Goal: Task Accomplishment & Management: Manage account settings

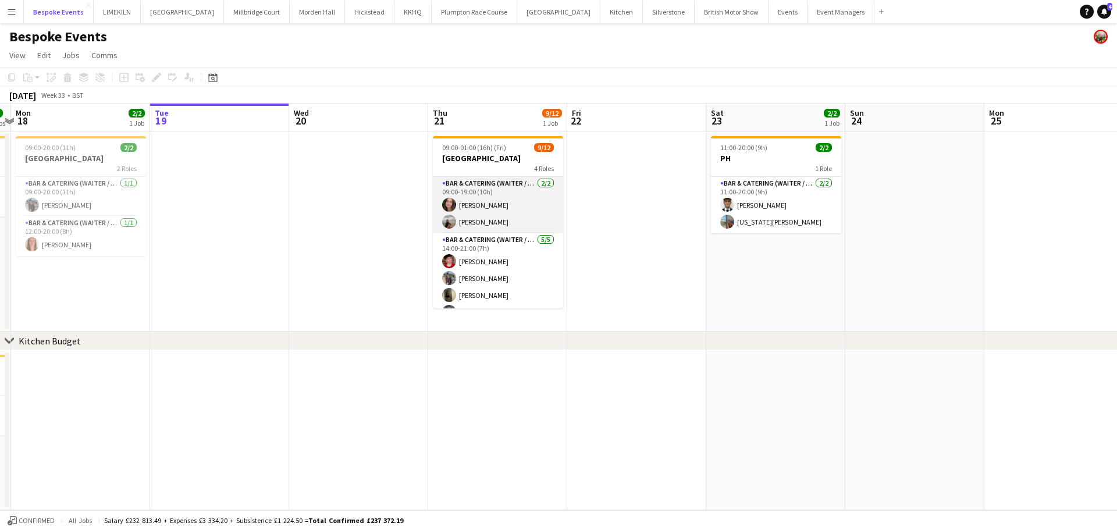
scroll to position [162, 0]
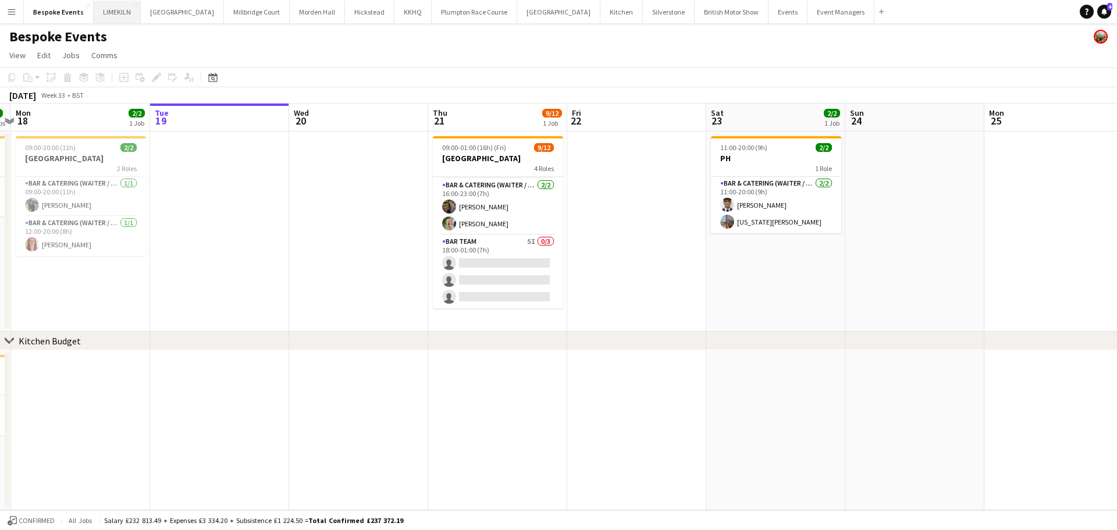
click at [109, 9] on button "LIMEKILN Close" at bounding box center [117, 12] width 47 height 23
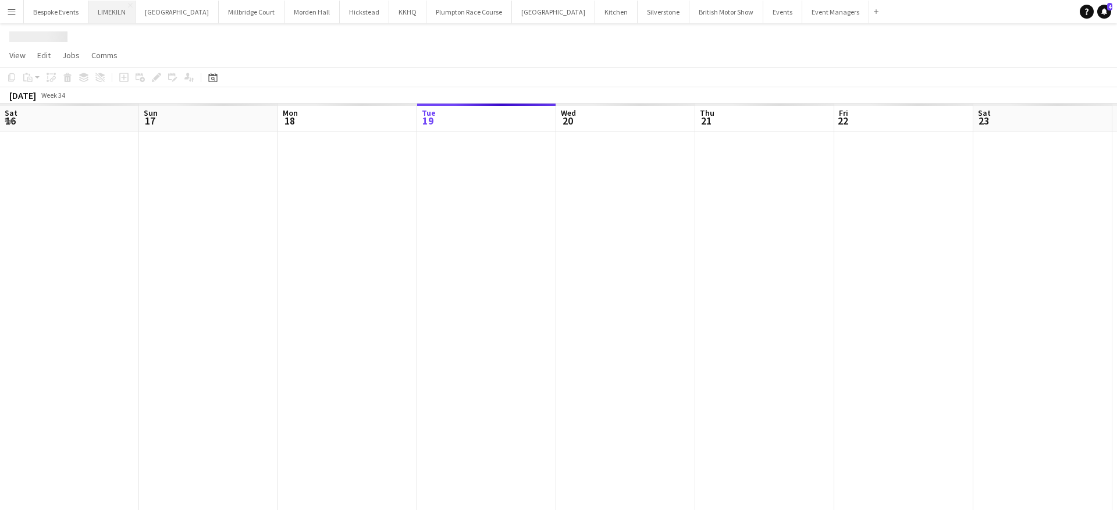
scroll to position [0, 278]
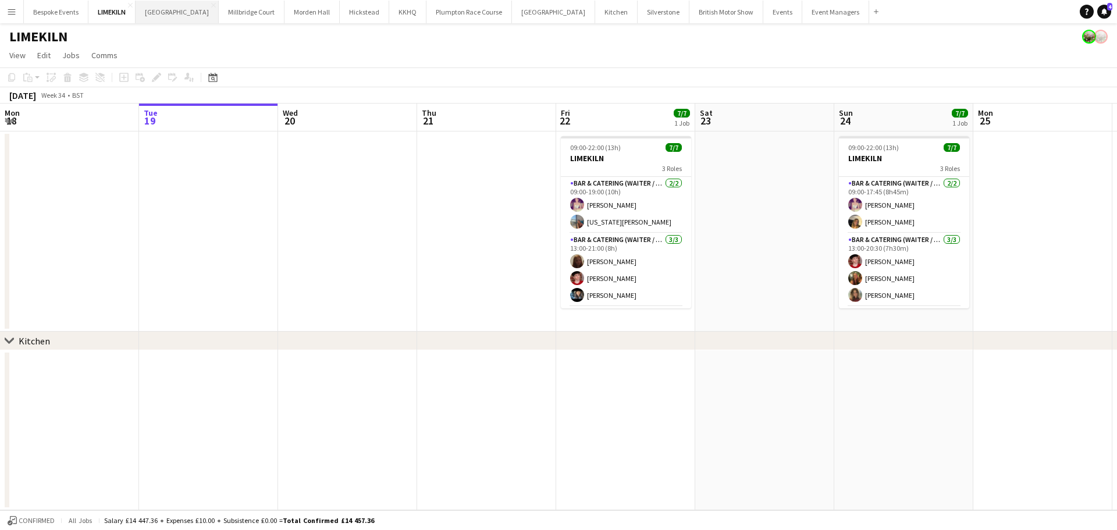
click at [164, 9] on button "[GEOGRAPHIC_DATA] Close" at bounding box center [177, 12] width 83 height 23
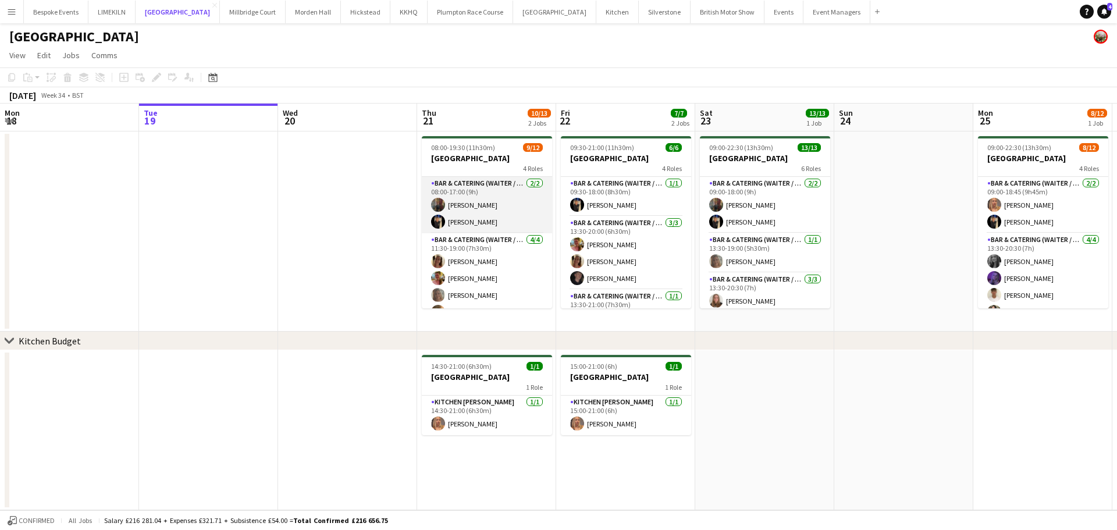
scroll to position [162, 0]
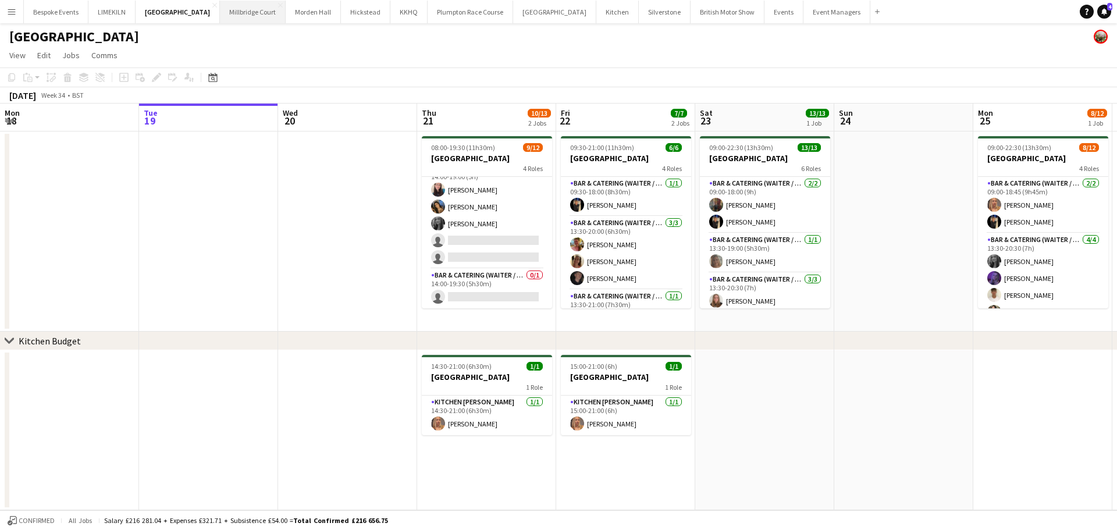
click at [226, 19] on button "[GEOGRAPHIC_DATA]" at bounding box center [253, 12] width 66 height 23
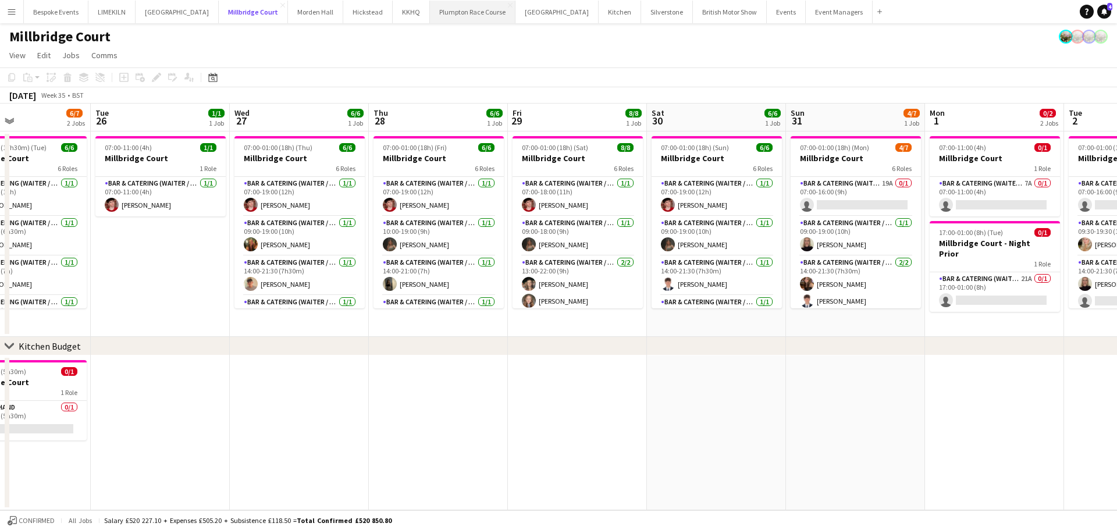
scroll to position [0, 313]
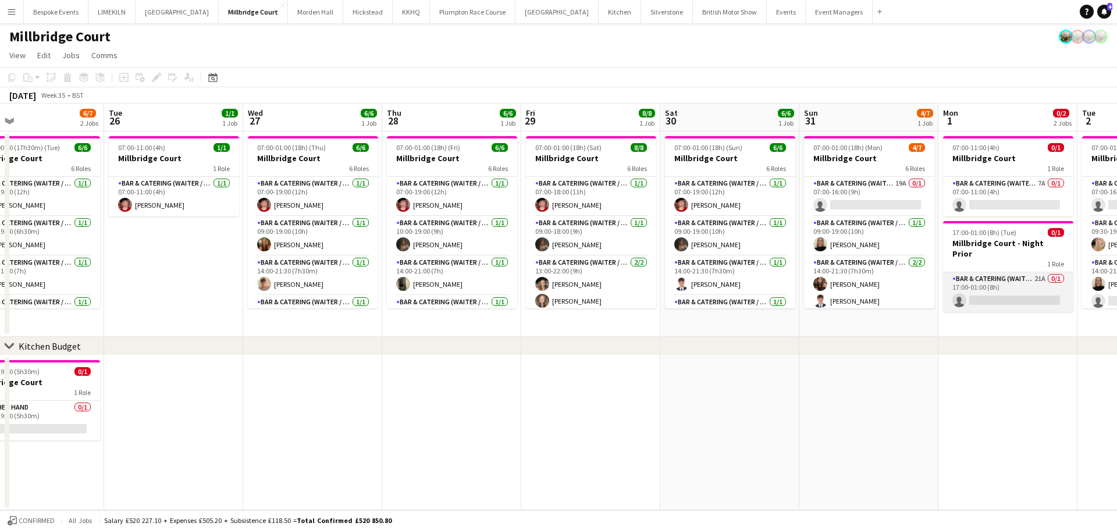
click at [1009, 273] on app-card-role "Bar & Catering (Waiter / waitress) 21A 0/1 17:00-01:00 (8h) single-neutral-acti…" at bounding box center [1008, 292] width 130 height 40
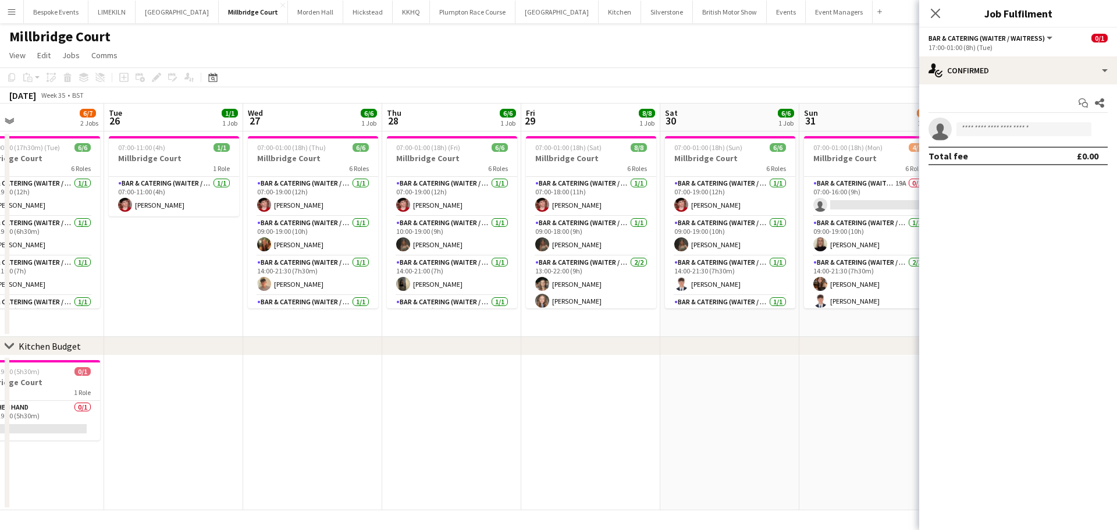
click at [758, 102] on div "[DATE] Week 35 • BST" at bounding box center [558, 95] width 1117 height 16
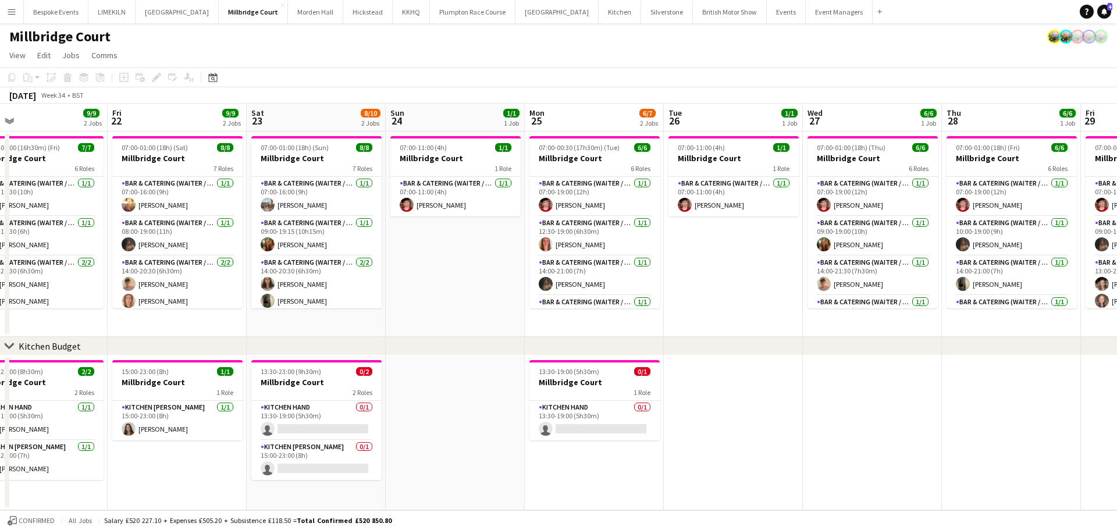
scroll to position [0, 451]
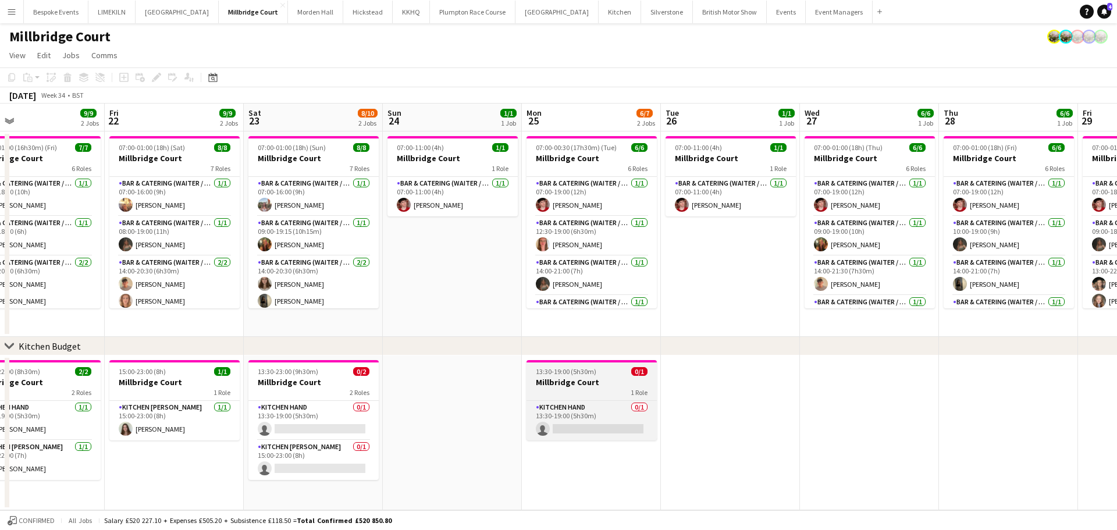
click at [614, 364] on app-job-card "13:30-19:00 (5h30m) 0/1 Millbridge Court 1 Role Kitchen Hand 0/1 13:30-19:00 (5…" at bounding box center [591, 400] width 130 height 80
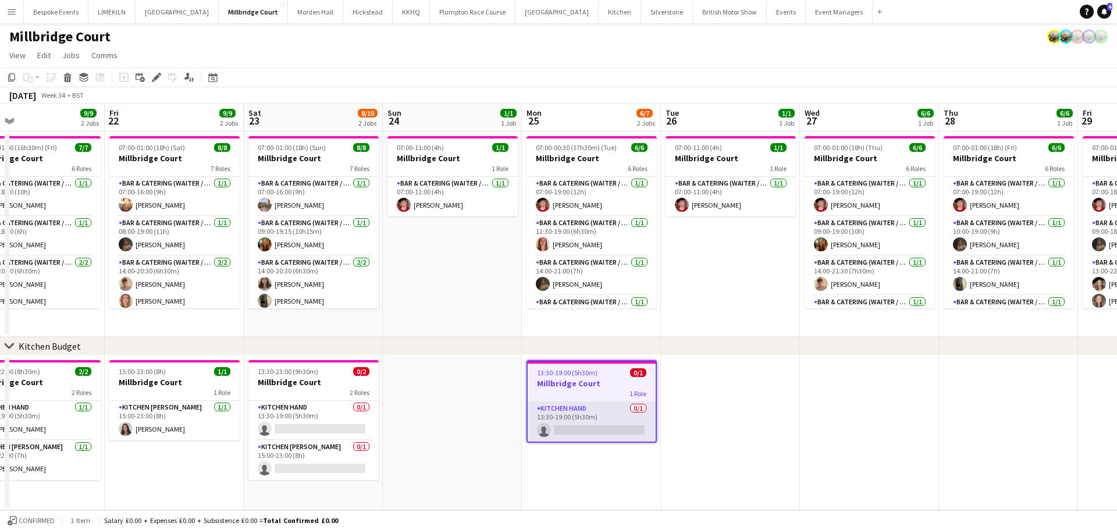
click at [593, 417] on app-card-role "Kitchen Hand 0/1 13:30-19:00 (5h30m) single-neutral-actions" at bounding box center [592, 422] width 128 height 40
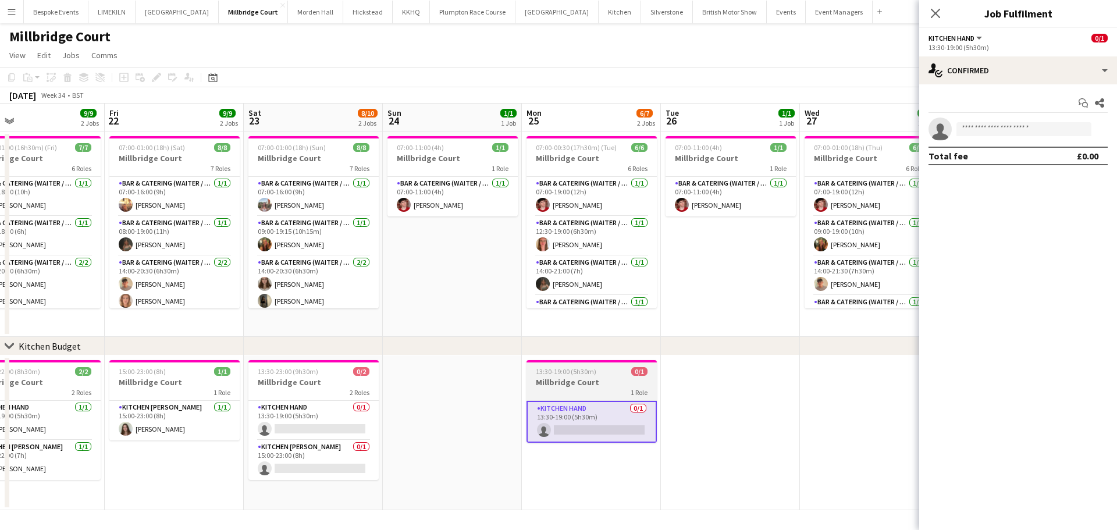
click at [596, 382] on h3 "Millbridge Court" at bounding box center [591, 382] width 130 height 10
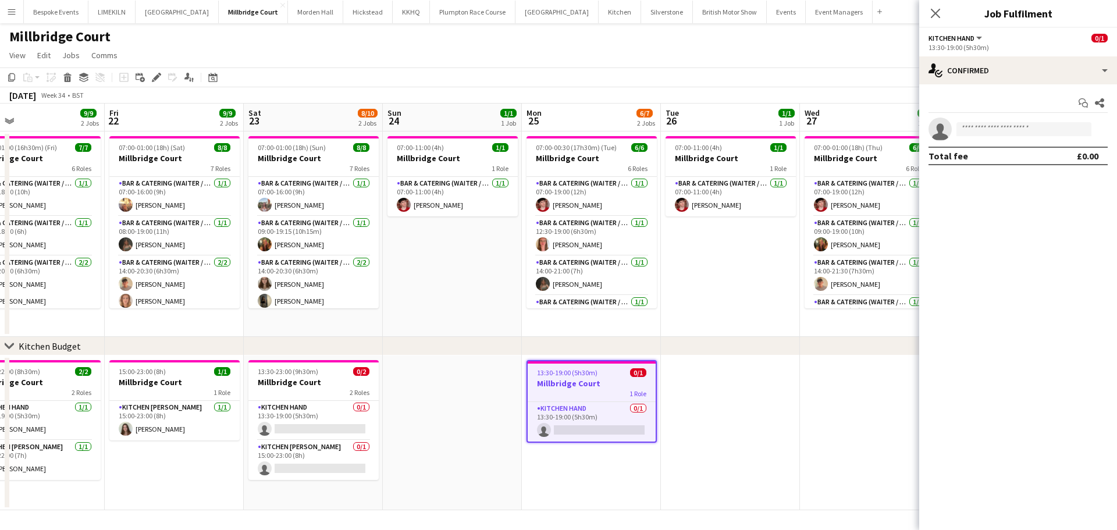
click at [774, 397] on app-date-cell at bounding box center [730, 432] width 139 height 155
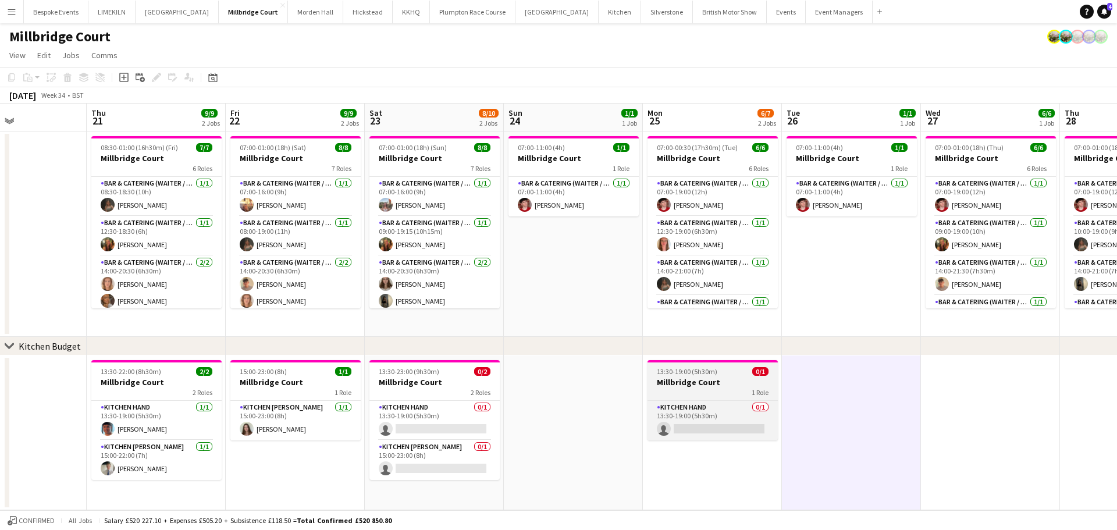
scroll to position [0, 330]
click at [711, 387] on div "1 Role" at bounding box center [712, 391] width 130 height 9
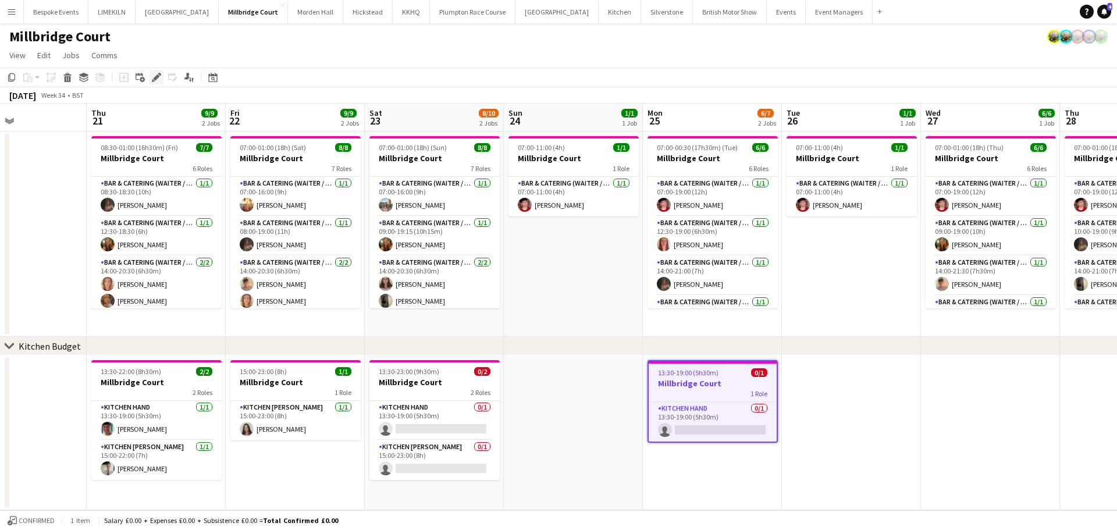
click at [154, 77] on icon "Edit" at bounding box center [156, 77] width 9 height 9
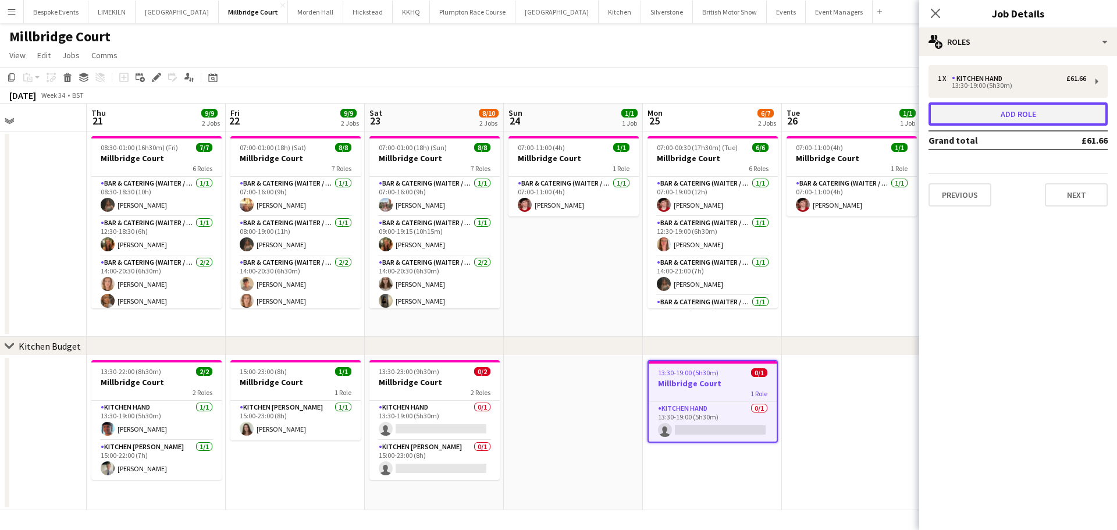
click at [1037, 120] on button "Add role" at bounding box center [1017, 113] width 179 height 23
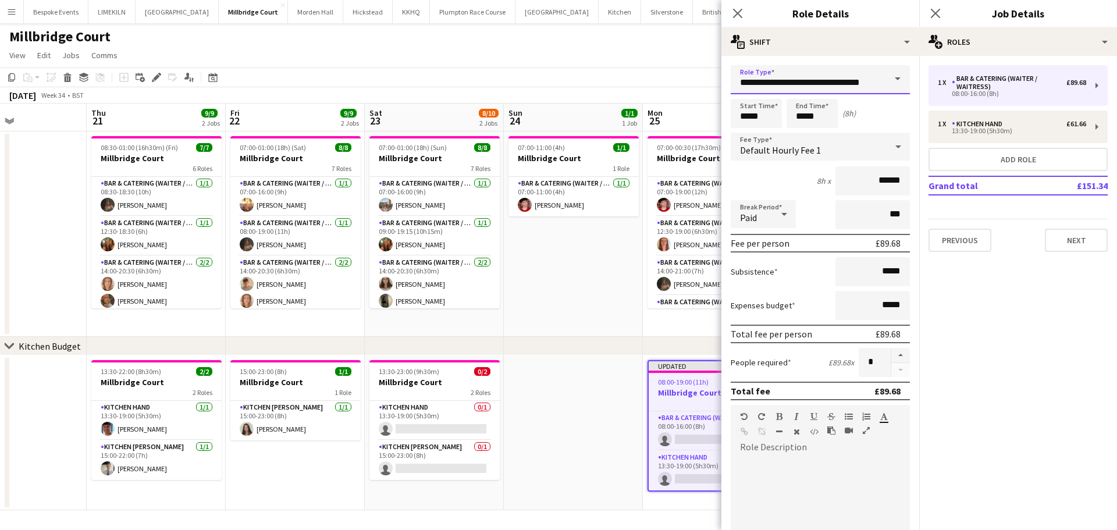
click at [840, 70] on input "**********" at bounding box center [820, 79] width 179 height 29
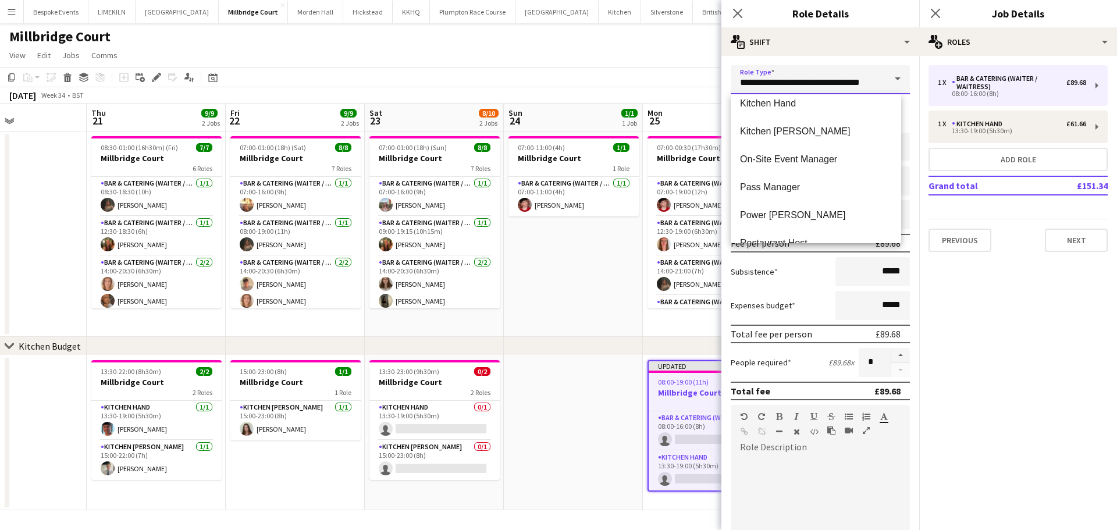
scroll to position [440, 0]
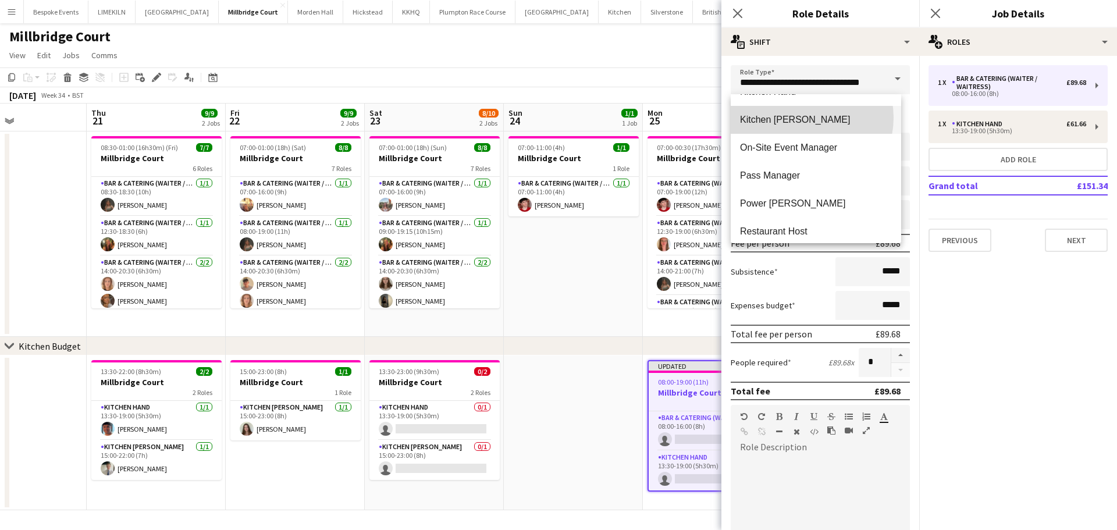
click at [801, 118] on span "Kitchen [PERSON_NAME]" at bounding box center [816, 119] width 152 height 11
type input "**********"
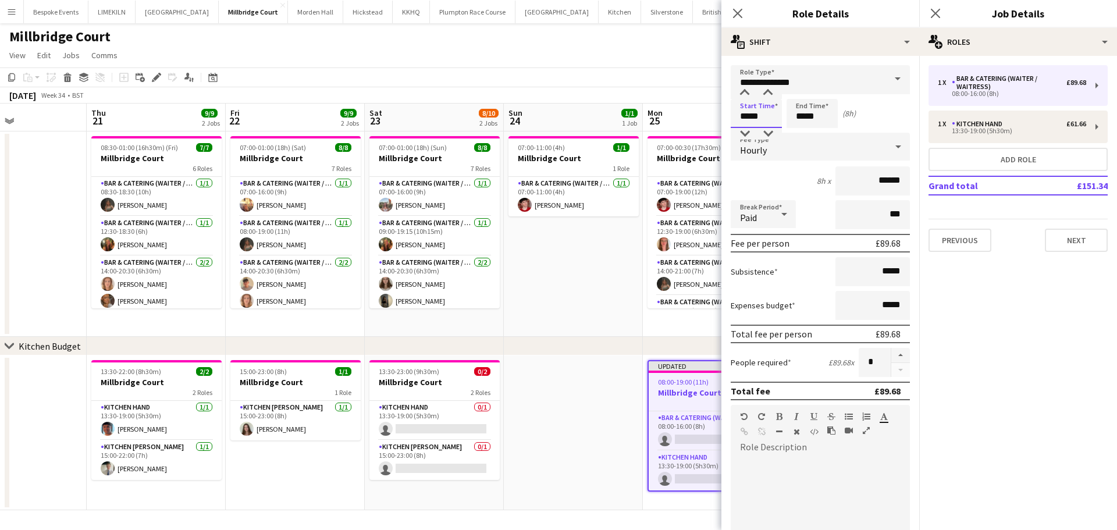
click at [767, 119] on input "*****" at bounding box center [756, 113] width 51 height 29
click at [746, 93] on div at bounding box center [744, 93] width 23 height 12
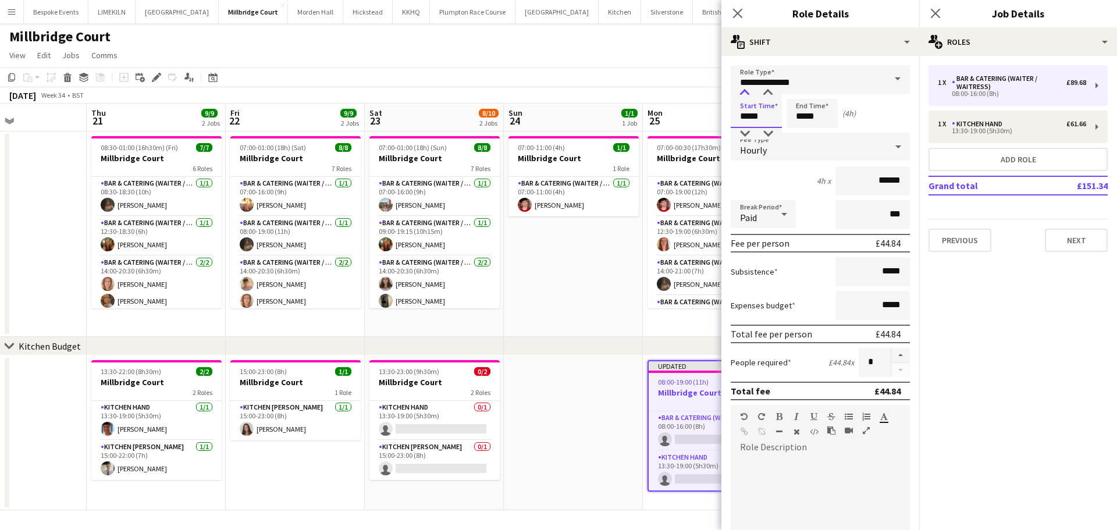
click at [746, 93] on div at bounding box center [744, 93] width 23 height 12
type input "*****"
click at [746, 93] on div at bounding box center [744, 93] width 23 height 12
click at [809, 115] on input "*****" at bounding box center [812, 113] width 51 height 29
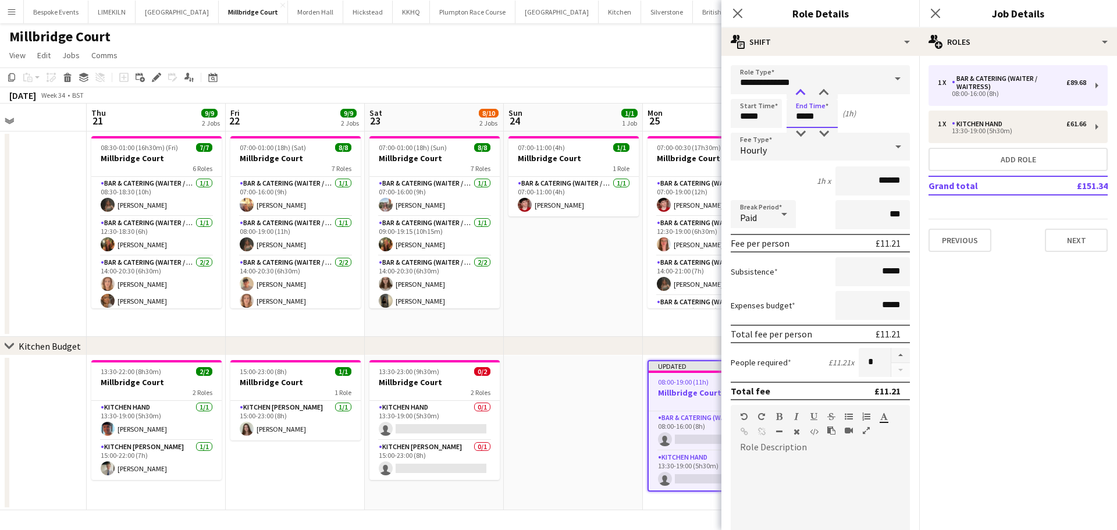
click at [799, 92] on div at bounding box center [800, 93] width 23 height 12
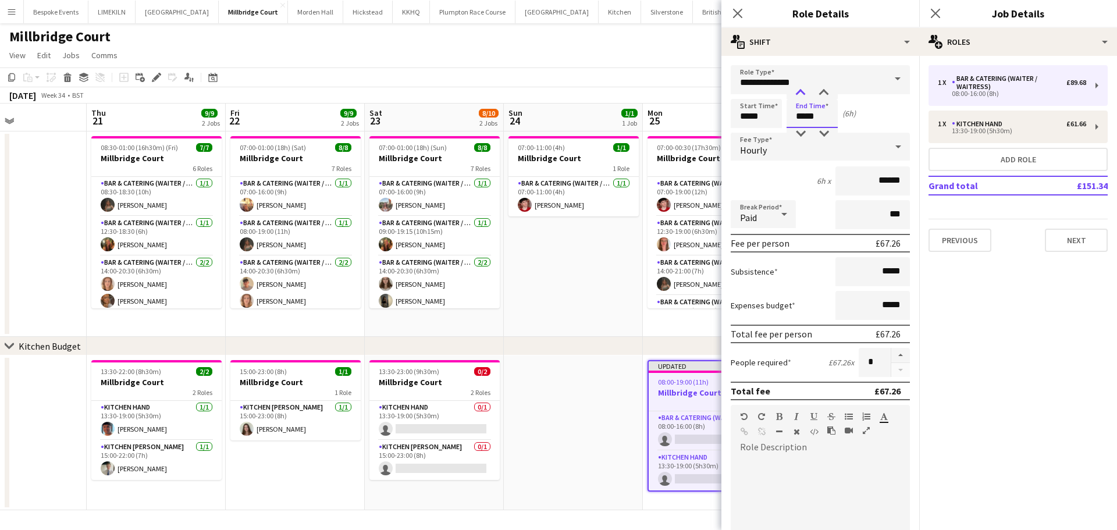
click at [799, 92] on div at bounding box center [800, 93] width 23 height 12
type input "*****"
click at [799, 92] on div at bounding box center [800, 93] width 23 height 12
click at [642, 77] on app-toolbar "Copy Paste Paste Ctrl+V Paste with crew Ctrl+Shift+V Paste linked Job [GEOGRAPH…" at bounding box center [558, 77] width 1117 height 20
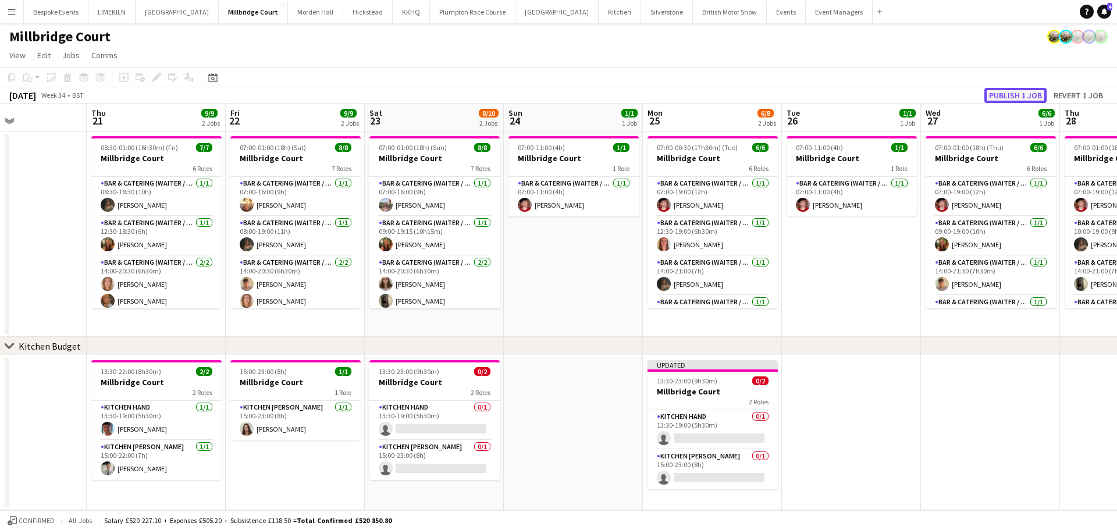
click at [991, 93] on button "Publish 1 job" at bounding box center [1015, 95] width 62 height 15
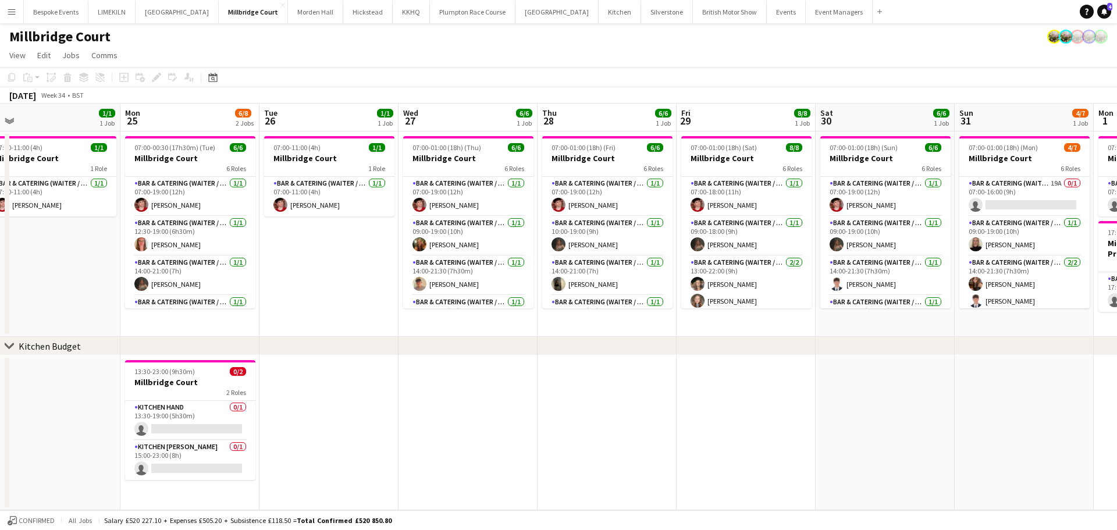
scroll to position [0, 445]
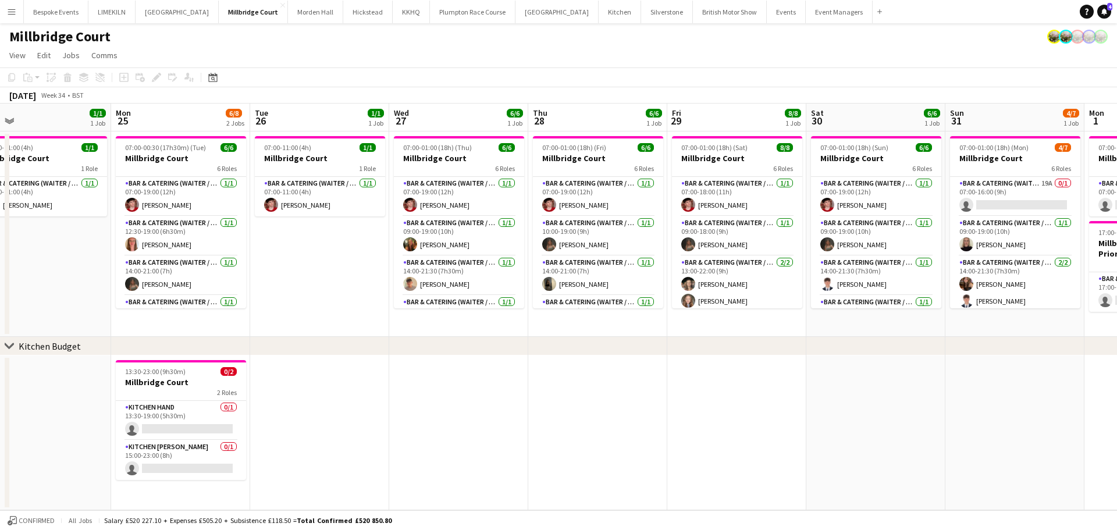
click at [452, 392] on app-date-cell at bounding box center [458, 432] width 139 height 155
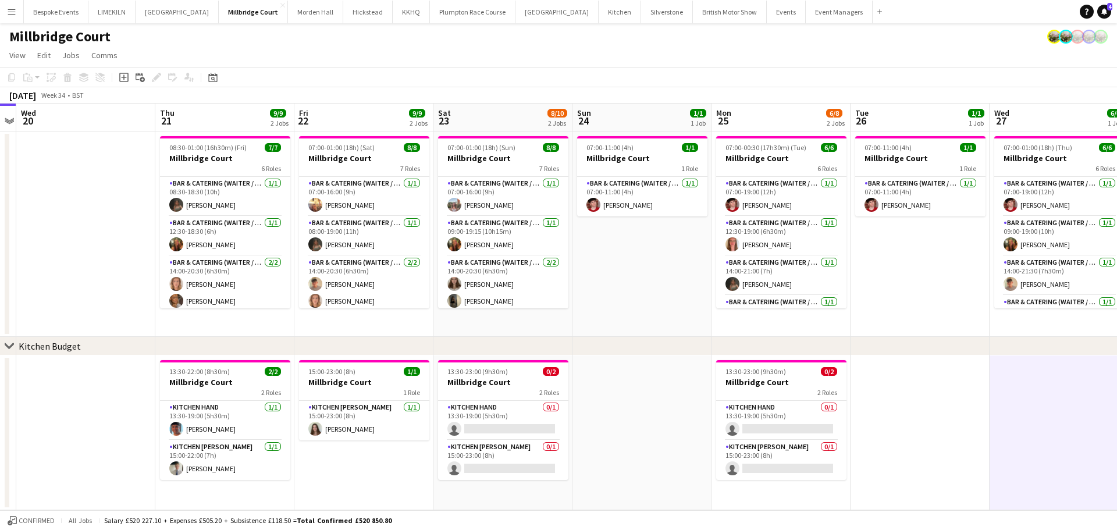
scroll to position [0, 258]
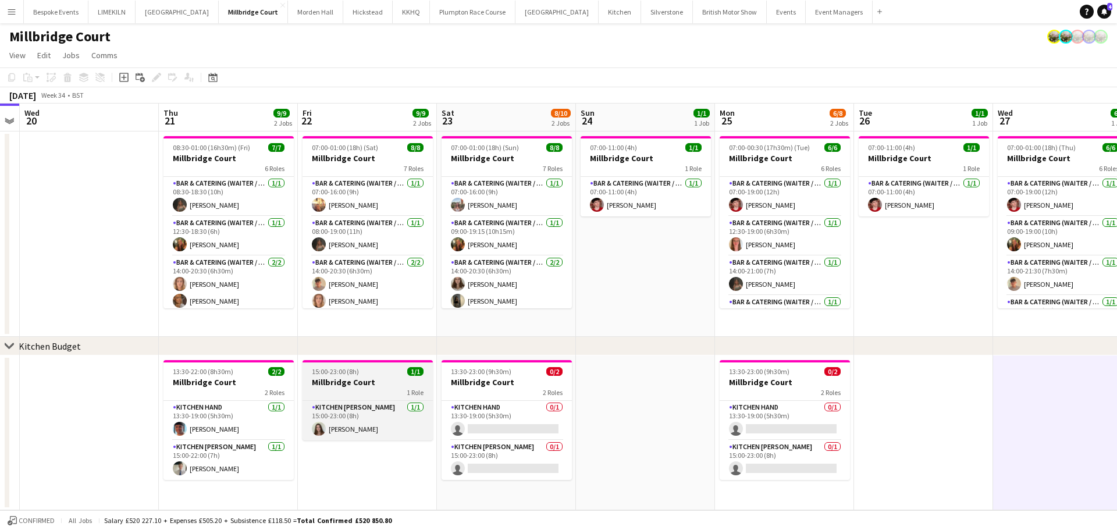
click at [350, 368] on span "15:00-23:00 (8h)" at bounding box center [335, 371] width 47 height 9
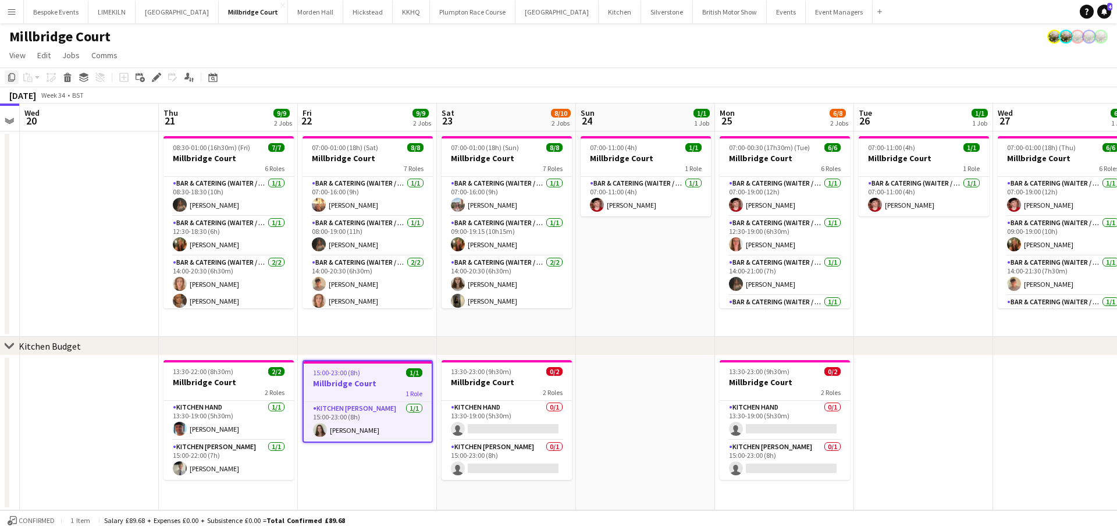
click at [12, 73] on icon "Copy" at bounding box center [11, 77] width 9 height 9
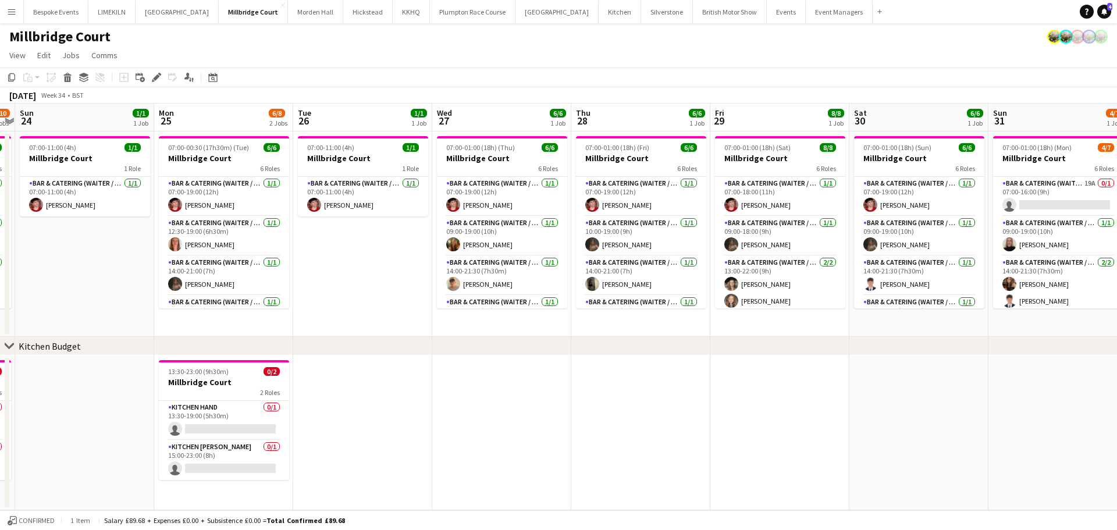
scroll to position [0, 405]
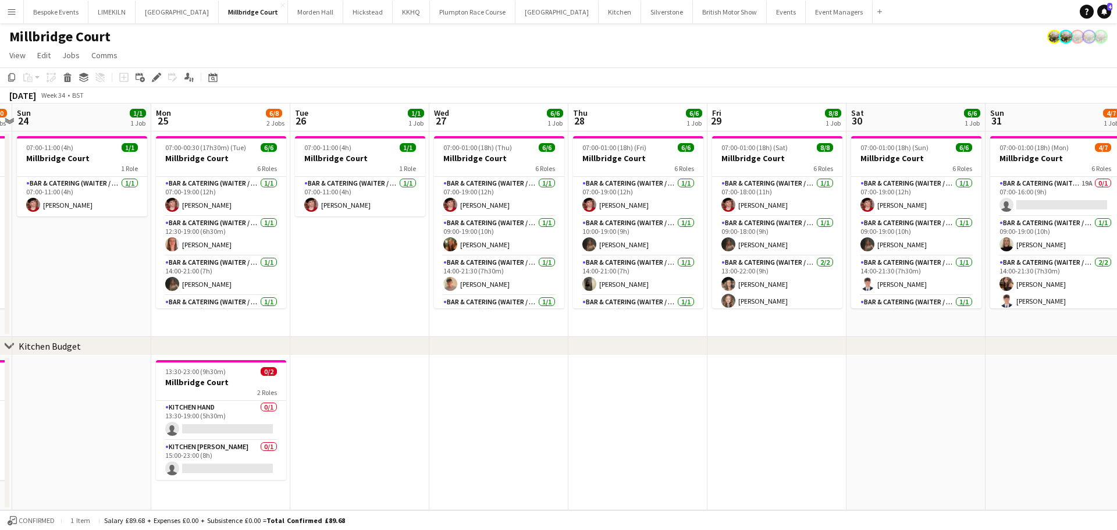
click at [427, 425] on app-date-cell at bounding box center [359, 432] width 139 height 155
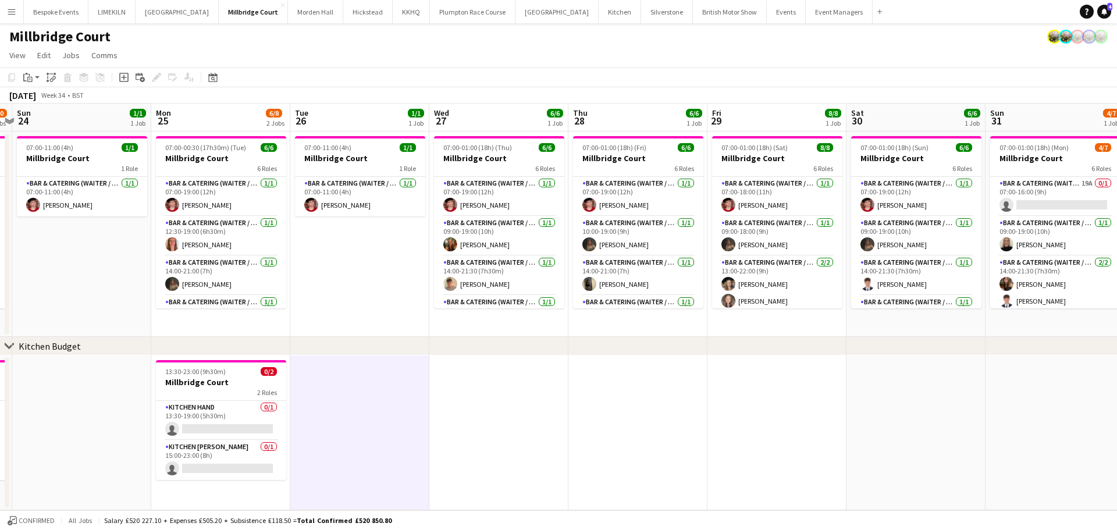
click at [478, 396] on app-date-cell at bounding box center [498, 432] width 139 height 155
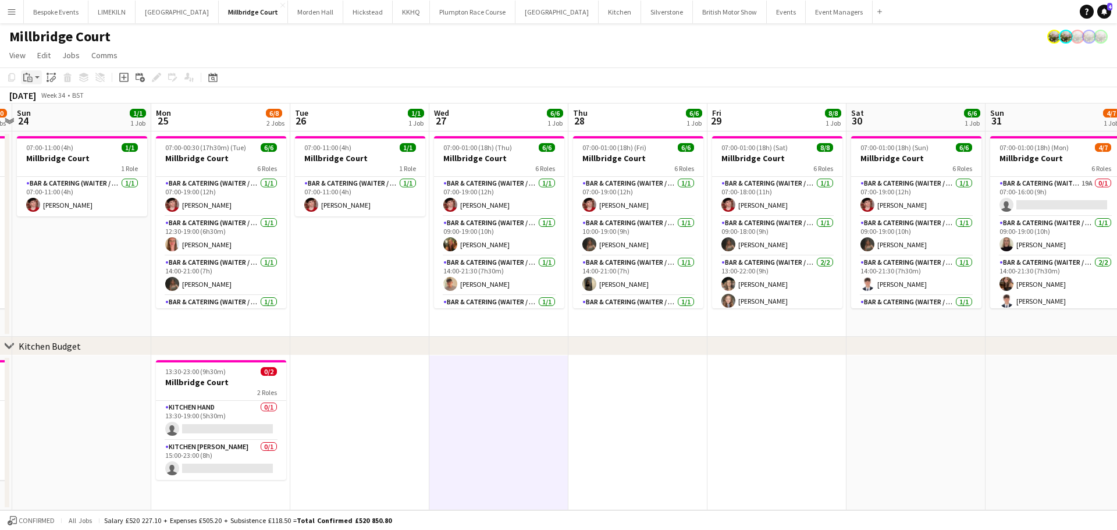
click at [26, 77] on icon "Paste" at bounding box center [27, 77] width 9 height 9
click at [41, 100] on link "Paste Ctrl+V" at bounding box center [85, 99] width 109 height 10
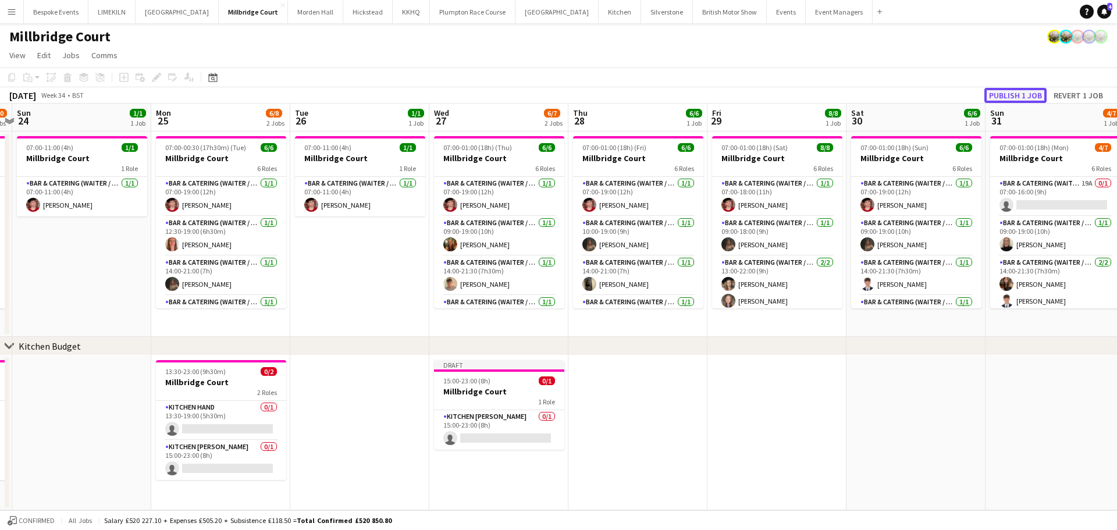
click at [1009, 101] on button "Publish 1 job" at bounding box center [1015, 95] width 62 height 15
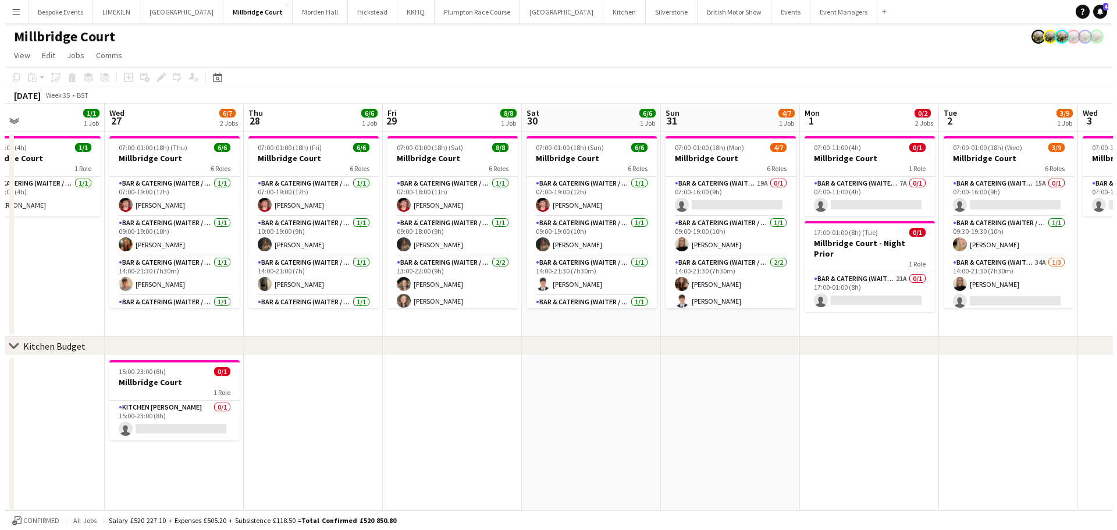
scroll to position [0, 357]
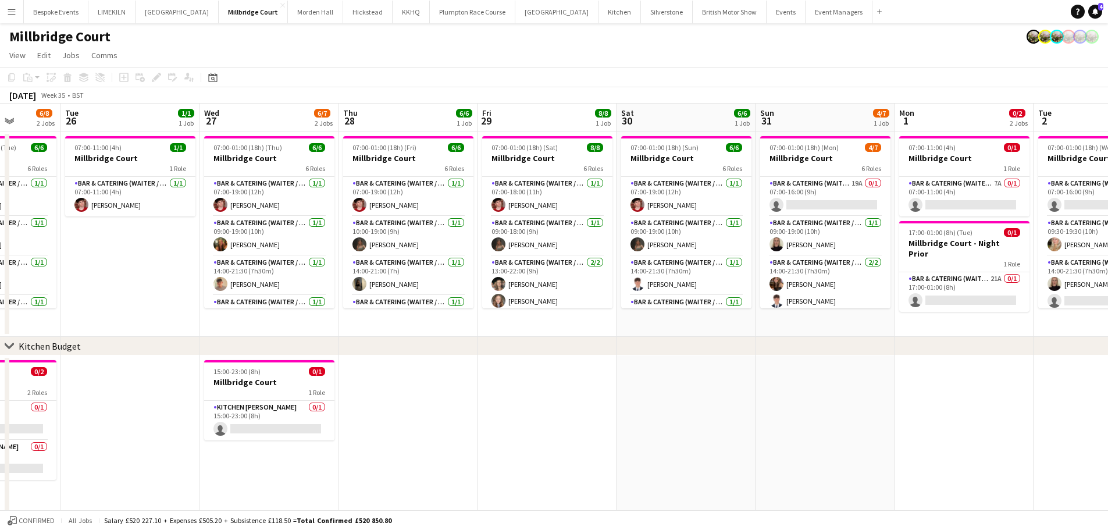
click at [393, 356] on app-date-cell at bounding box center [408, 452] width 139 height 195
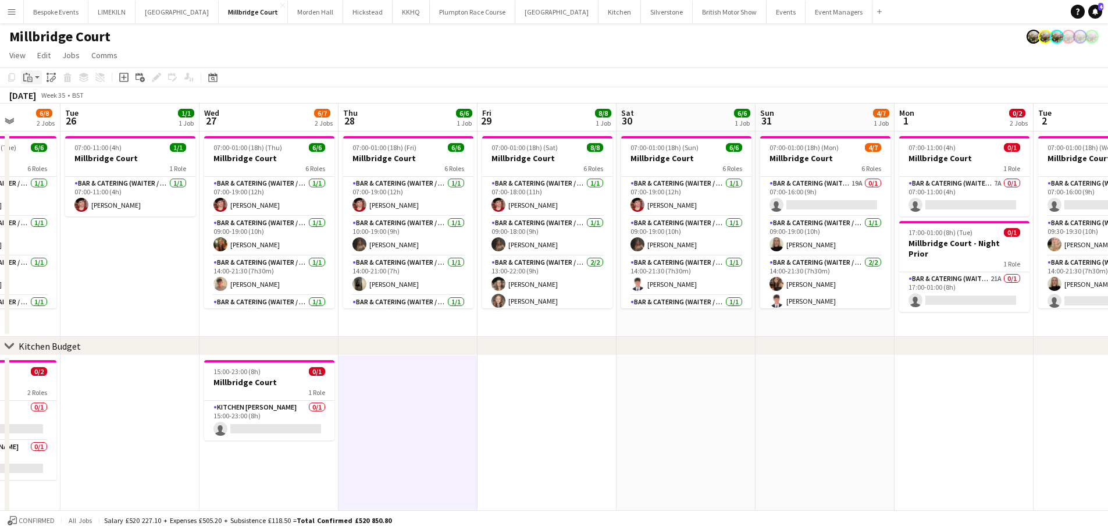
click at [32, 73] on icon "Paste" at bounding box center [27, 77] width 9 height 9
click at [41, 97] on link "Paste Ctrl+V" at bounding box center [85, 99] width 109 height 10
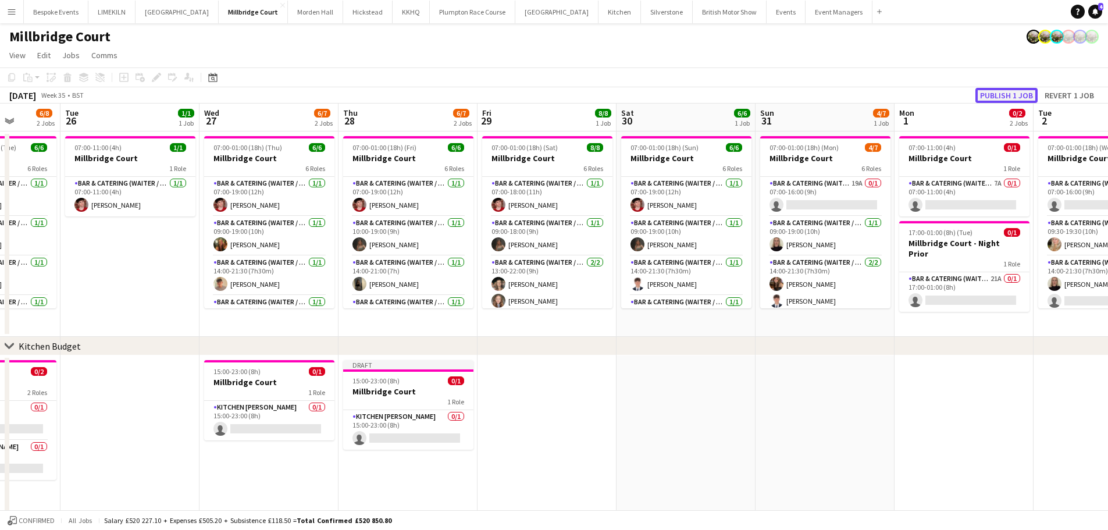
click at [995, 96] on button "Publish 1 job" at bounding box center [1007, 95] width 62 height 15
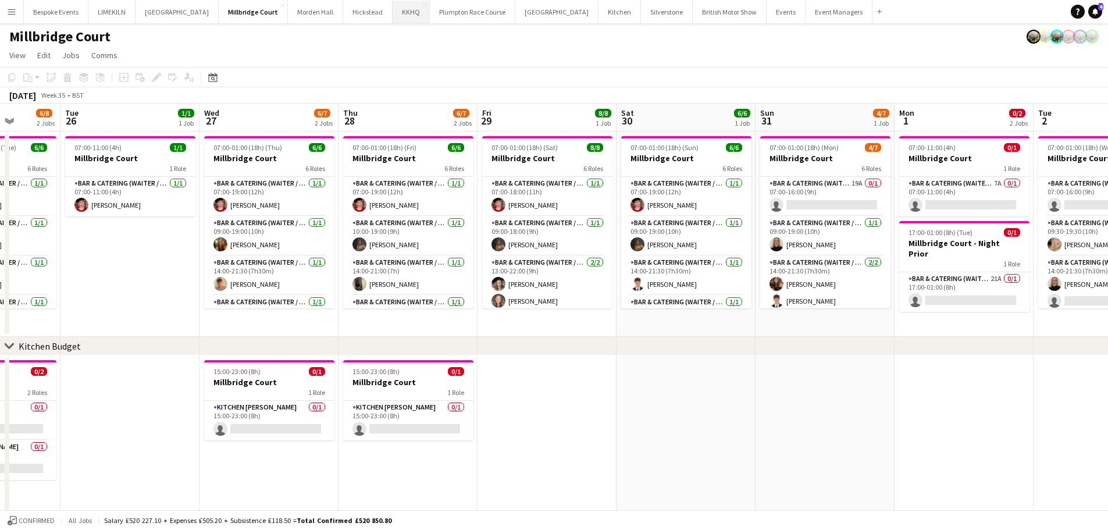
click at [393, 8] on button "KKHQ Close" at bounding box center [411, 12] width 37 height 23
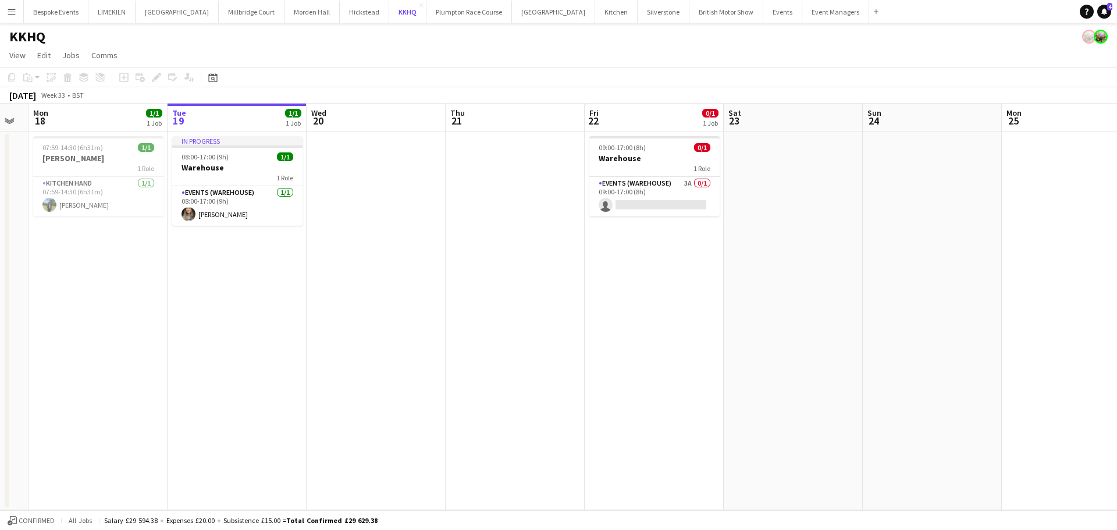
scroll to position [0, 249]
click at [350, 201] on app-date-cell at bounding box center [376, 320] width 139 height 379
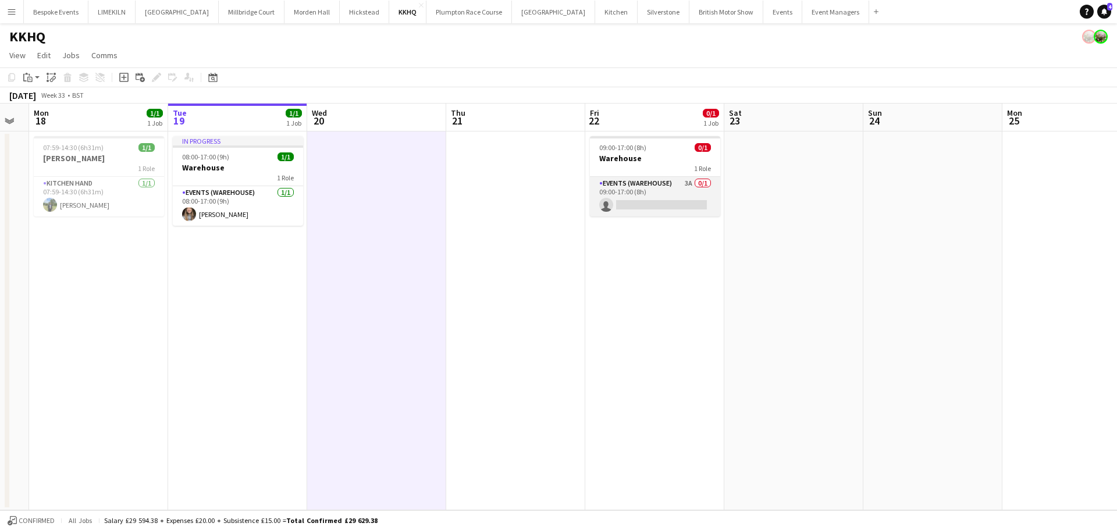
click at [647, 213] on app-card-role "Events (Warehouse) 3A 0/1 09:00-17:00 (8h) single-neutral-actions" at bounding box center [655, 197] width 130 height 40
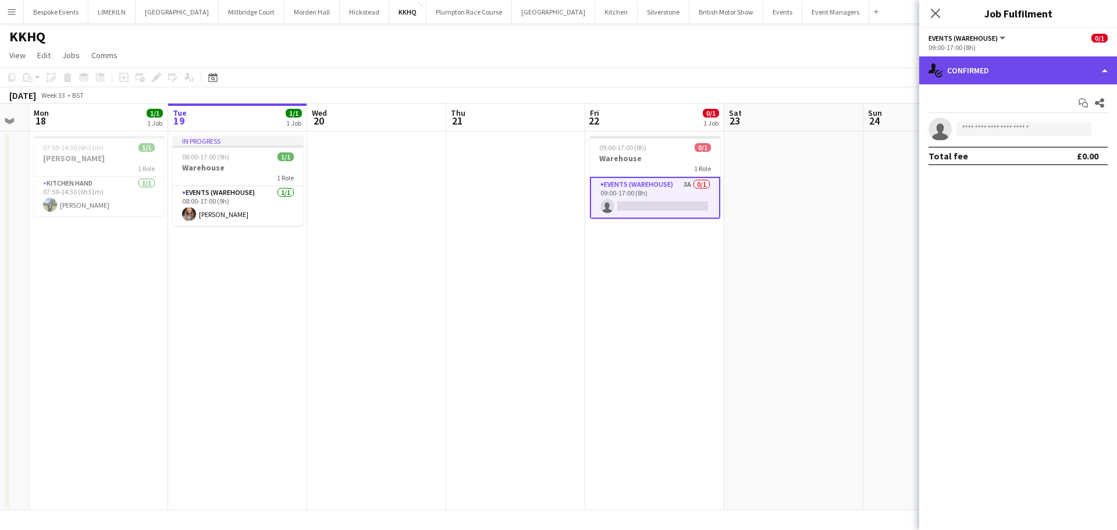
click at [996, 70] on div "single-neutral-actions-check-2 Confirmed" at bounding box center [1018, 70] width 198 height 28
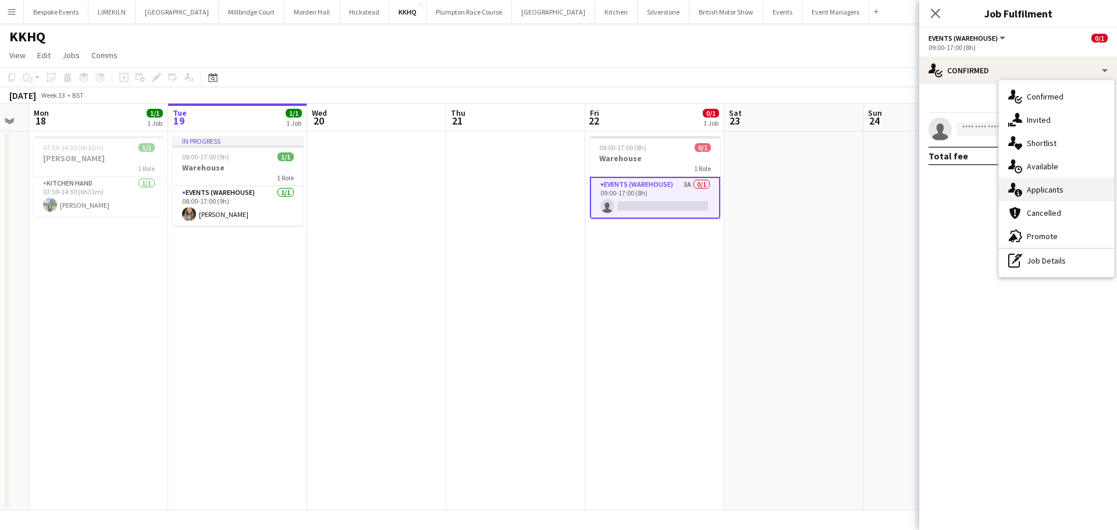
click at [1073, 183] on div "single-neutral-actions-information Applicants" at bounding box center [1056, 189] width 115 height 23
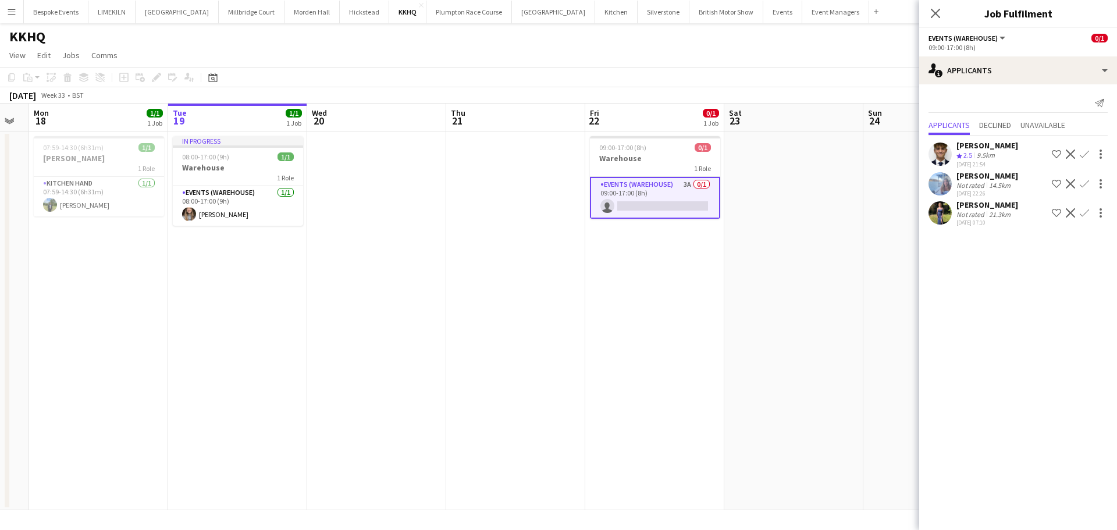
click at [794, 268] on app-date-cell at bounding box center [793, 320] width 139 height 379
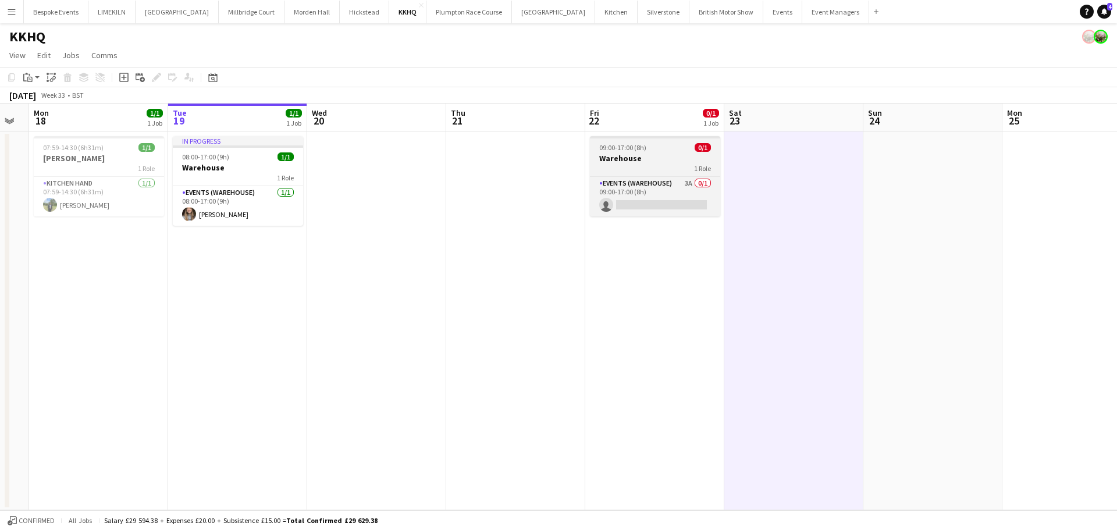
click at [624, 150] on span "09:00-17:00 (8h)" at bounding box center [622, 147] width 47 height 9
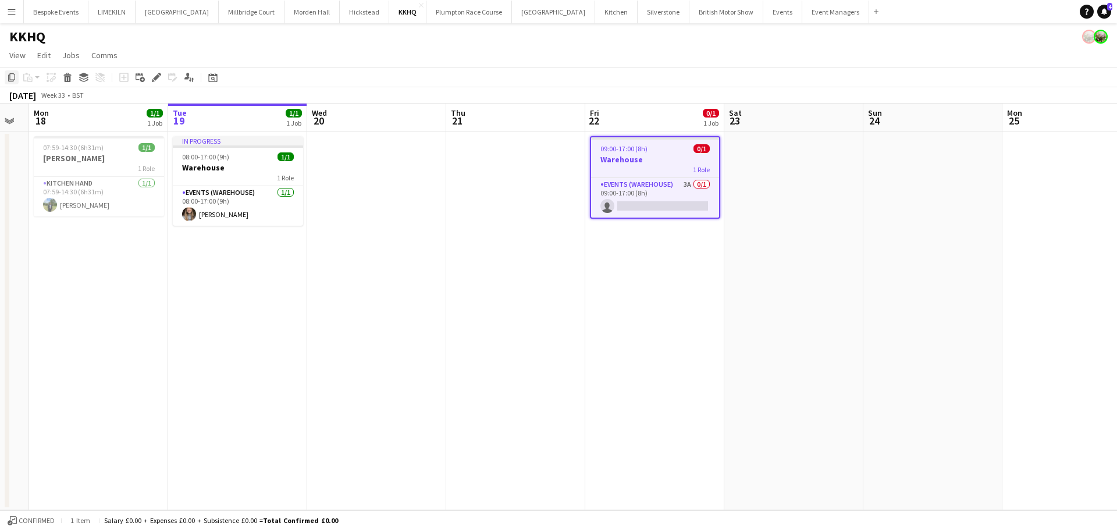
click at [6, 79] on div "Copy" at bounding box center [12, 77] width 14 height 14
click at [307, 163] on app-date-cell "In progress 08:00-17:00 (9h) 1/1 Warehouse 1 Role Events (Warehouse) [DATE] 08:…" at bounding box center [237, 320] width 139 height 379
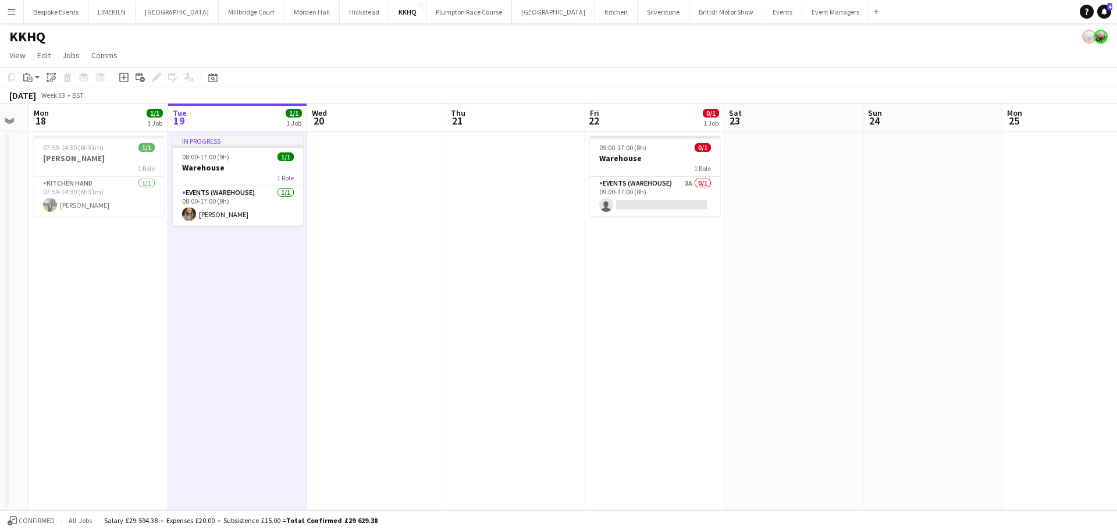
click at [333, 158] on app-date-cell at bounding box center [376, 320] width 139 height 379
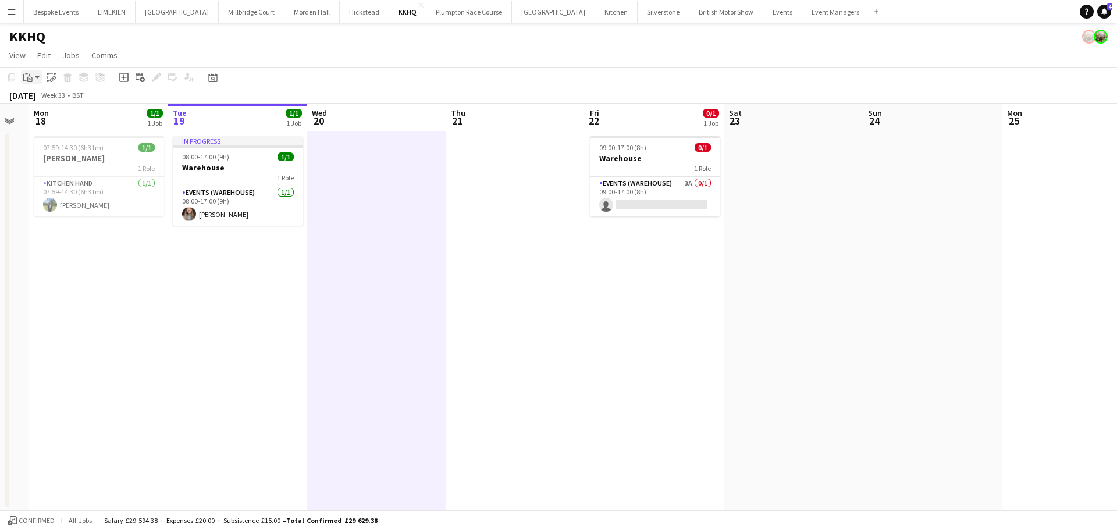
click at [40, 76] on app-action-btn "Paste" at bounding box center [31, 77] width 21 height 14
click at [51, 97] on link "Paste Ctrl+V" at bounding box center [85, 99] width 109 height 10
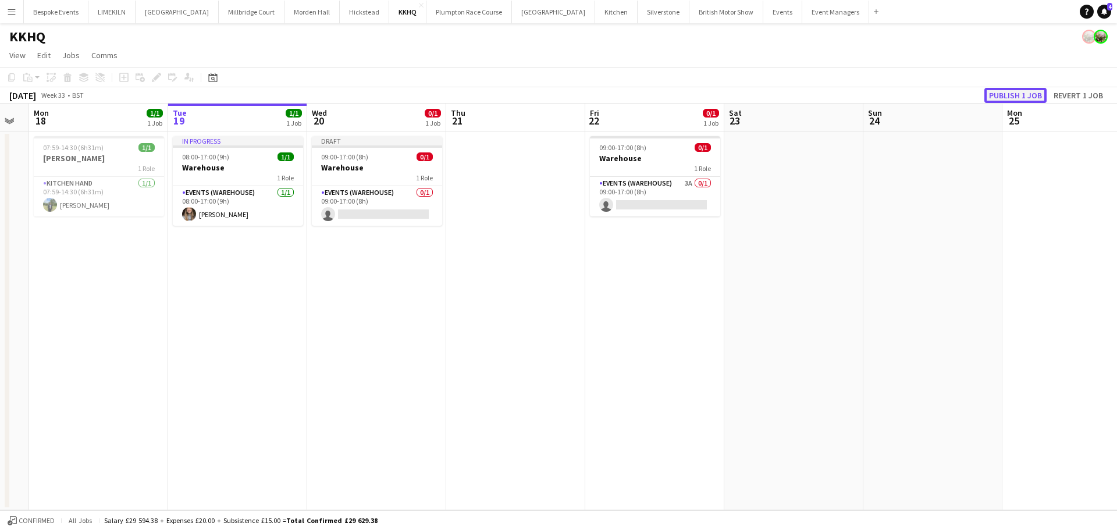
click at [1031, 95] on button "Publish 1 job" at bounding box center [1015, 95] width 62 height 15
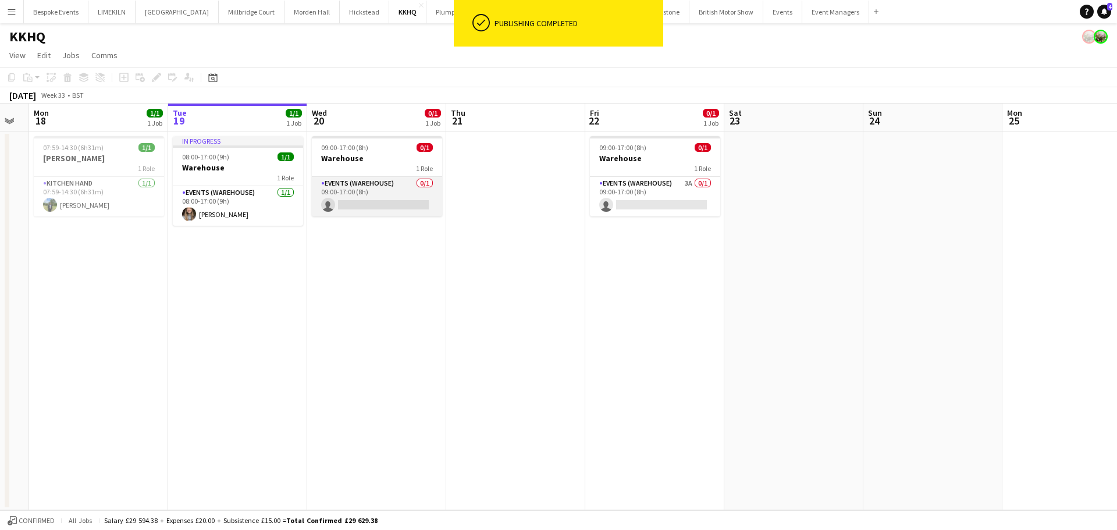
click at [368, 188] on app-card-role "Events (Warehouse) 0/1 09:00-17:00 (8h) single-neutral-actions" at bounding box center [377, 197] width 130 height 40
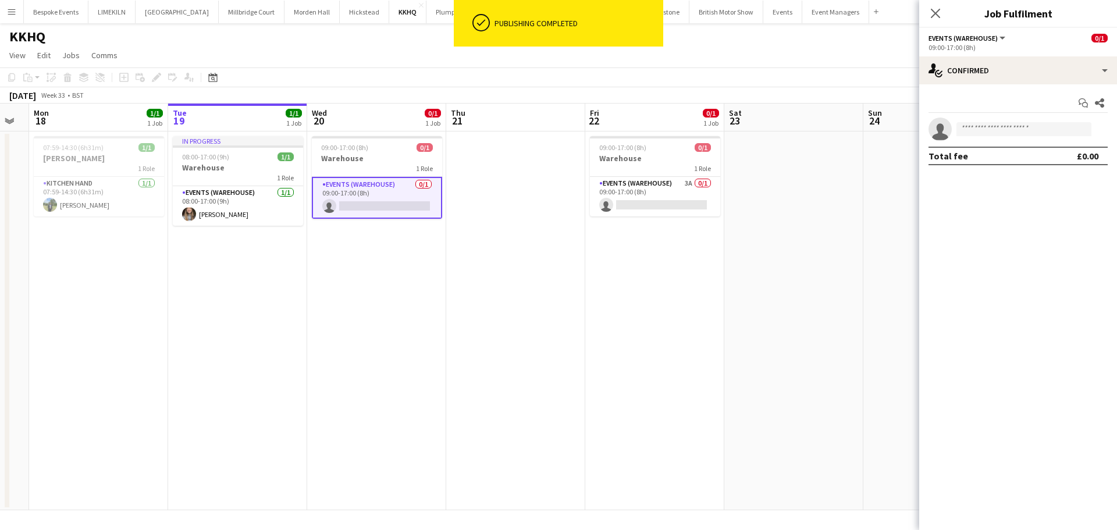
click at [994, 84] on div "Start chat Share single-neutral-actions Total fee £0.00" at bounding box center [1018, 129] width 198 height 90
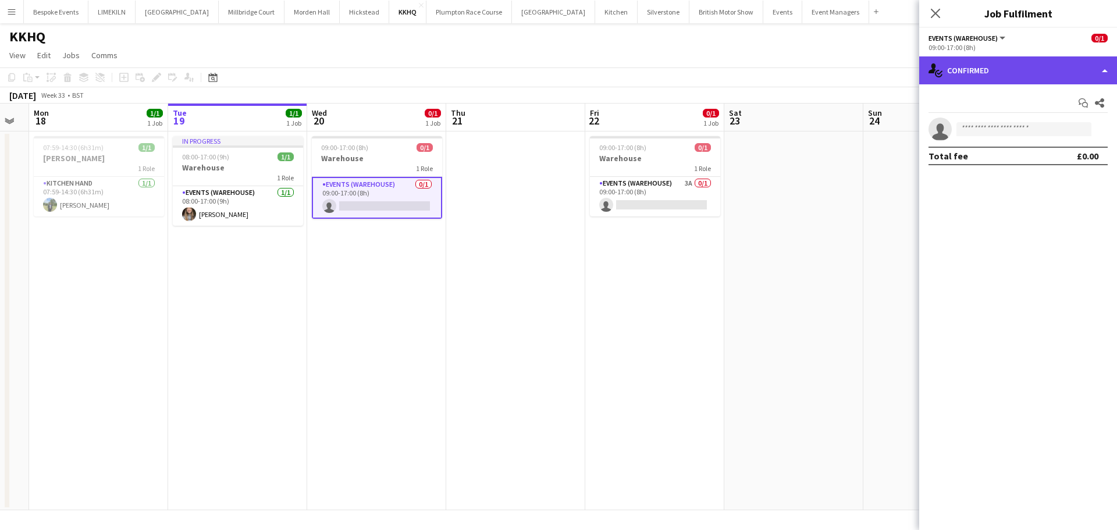
click at [1039, 77] on div "single-neutral-actions-check-2 Confirmed" at bounding box center [1018, 70] width 198 height 28
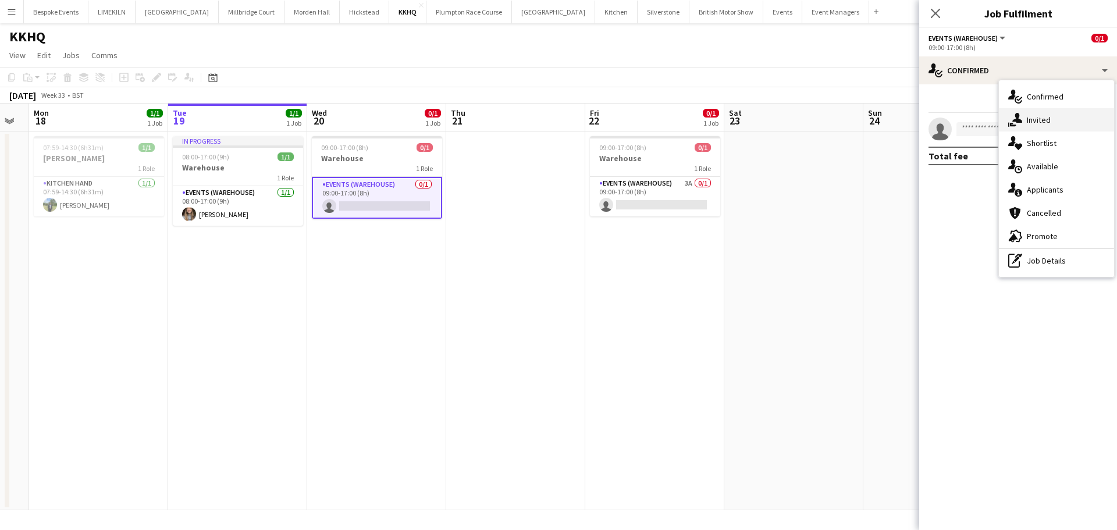
click at [1049, 117] on div "single-neutral-actions-share-1 Invited" at bounding box center [1056, 119] width 115 height 23
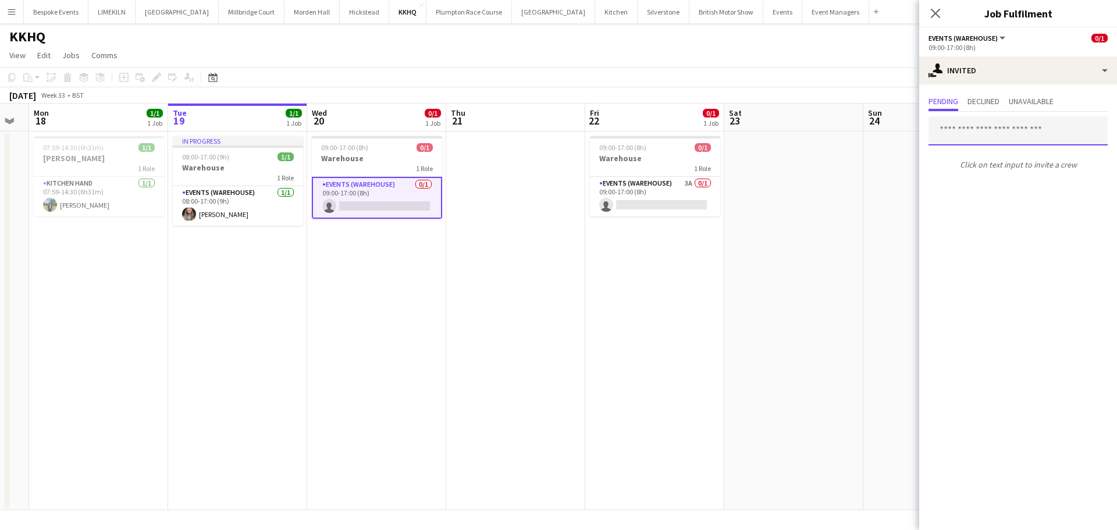
click at [1001, 136] on input "text" at bounding box center [1017, 130] width 179 height 29
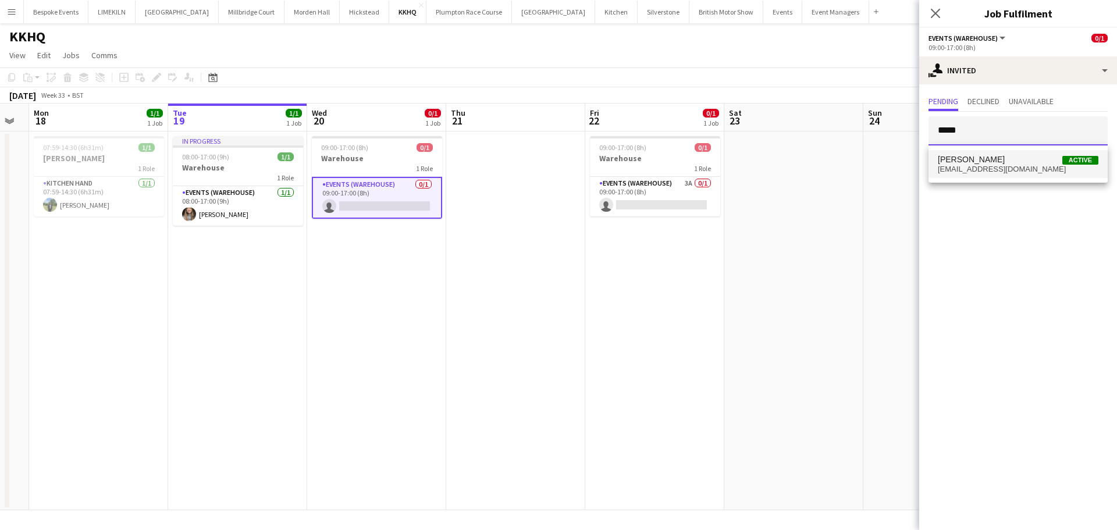
type input "*****"
click at [991, 173] on span "[EMAIL_ADDRESS][DOMAIN_NAME]" at bounding box center [1018, 169] width 161 height 9
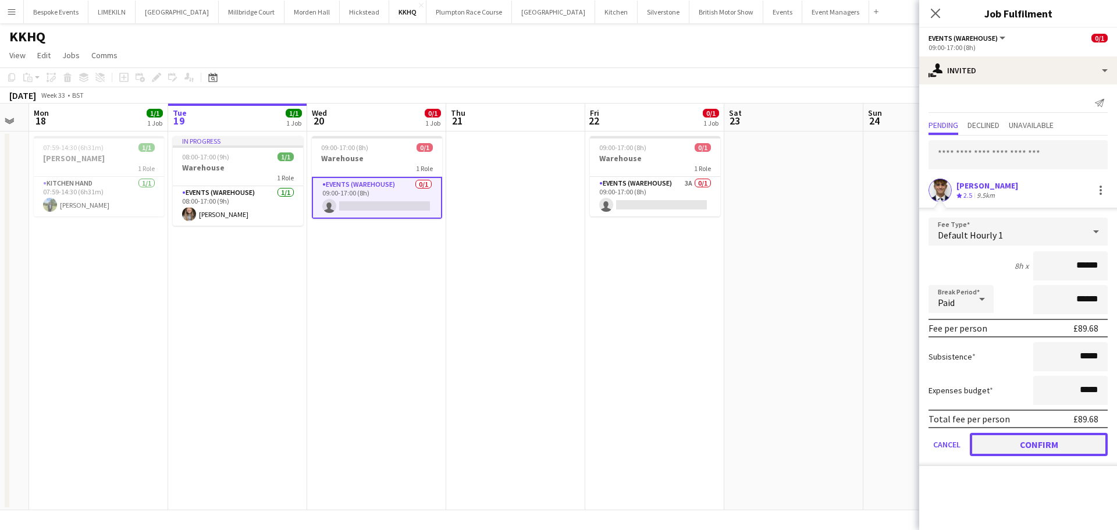
click at [1040, 441] on button "Confirm" at bounding box center [1039, 444] width 138 height 23
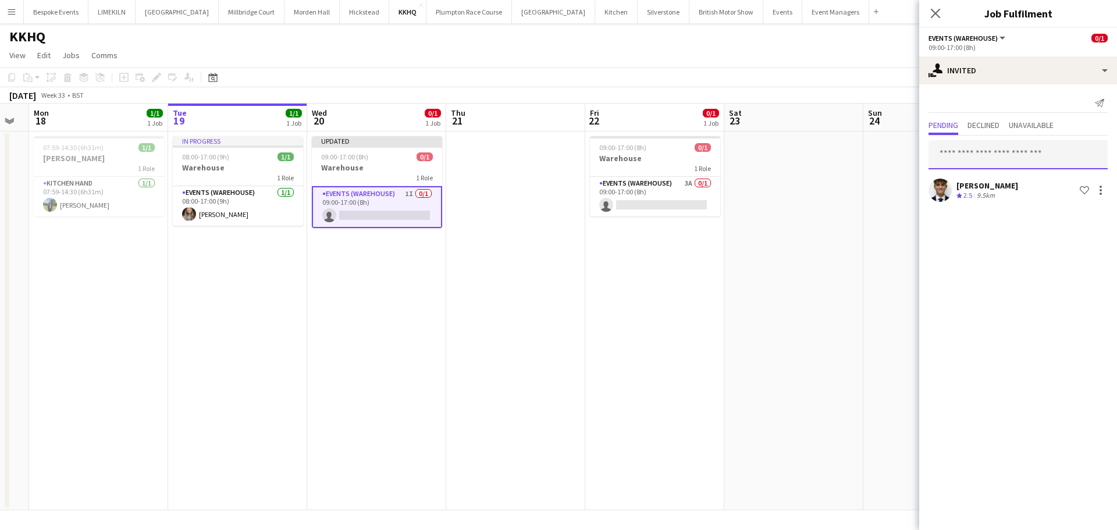
click at [997, 146] on input "text" at bounding box center [1017, 154] width 179 height 29
type input "****"
click at [997, 187] on span "[PERSON_NAME]" at bounding box center [971, 184] width 67 height 10
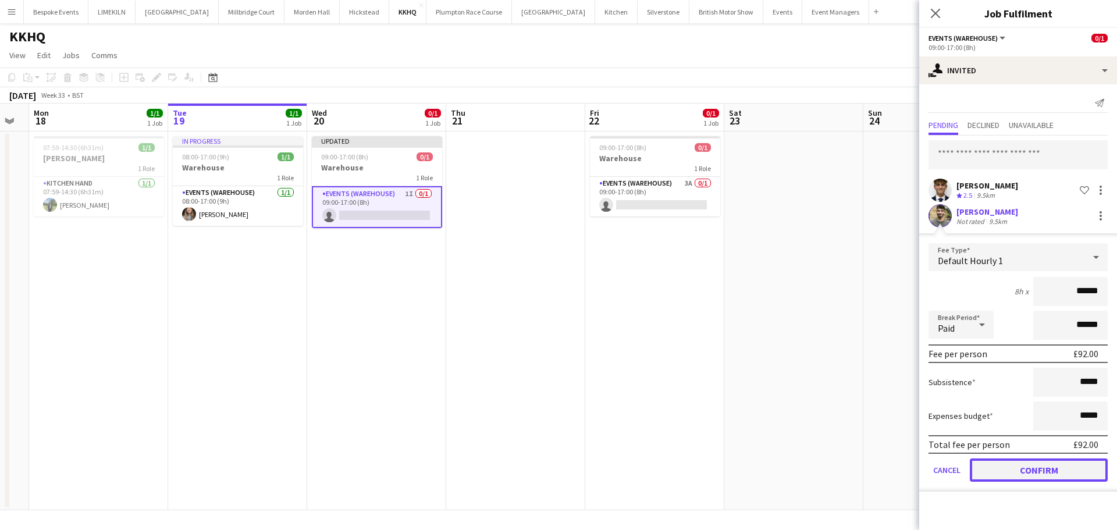
click at [1024, 471] on button "Confirm" at bounding box center [1039, 469] width 138 height 23
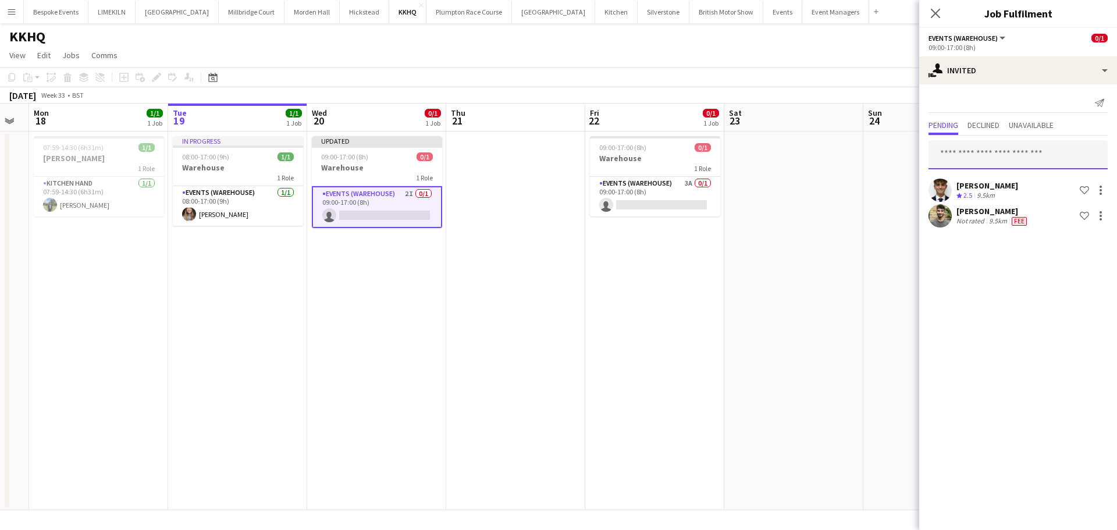
click at [979, 147] on input "text" at bounding box center [1017, 154] width 179 height 29
type input "******"
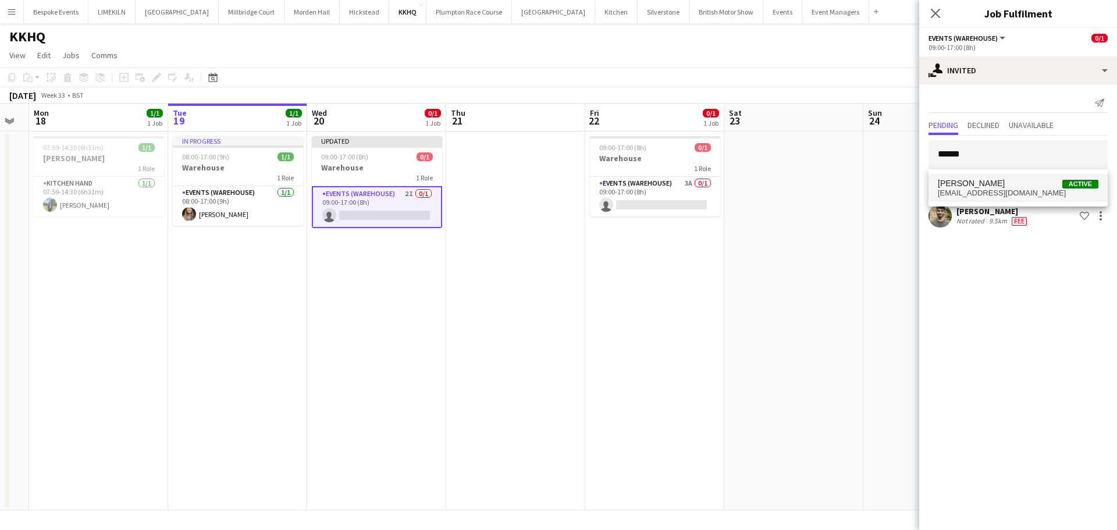
click at [1002, 179] on span "[PERSON_NAME] Active" at bounding box center [1018, 184] width 161 height 10
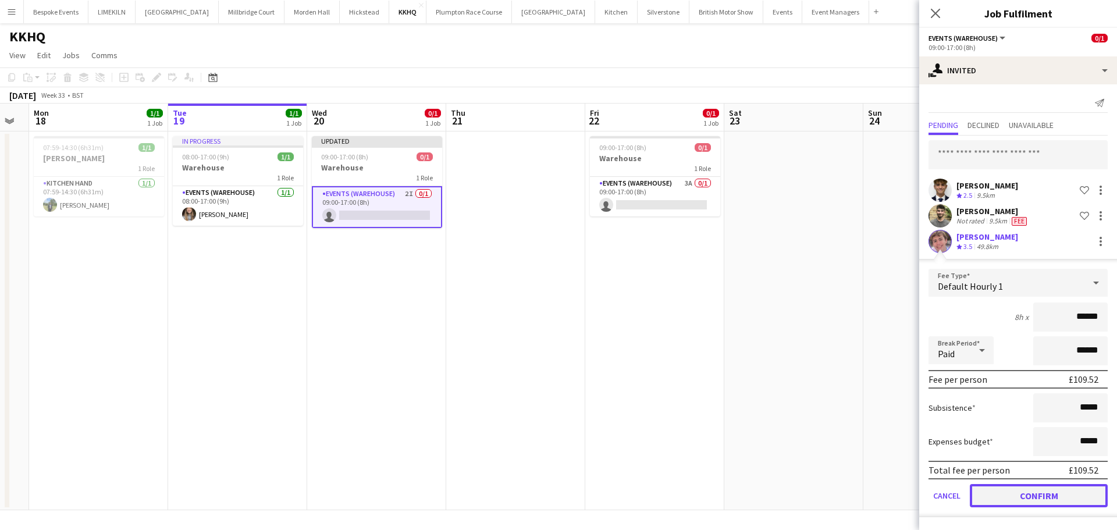
click at [1036, 496] on button "Confirm" at bounding box center [1039, 495] width 138 height 23
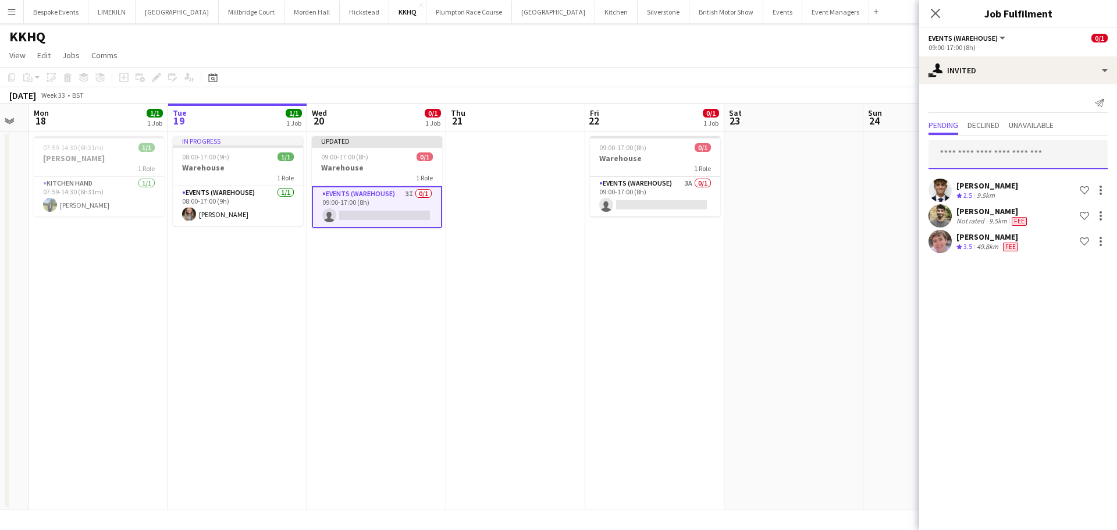
click at [979, 151] on input "text" at bounding box center [1017, 154] width 179 height 29
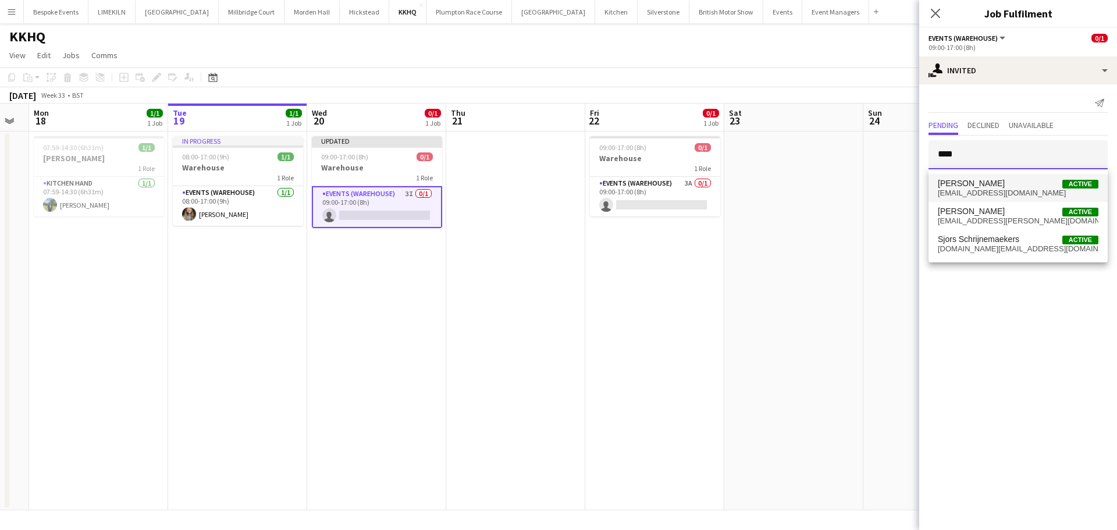
type input "****"
click at [1001, 188] on span "[EMAIL_ADDRESS][DOMAIN_NAME]" at bounding box center [1018, 192] width 161 height 9
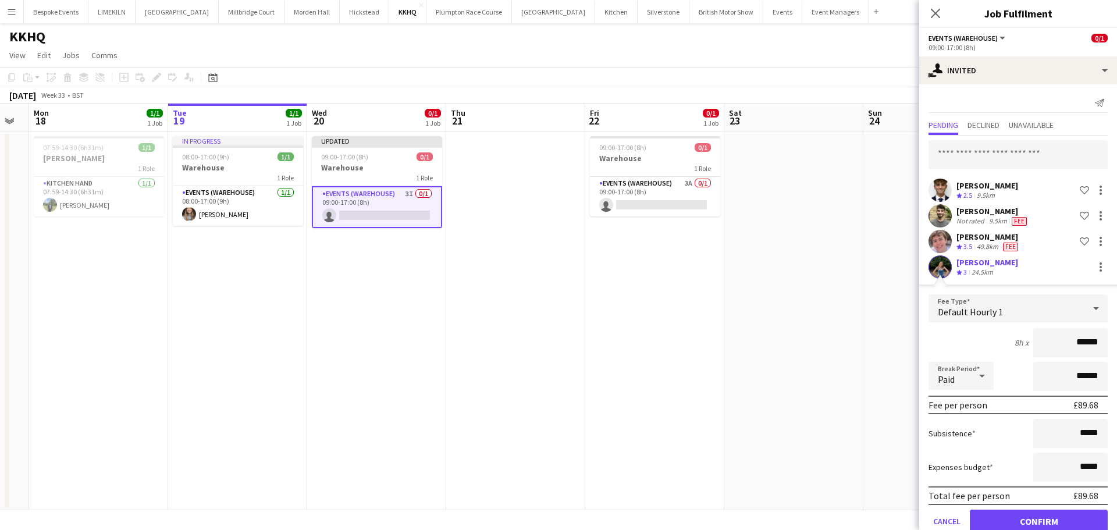
scroll to position [24, 0]
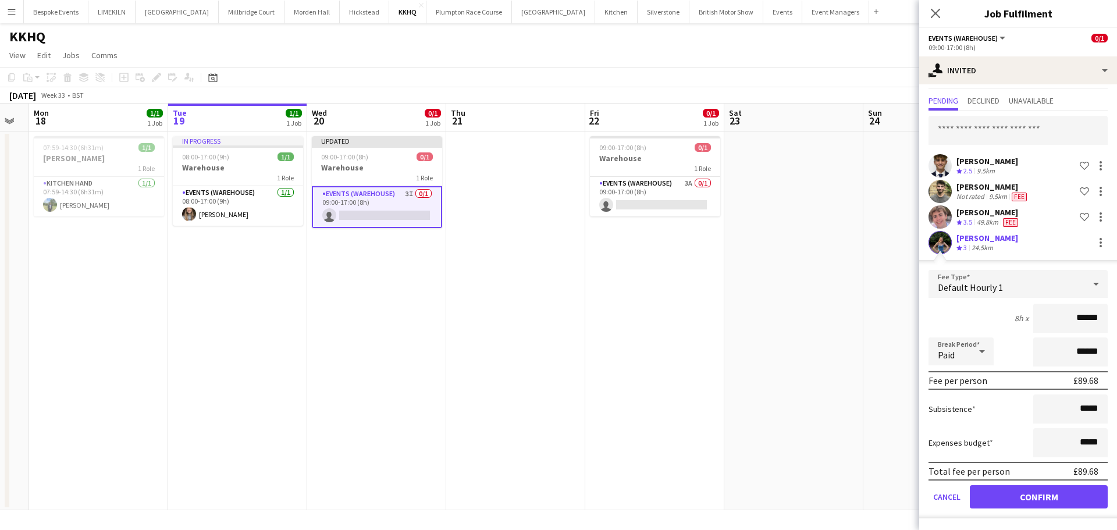
click at [937, 239] on app-user-avatar at bounding box center [939, 242] width 23 height 23
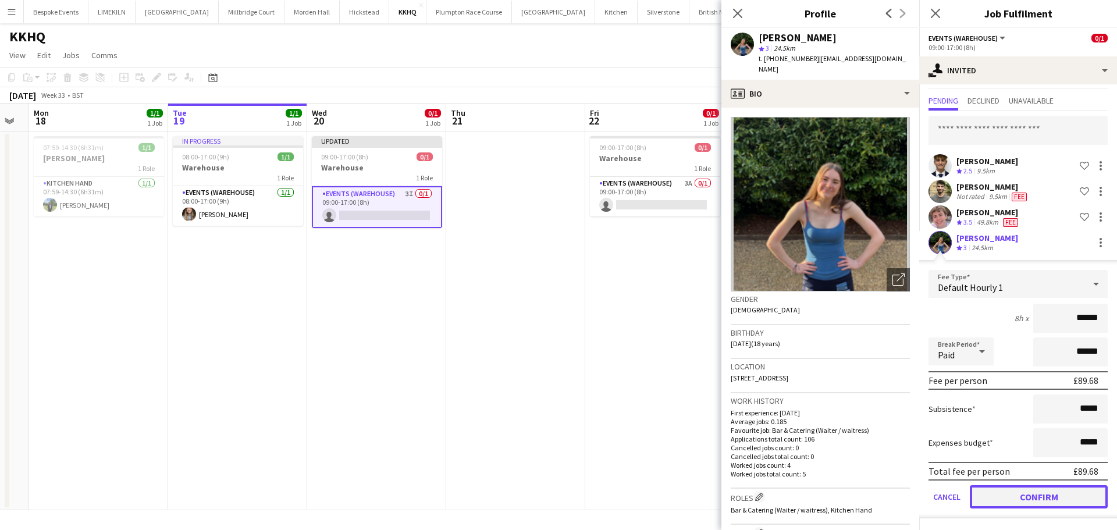
click at [988, 499] on button "Confirm" at bounding box center [1039, 496] width 138 height 23
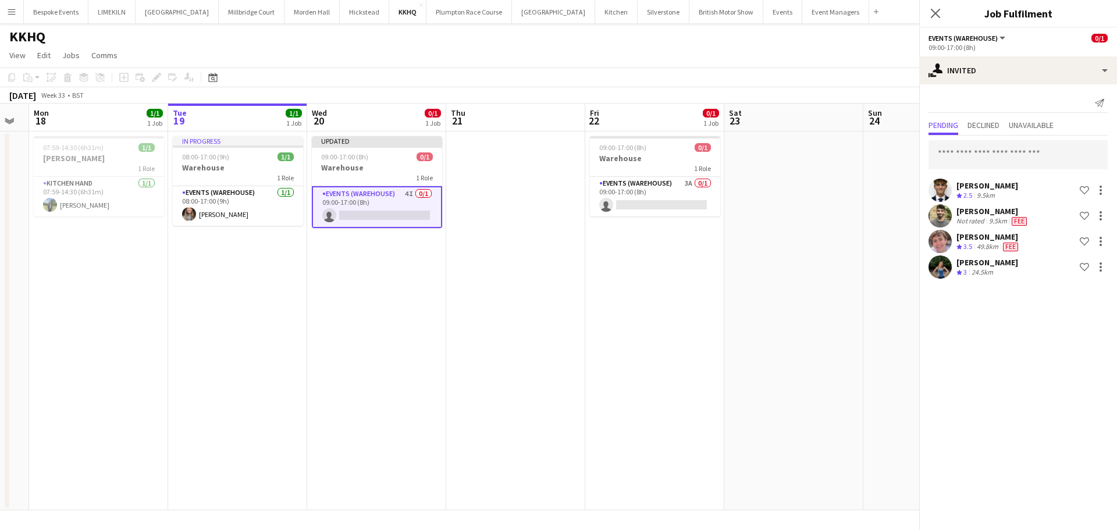
scroll to position [0, 0]
click at [766, 328] on app-date-cell at bounding box center [793, 320] width 139 height 379
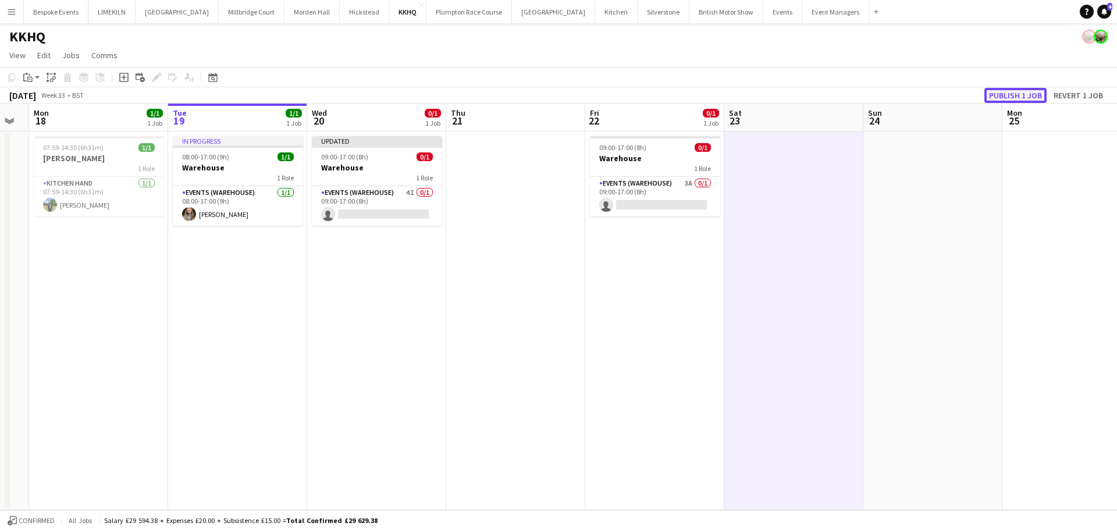
click at [1026, 95] on button "Publish 1 job" at bounding box center [1015, 95] width 62 height 15
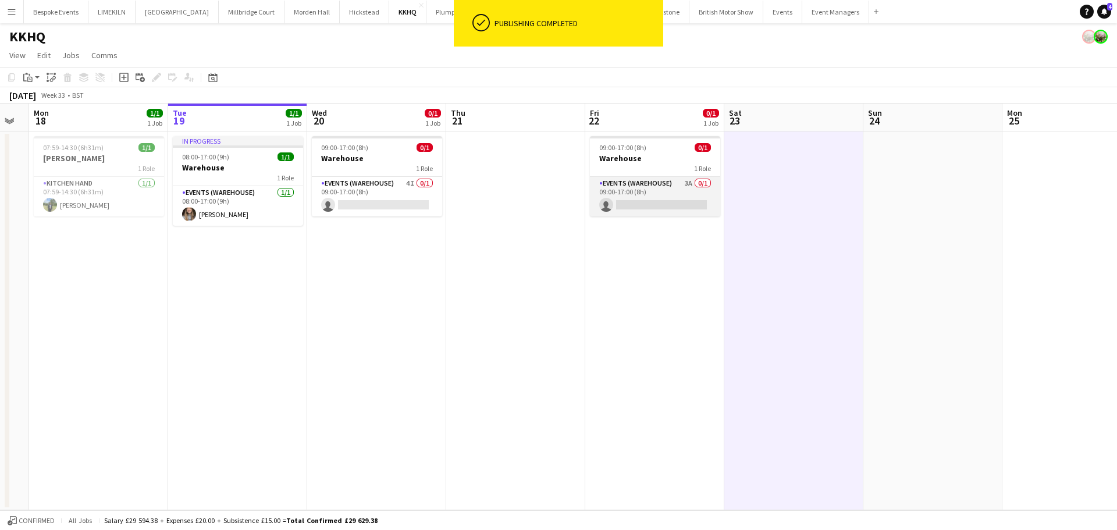
click at [691, 184] on app-card-role "Events (Warehouse) 3A 0/1 09:00-17:00 (8h) single-neutral-actions" at bounding box center [655, 197] width 130 height 40
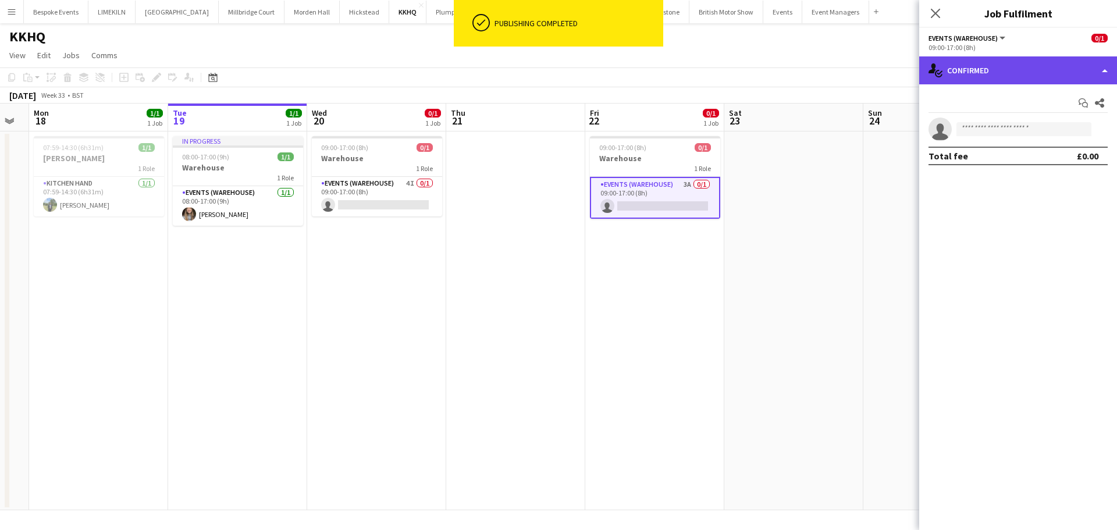
click at [1010, 69] on div "single-neutral-actions-check-2 Confirmed" at bounding box center [1018, 70] width 198 height 28
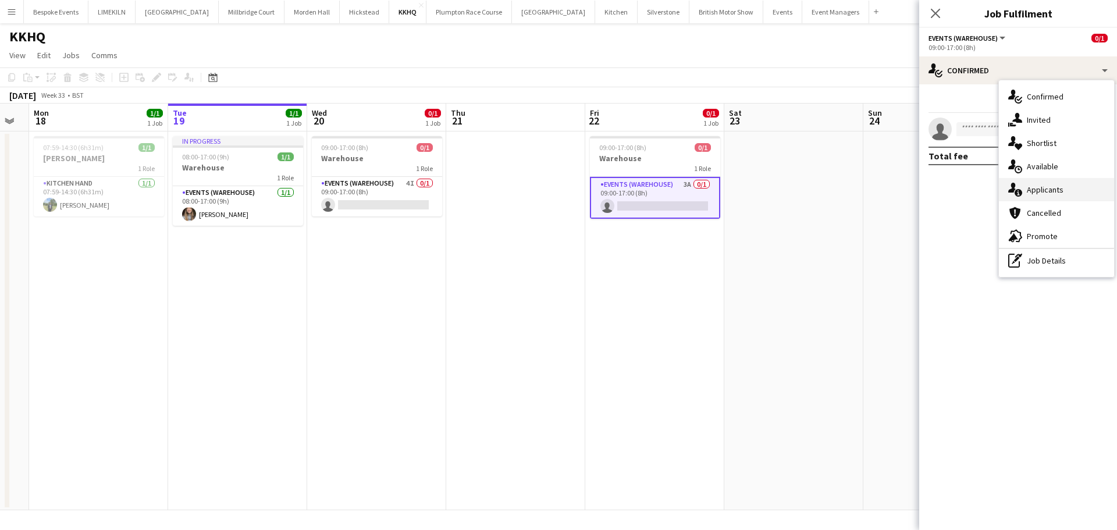
click at [1049, 185] on div "single-neutral-actions-information Applicants" at bounding box center [1056, 189] width 115 height 23
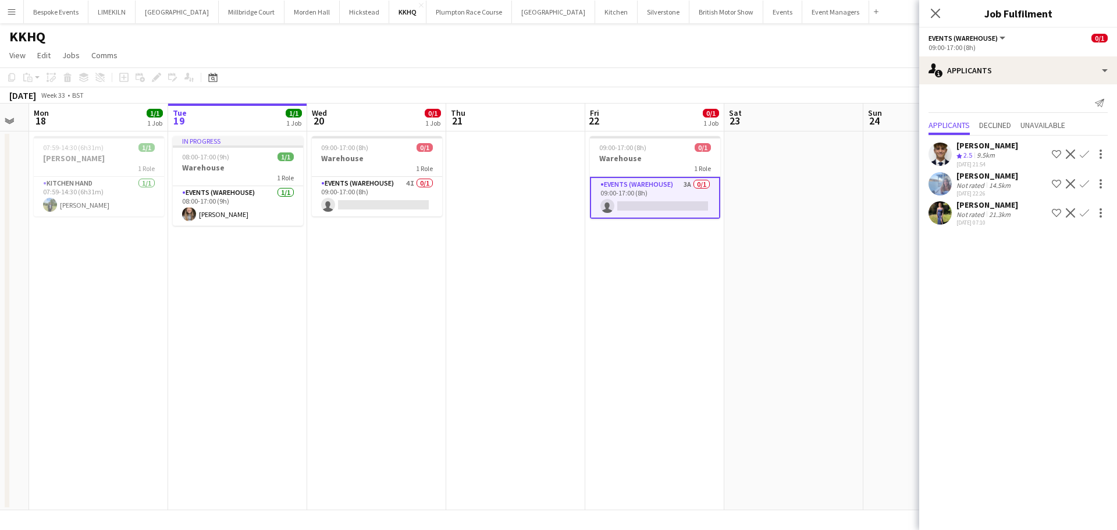
click at [946, 181] on app-user-avatar at bounding box center [939, 183] width 23 height 23
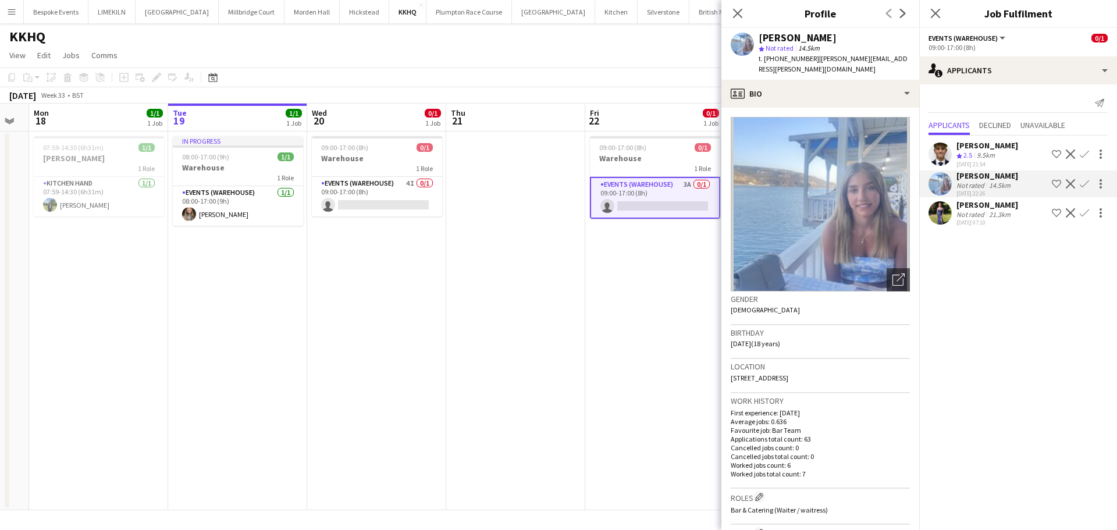
click at [941, 214] on app-user-avatar at bounding box center [939, 212] width 23 height 23
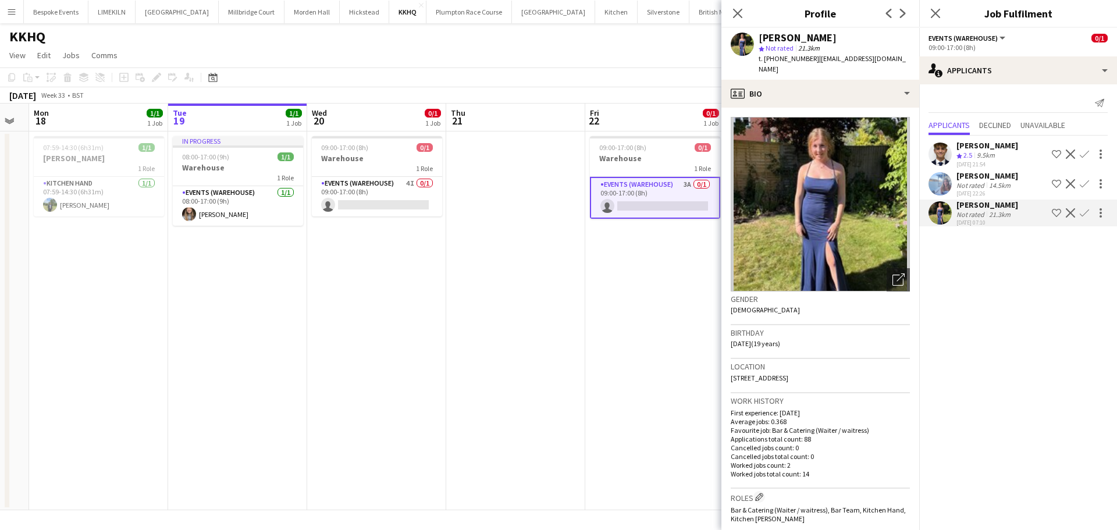
click at [939, 189] on app-user-avatar at bounding box center [939, 183] width 23 height 23
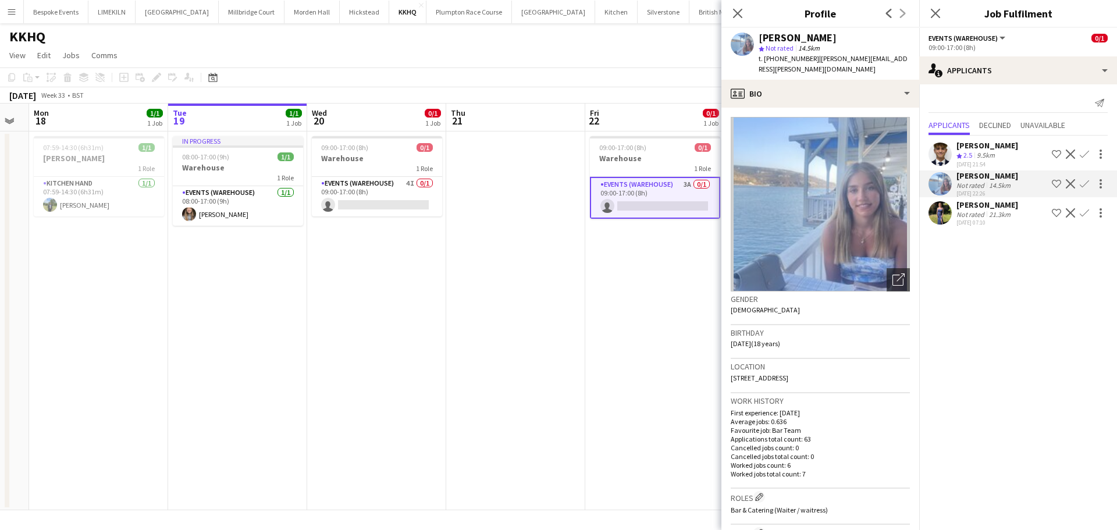
click at [566, 318] on app-date-cell at bounding box center [515, 320] width 139 height 379
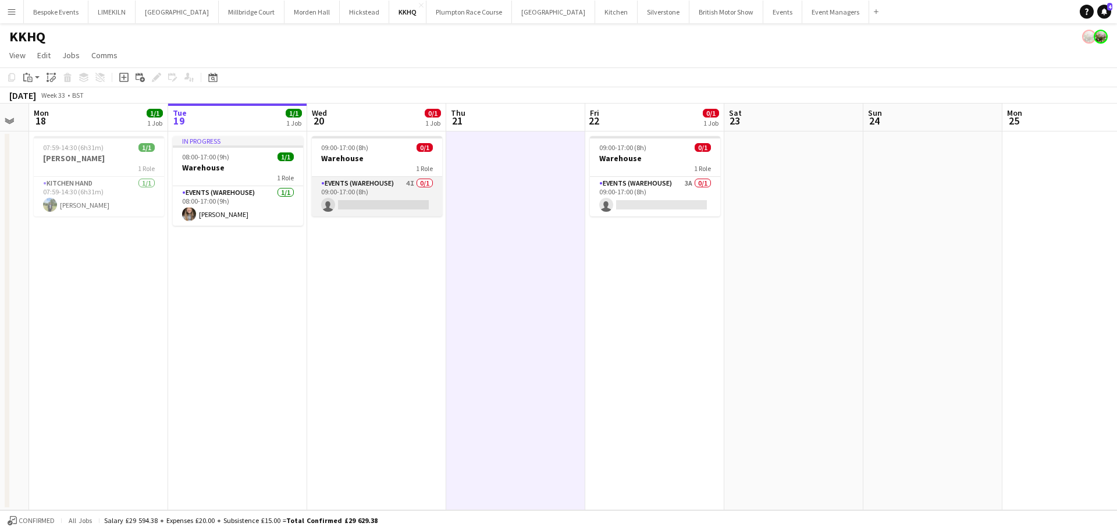
click at [394, 197] on app-card-role "Events (Warehouse) 4I 0/1 09:00-17:00 (8h) single-neutral-actions" at bounding box center [377, 197] width 130 height 40
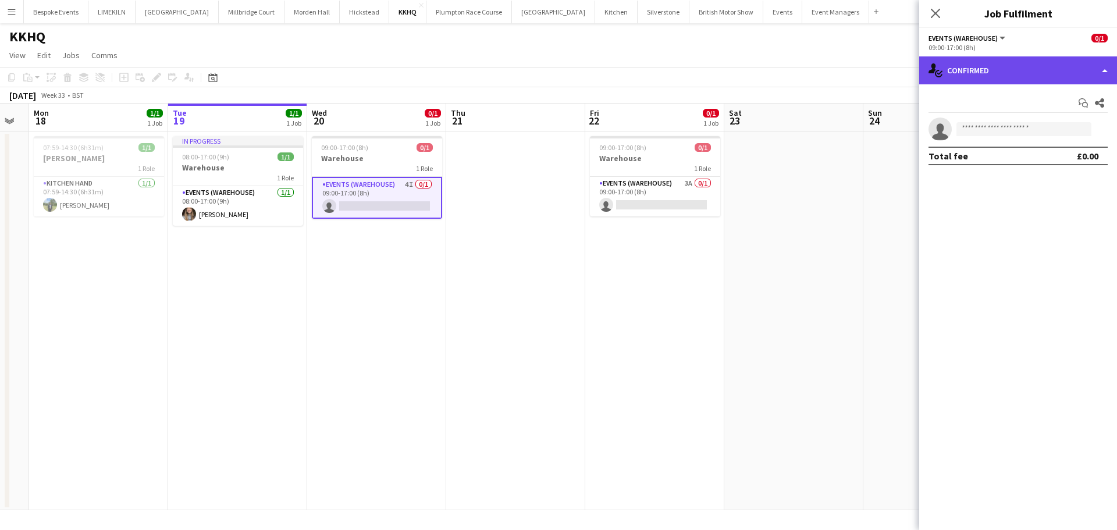
click at [1019, 63] on div "single-neutral-actions-check-2 Confirmed" at bounding box center [1018, 70] width 198 height 28
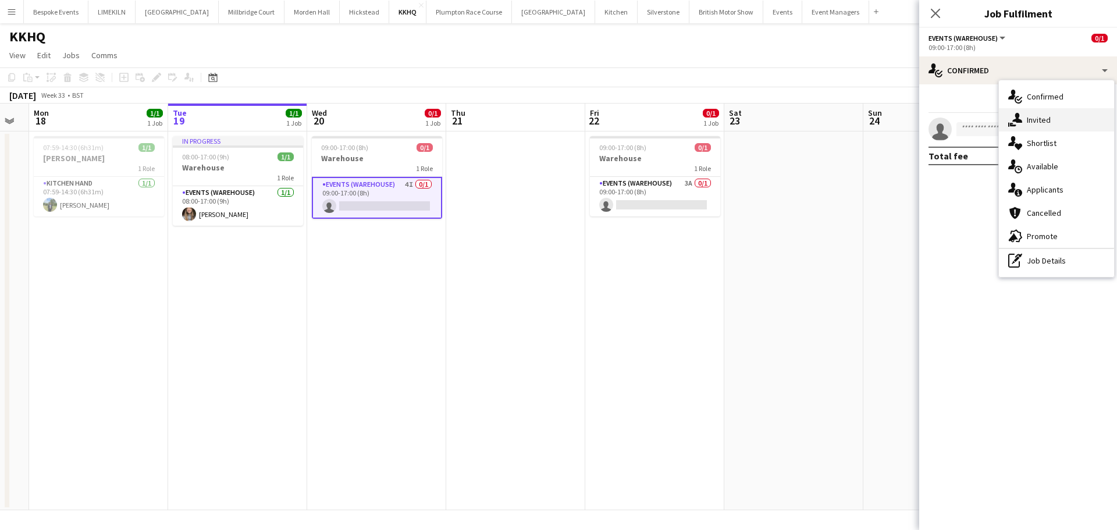
click at [1056, 110] on div "single-neutral-actions-share-1 Invited" at bounding box center [1056, 119] width 115 height 23
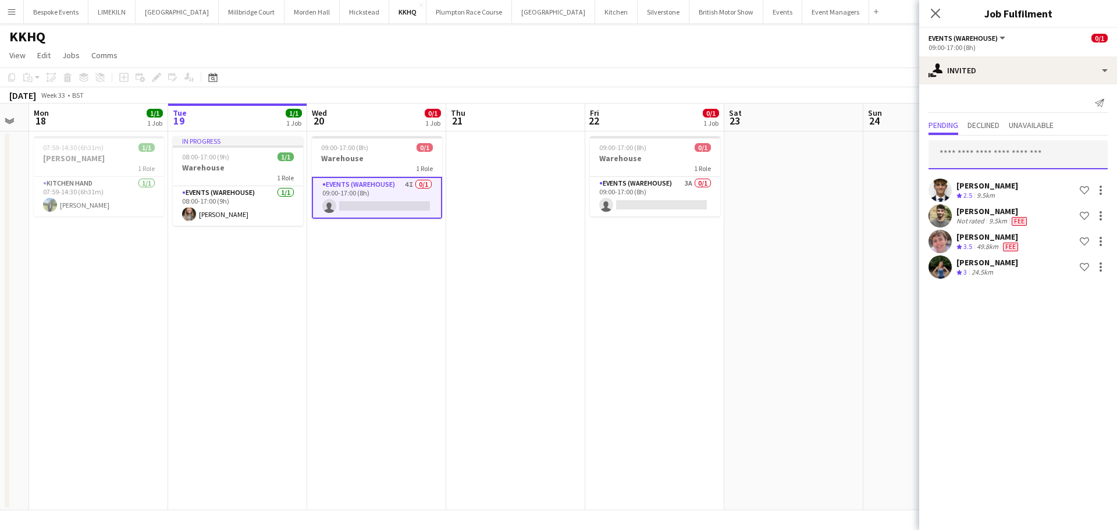
click at [1027, 159] on input "text" at bounding box center [1017, 154] width 179 height 29
click at [990, 366] on mat-expansion-panel "user-plus Invited Send notification Pending Declined Unavailable [PERSON_NAME] …" at bounding box center [1018, 307] width 198 height 446
click at [748, 307] on app-date-cell at bounding box center [793, 320] width 139 height 379
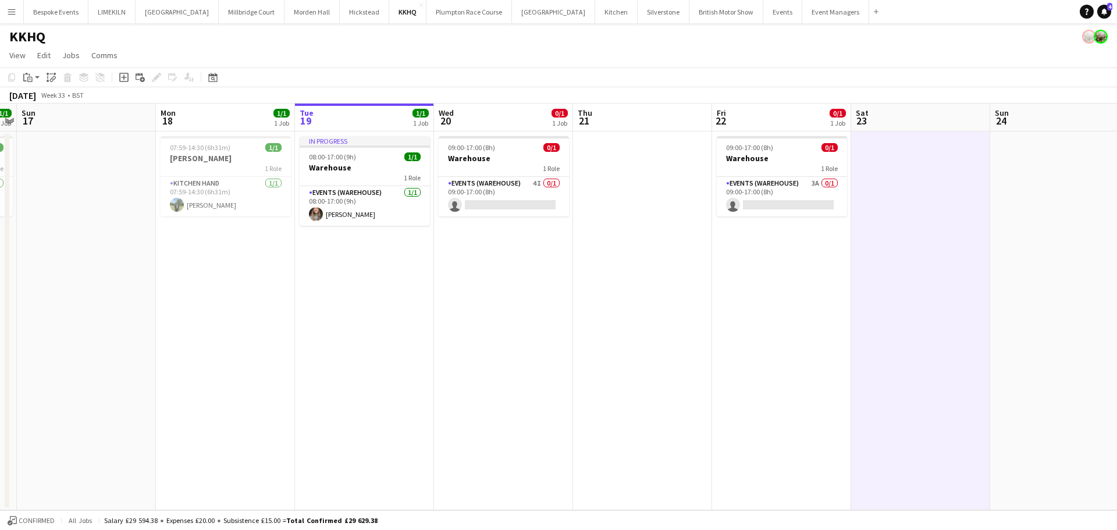
scroll to position [0, 259]
click at [541, 188] on app-card-role "Events (Warehouse) 4I 0/1 09:00-17:00 (8h) single-neutral-actions" at bounding box center [505, 197] width 130 height 40
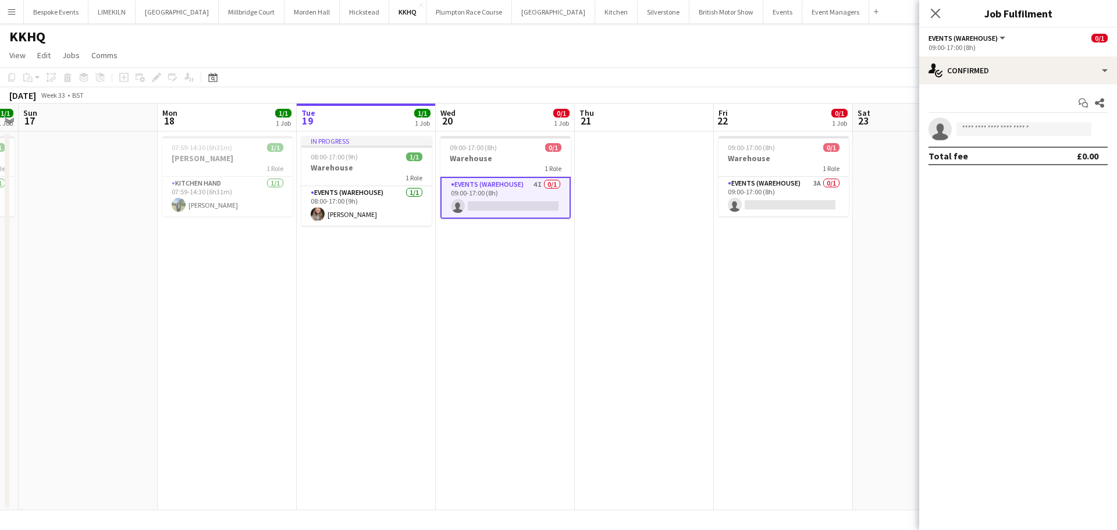
click at [713, 204] on app-date-cell at bounding box center [644, 320] width 139 height 379
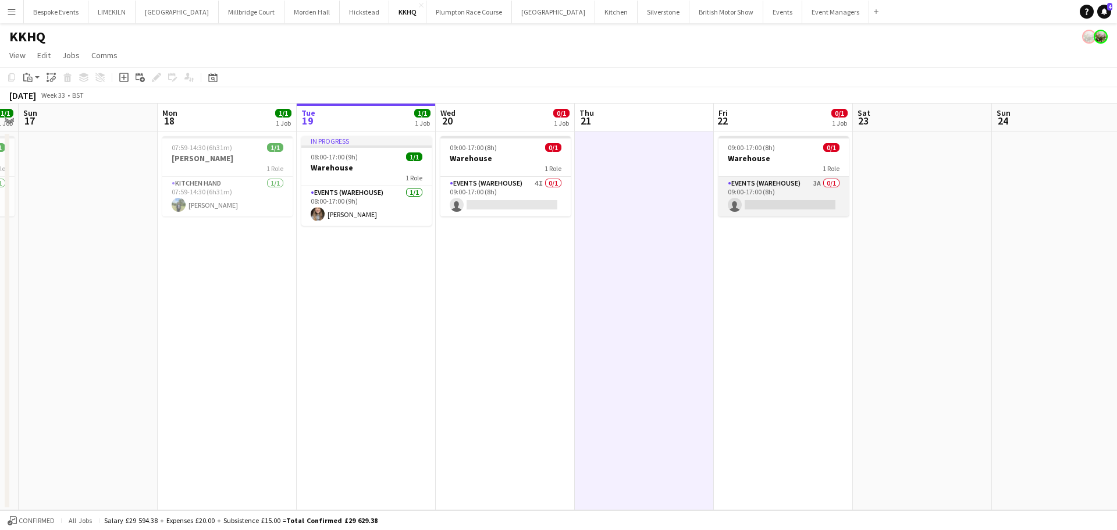
click at [791, 204] on app-card-role "Events (Warehouse) 3A 0/1 09:00-17:00 (8h) single-neutral-actions" at bounding box center [783, 197] width 130 height 40
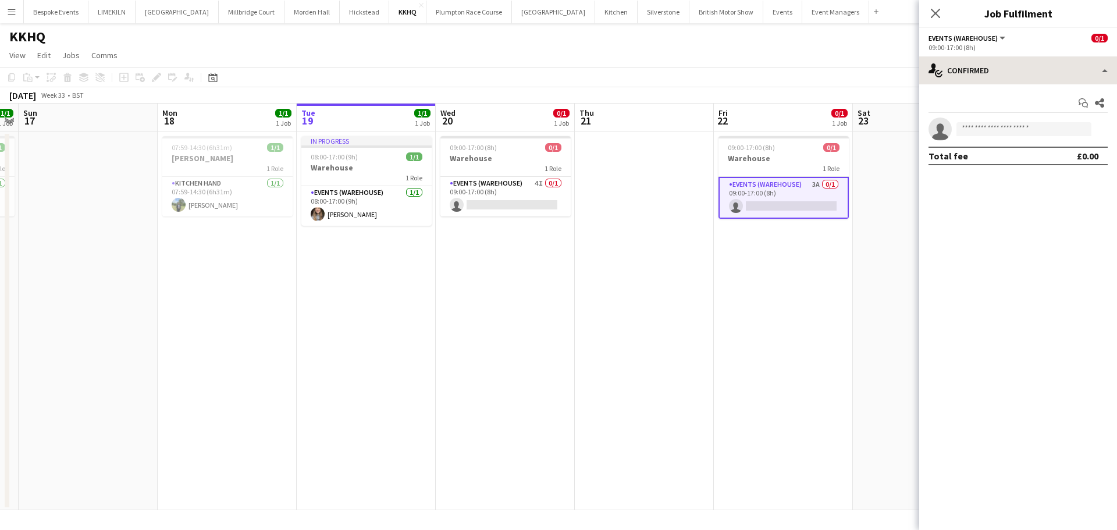
drag, startPoint x: 1044, startPoint y: 55, endPoint x: 1051, endPoint y: 72, distance: 17.7
click at [1051, 72] on div "Events (Warehouse) All roles Events (Warehouse) 0/1 09:00-17:00 (8h) single-neu…" at bounding box center [1018, 279] width 198 height 502
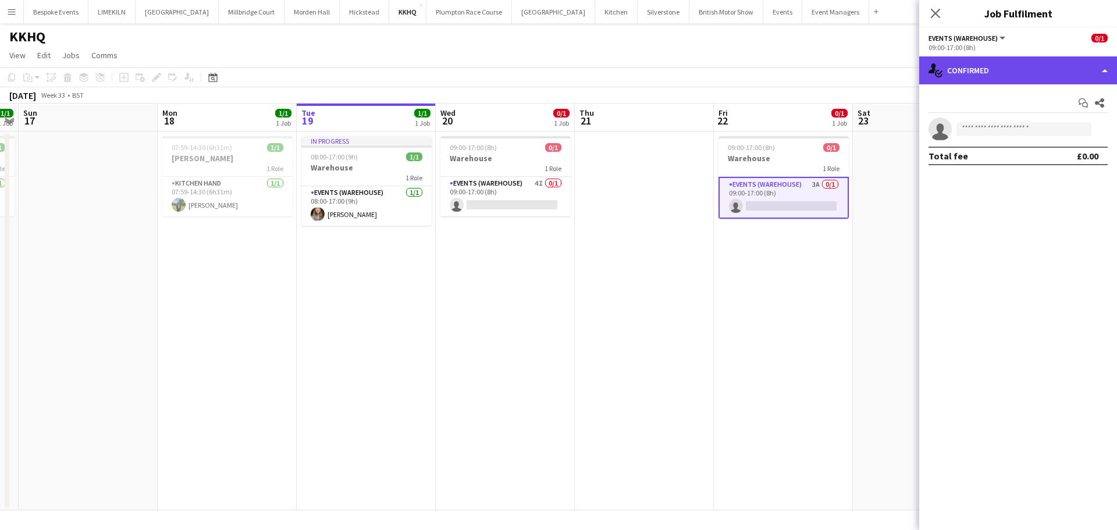
click at [1051, 72] on div "single-neutral-actions-check-2 Confirmed" at bounding box center [1018, 70] width 198 height 28
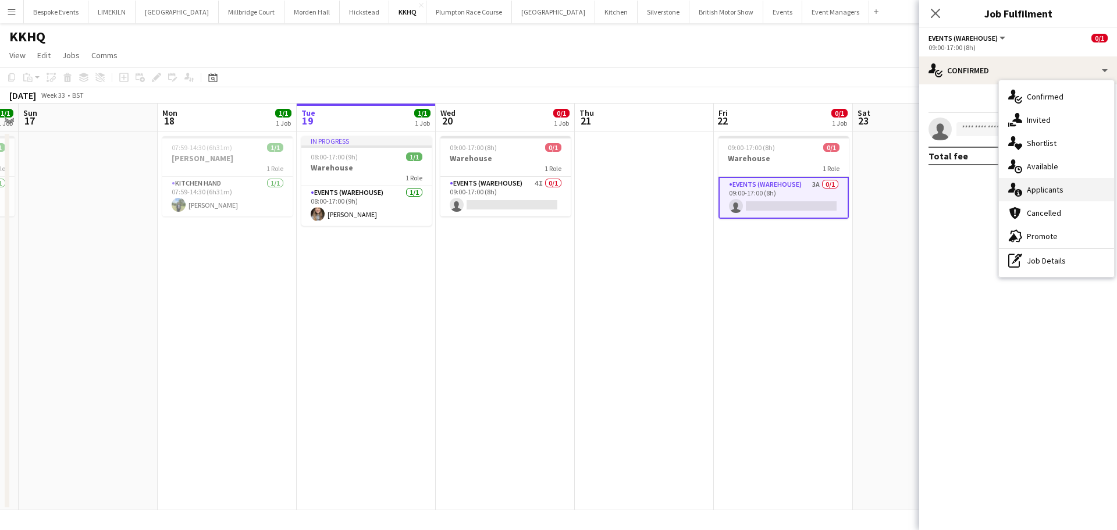
click at [1073, 193] on div "single-neutral-actions-information Applicants" at bounding box center [1056, 189] width 115 height 23
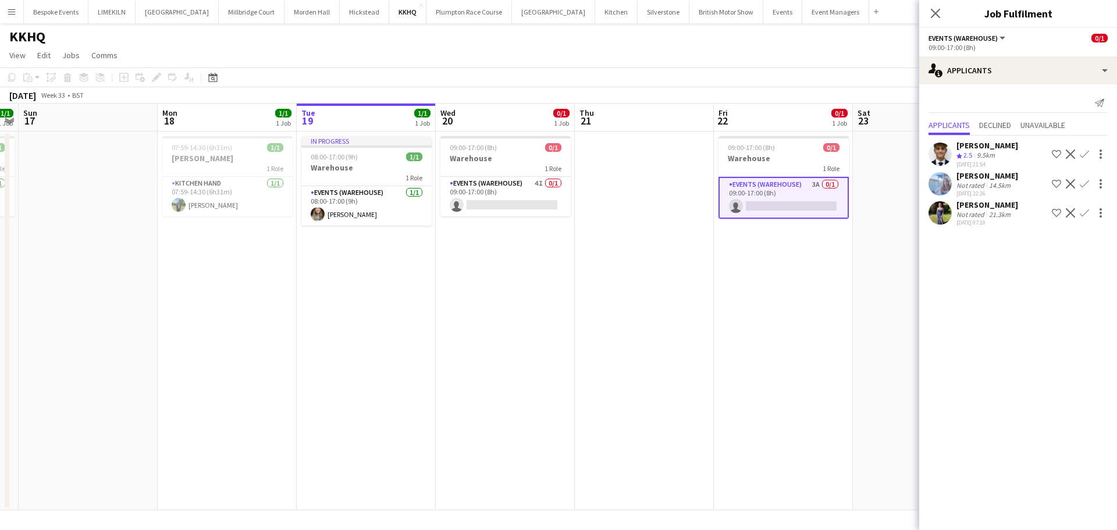
click at [723, 353] on app-date-cell "09:00-17:00 (8h) 0/1 Warehouse 1 Role Events (Warehouse) 3A 0/1 09:00-17:00 (8h…" at bounding box center [783, 320] width 139 height 379
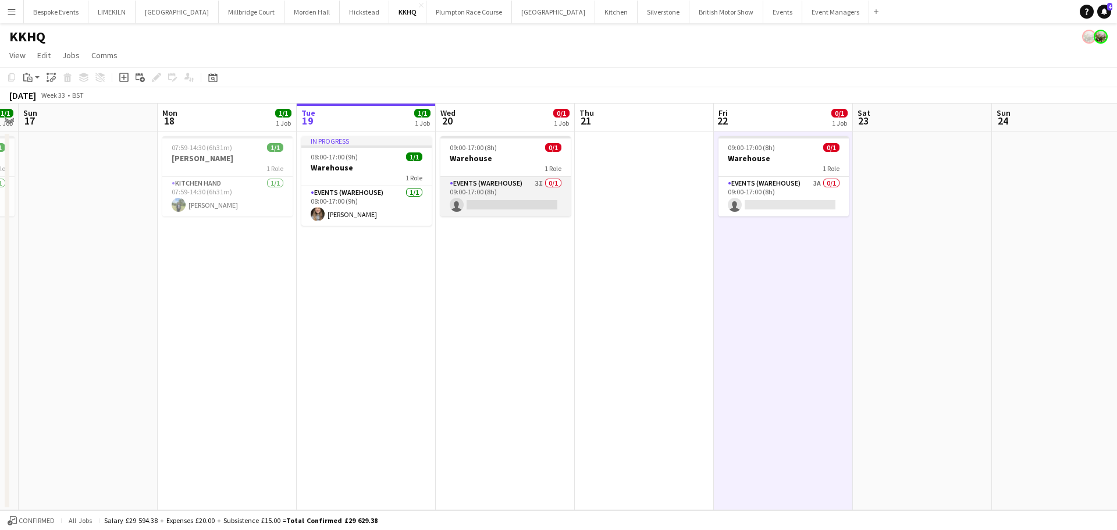
click at [493, 201] on app-card-role "Events (Warehouse) 3I 0/1 09:00-17:00 (8h) single-neutral-actions" at bounding box center [505, 197] width 130 height 40
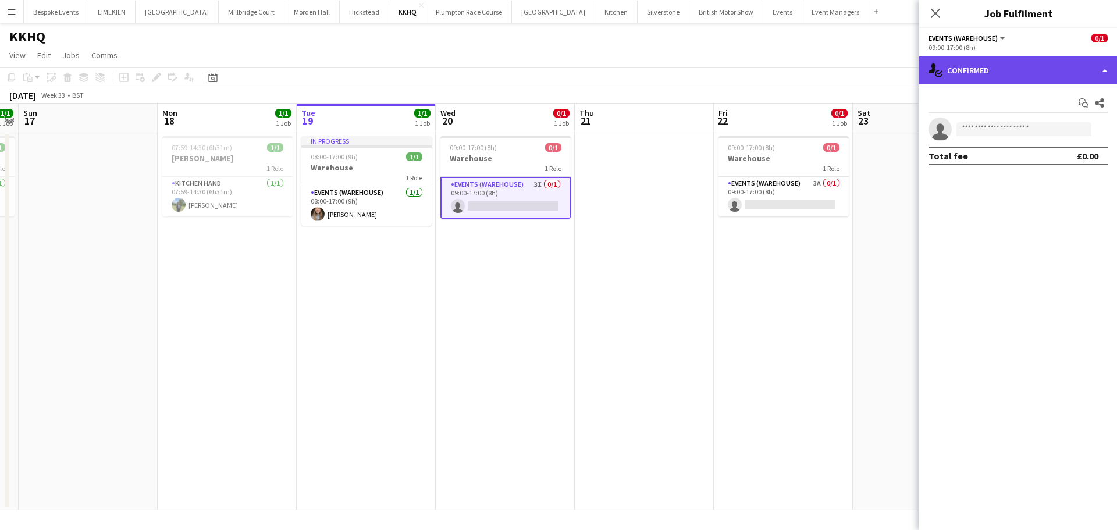
click at [986, 59] on div "single-neutral-actions-check-2 Confirmed" at bounding box center [1018, 70] width 198 height 28
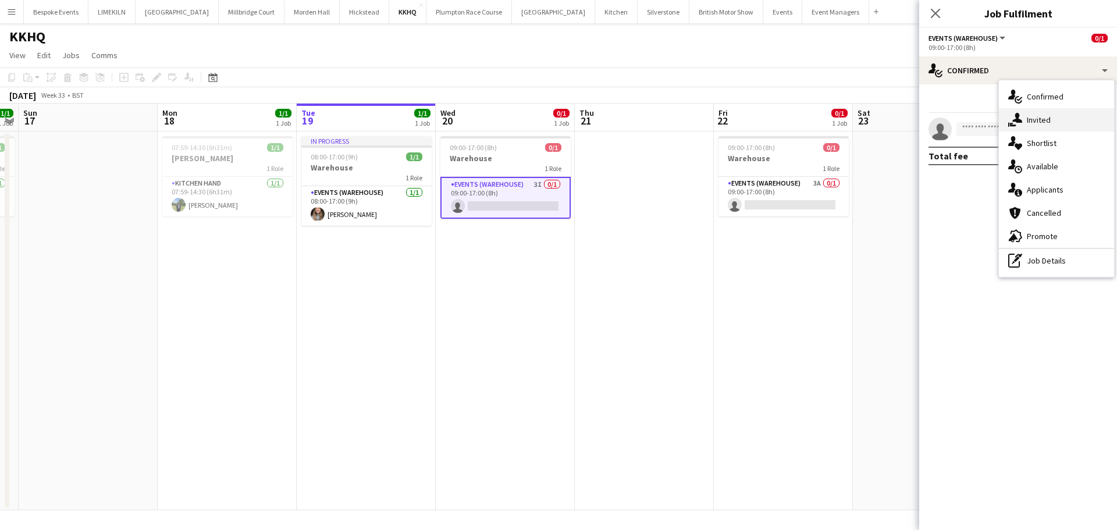
click at [1047, 121] on div "single-neutral-actions-share-1 Invited" at bounding box center [1056, 119] width 115 height 23
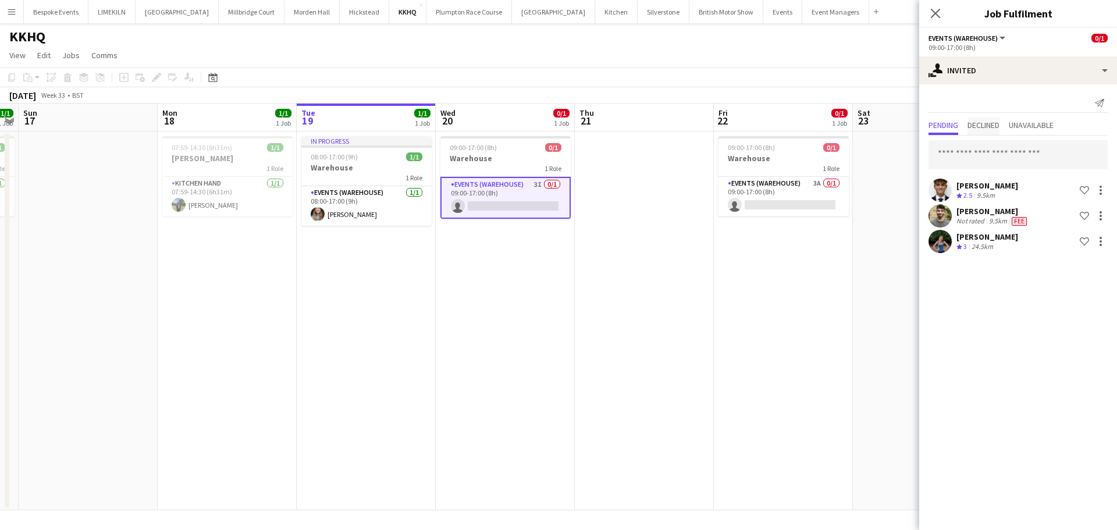
click at [985, 119] on span "Declined" at bounding box center [983, 126] width 32 height 17
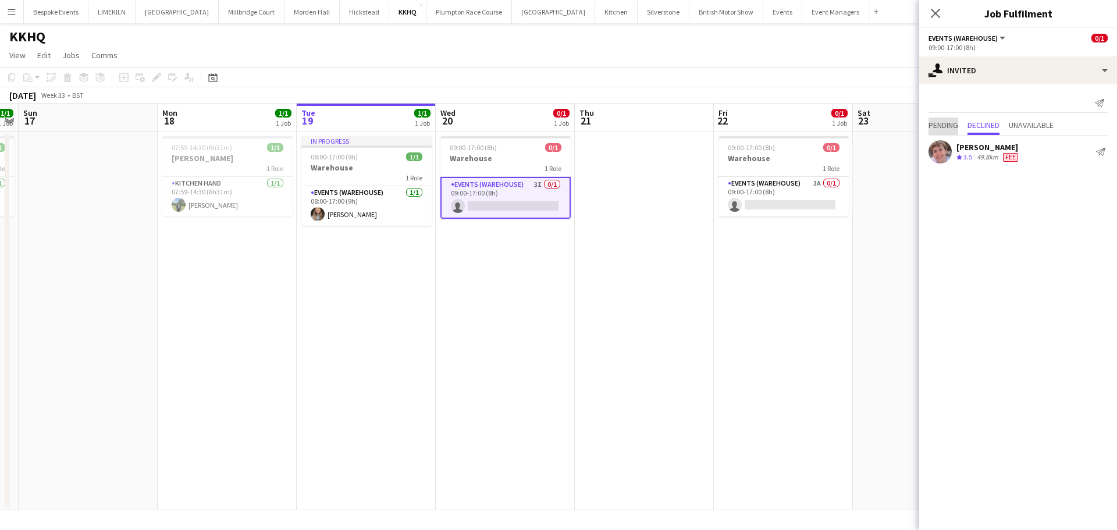
click at [941, 124] on span "Pending" at bounding box center [943, 125] width 30 height 8
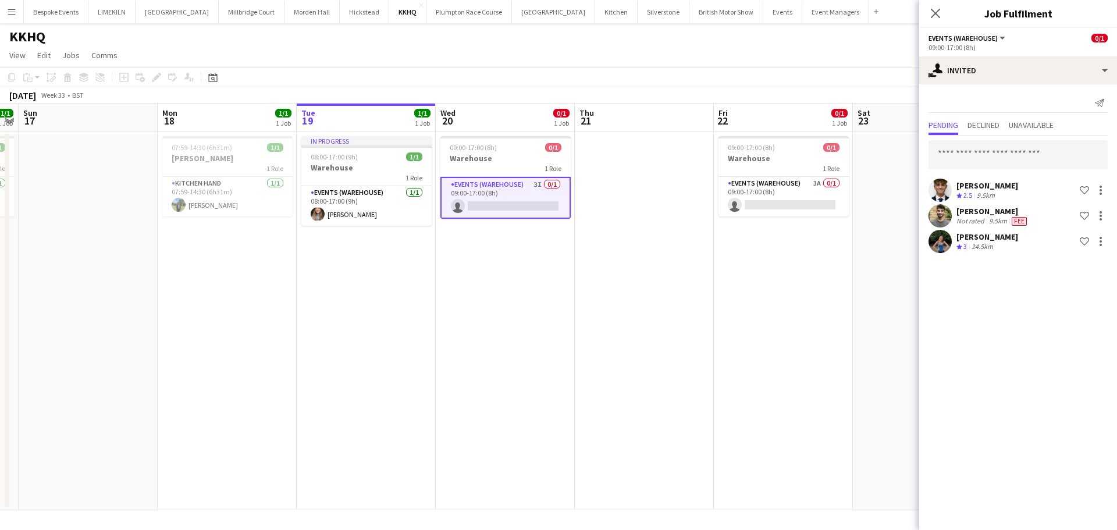
click at [866, 320] on app-date-cell at bounding box center [922, 320] width 139 height 379
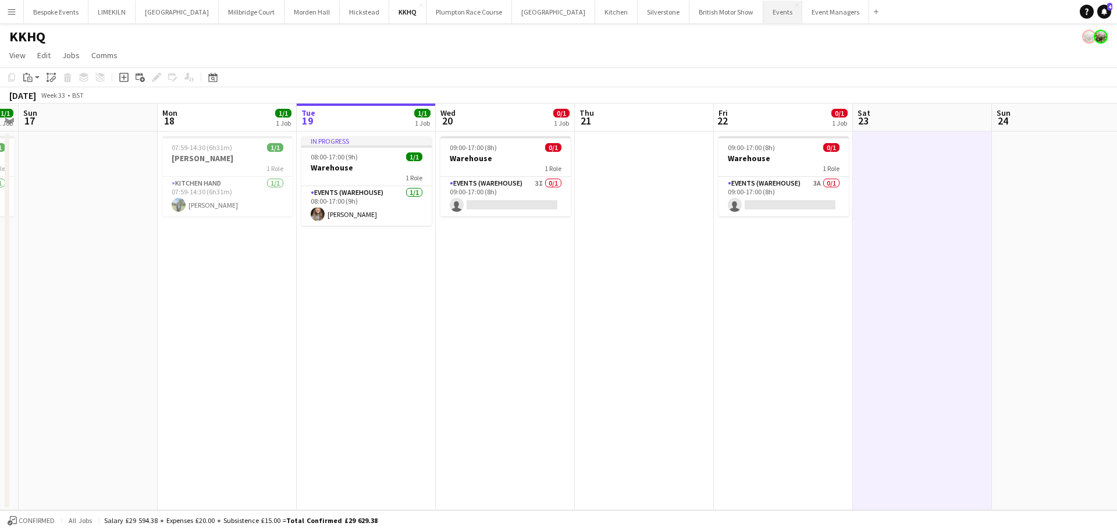
click at [763, 15] on button "Events Close" at bounding box center [782, 12] width 39 height 23
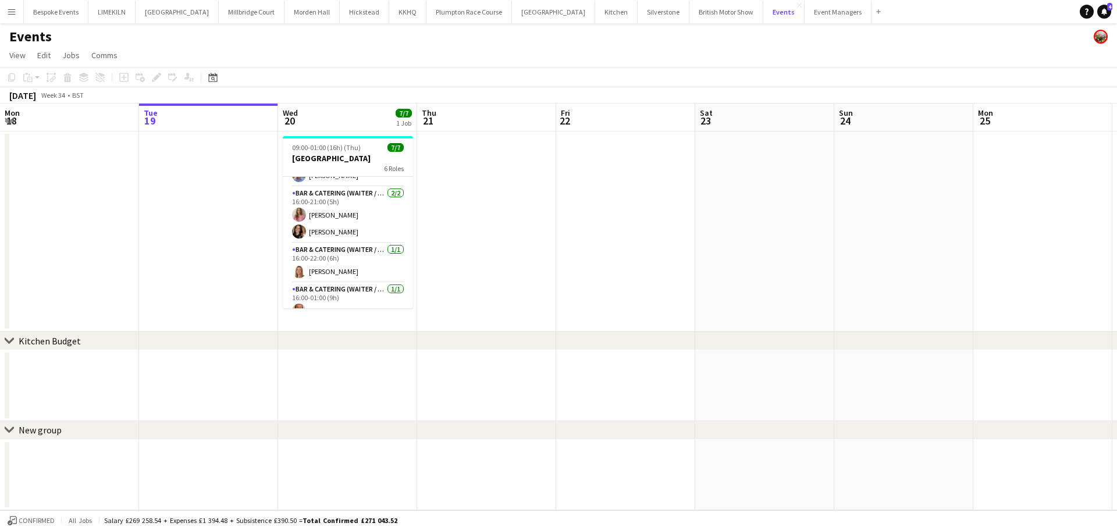
scroll to position [123, 0]
click at [326, 197] on app-card-role "Bar & Catering (Waiter / waitress) [DATE] 16:00-21:00 (5h) [PERSON_NAME] [PERSO…" at bounding box center [348, 201] width 130 height 56
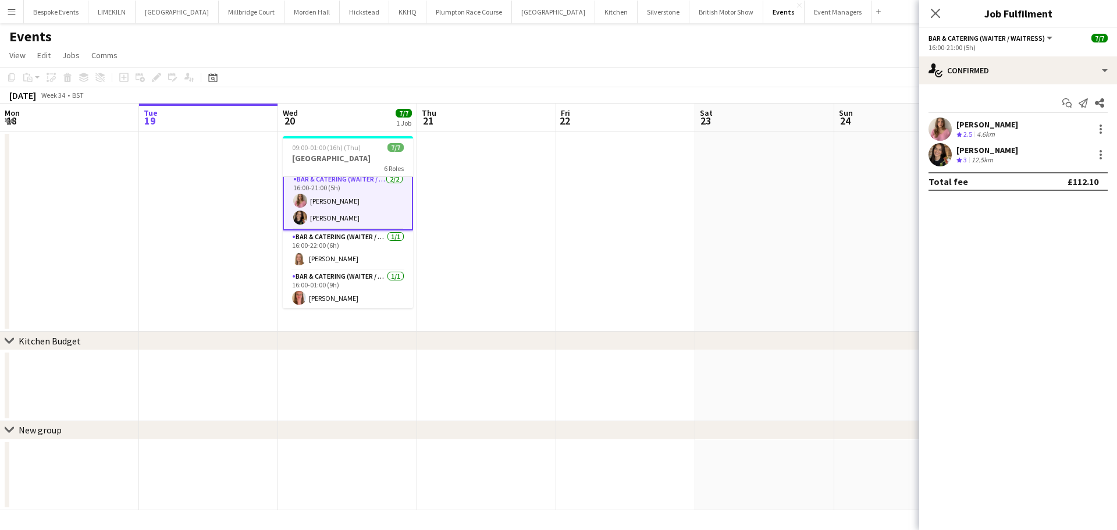
click at [955, 56] on app-options-switcher "Bar & Catering (Waiter / waitress) All roles Bar & Catering (Waiter / waitress)…" at bounding box center [1018, 42] width 198 height 29
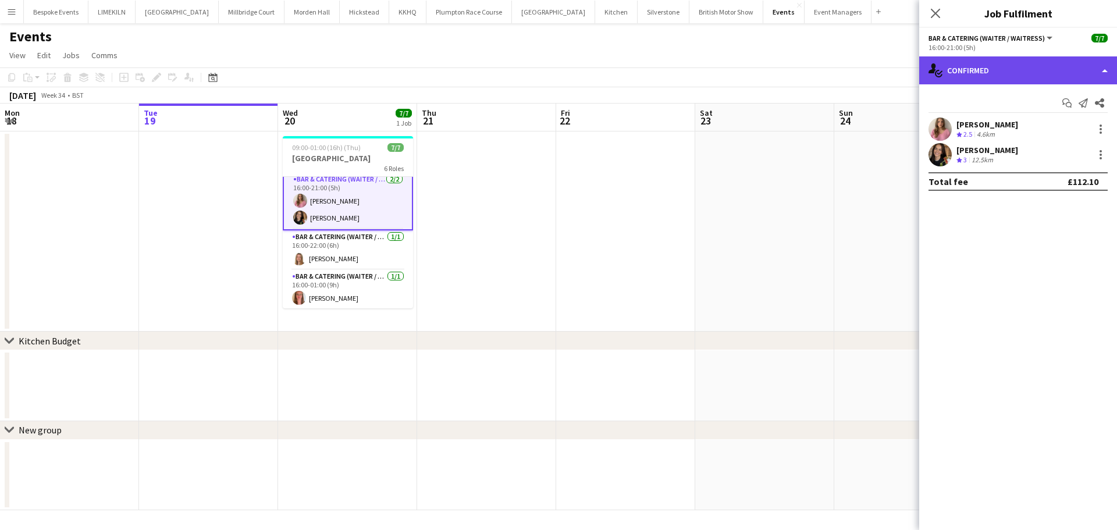
click at [987, 65] on div "single-neutral-actions-check-2 Confirmed" at bounding box center [1018, 70] width 198 height 28
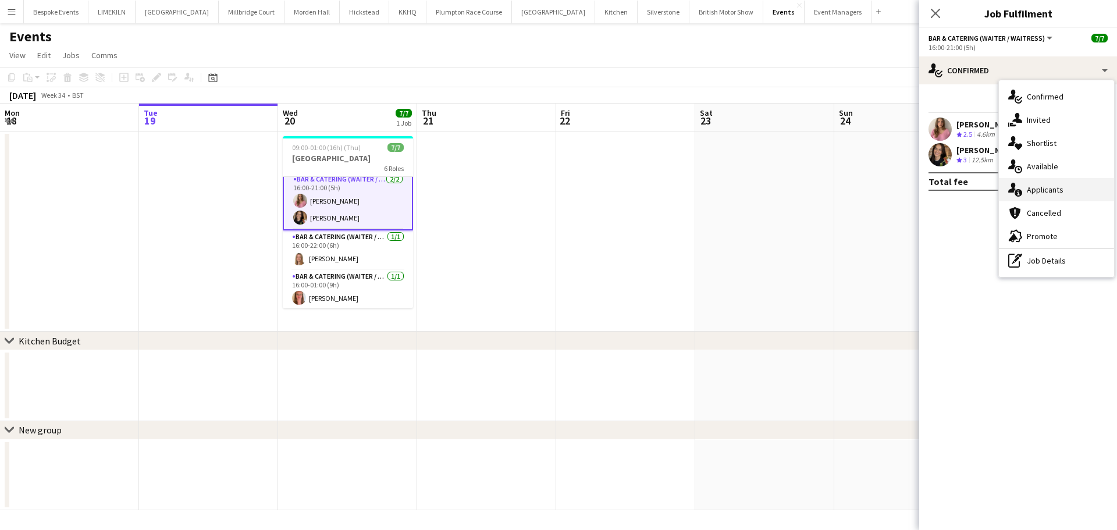
click at [1063, 191] on div "single-neutral-actions-information Applicants" at bounding box center [1056, 189] width 115 height 23
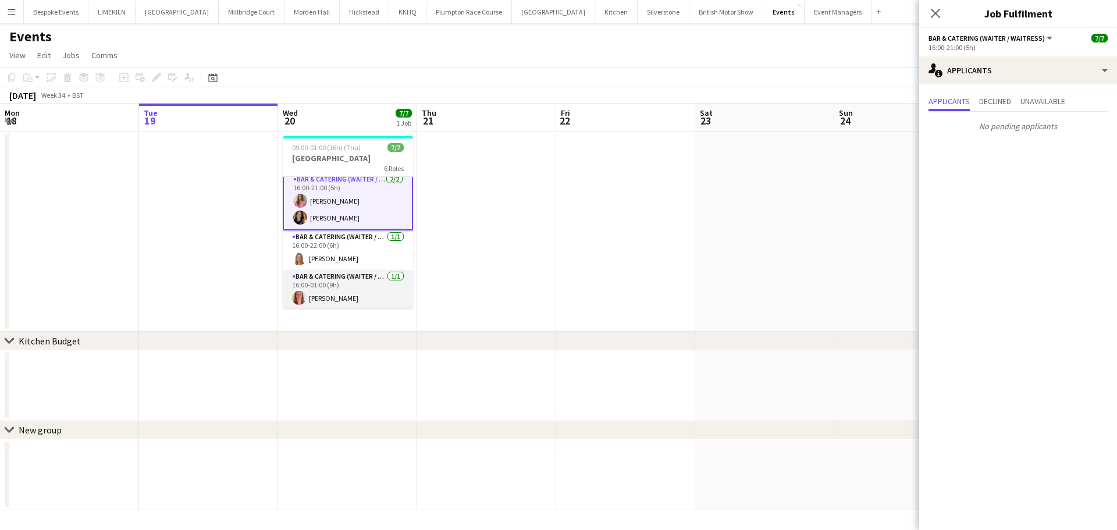
click at [376, 281] on app-card-role "Bar & Catering (Waiter / waitress) [DATE] 16:00-01:00 (9h) [PERSON_NAME]" at bounding box center [348, 290] width 130 height 40
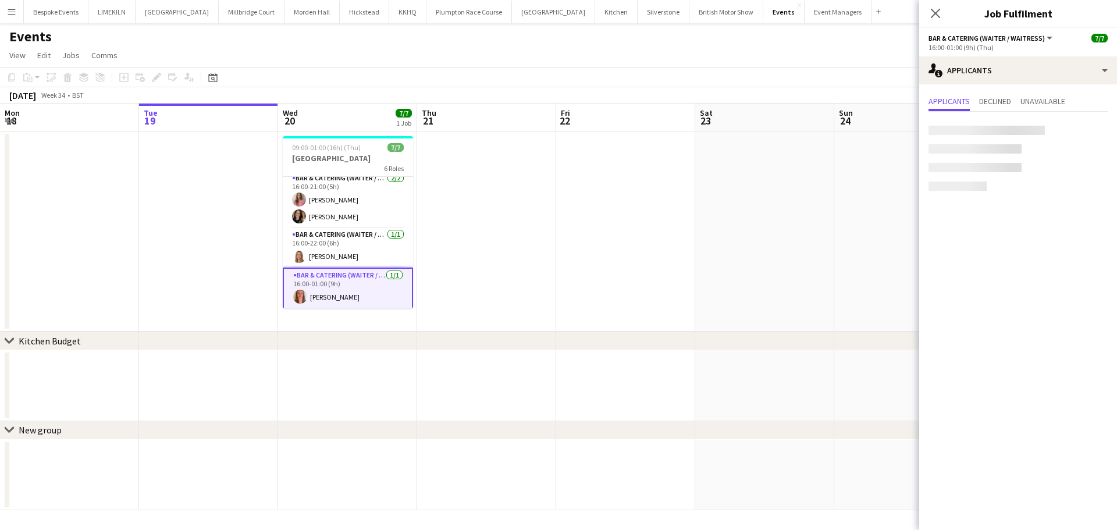
scroll to position [123, 0]
click at [357, 247] on app-card-role "Bar & Catering (Waiter / waitress) [DATE] 16:00-22:00 (6h) [PERSON_NAME]" at bounding box center [348, 249] width 130 height 40
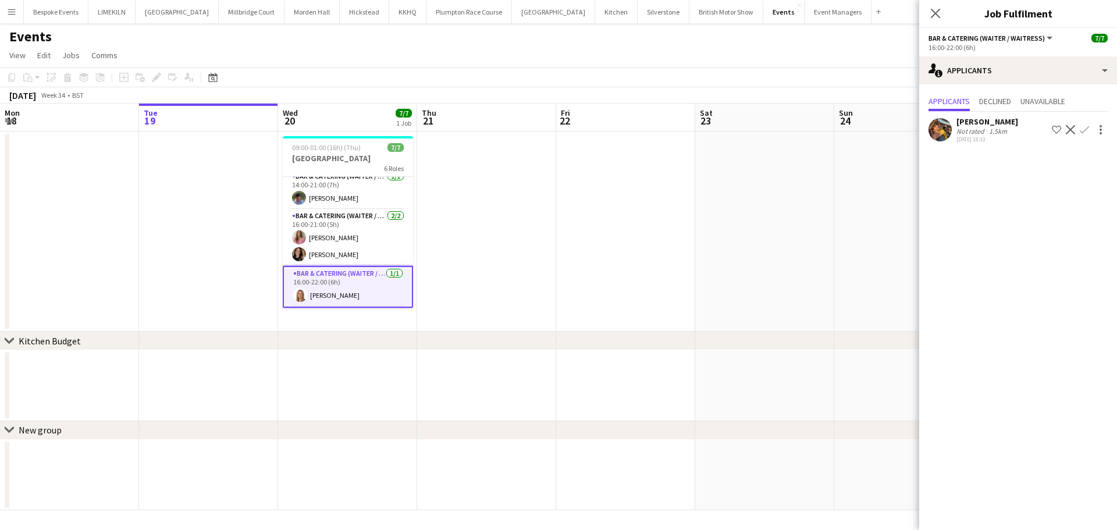
click at [357, 247] on app-card-role "Bar & Catering (Waiter / waitress) [DATE] 16:00-21:00 (5h) [PERSON_NAME] [PERSO…" at bounding box center [348, 237] width 130 height 56
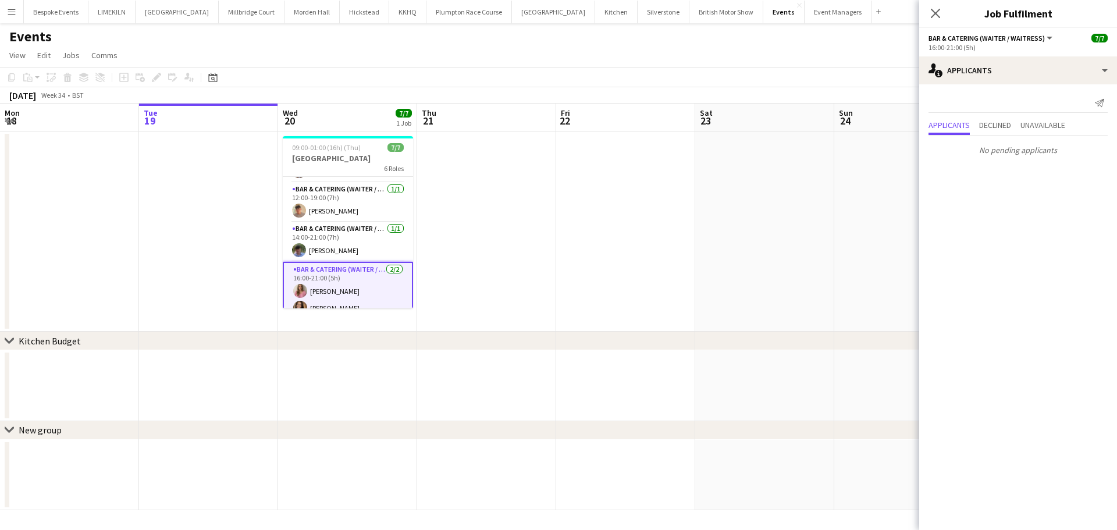
scroll to position [33, 0]
click at [357, 247] on app-card-role "Bar & Catering (Waiter / waitress) [DATE] 14:00-21:00 (7h) [PERSON_NAME]" at bounding box center [348, 243] width 130 height 40
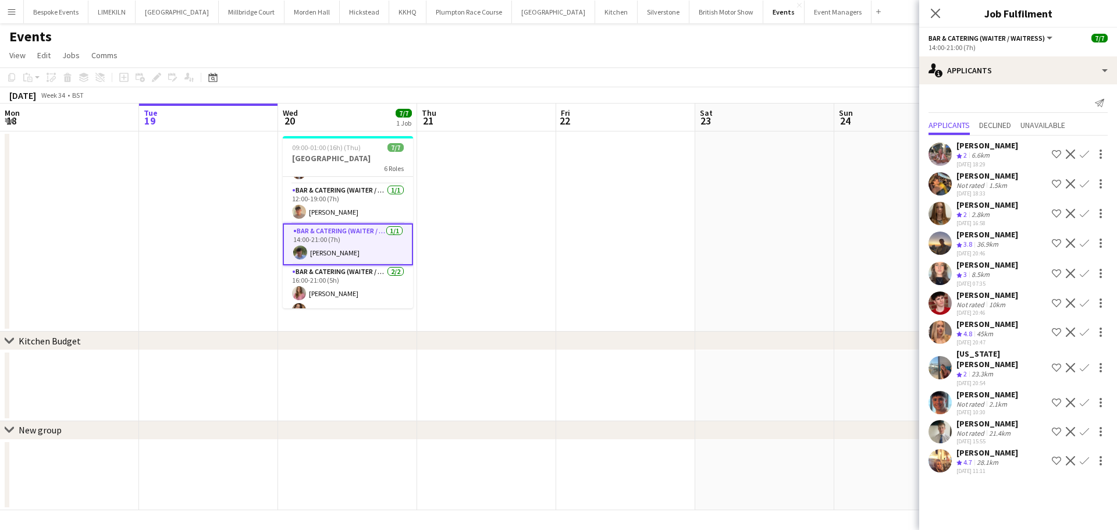
scroll to position [0, 0]
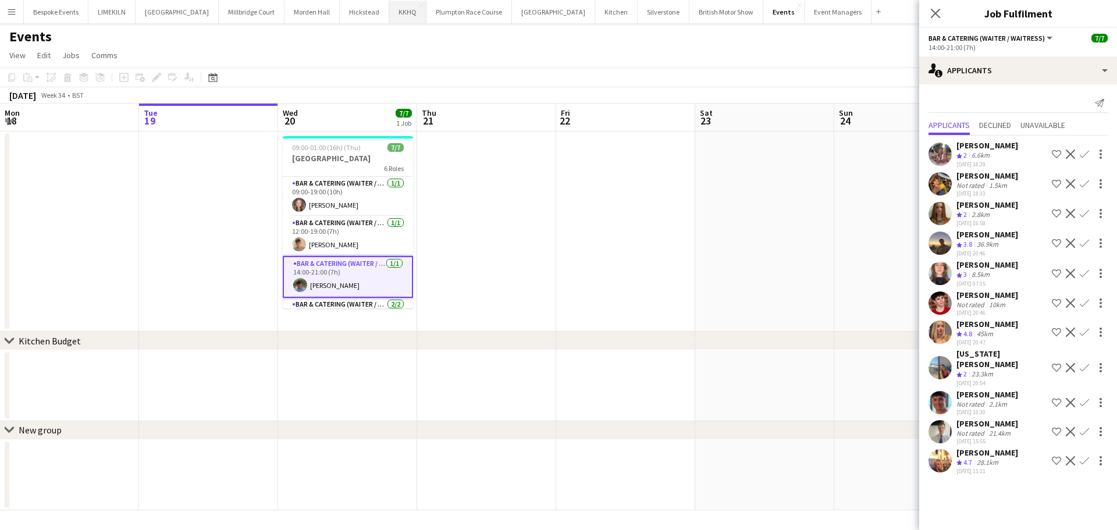
click at [389, 13] on button "KKHQ Close" at bounding box center [407, 12] width 37 height 23
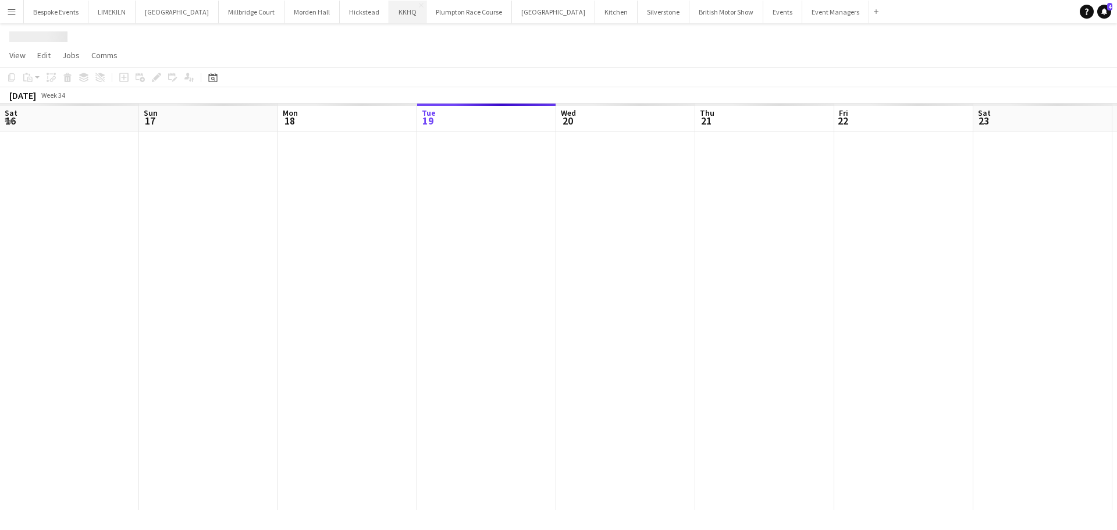
scroll to position [0, 278]
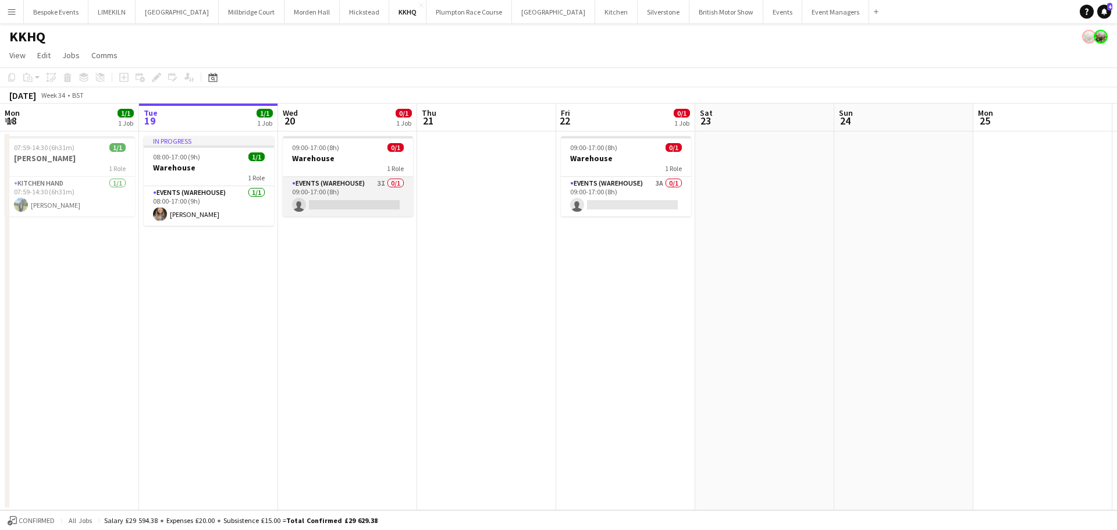
click at [353, 200] on app-card-role "Events (Warehouse) 3I 0/1 09:00-17:00 (8h) single-neutral-actions" at bounding box center [348, 197] width 130 height 40
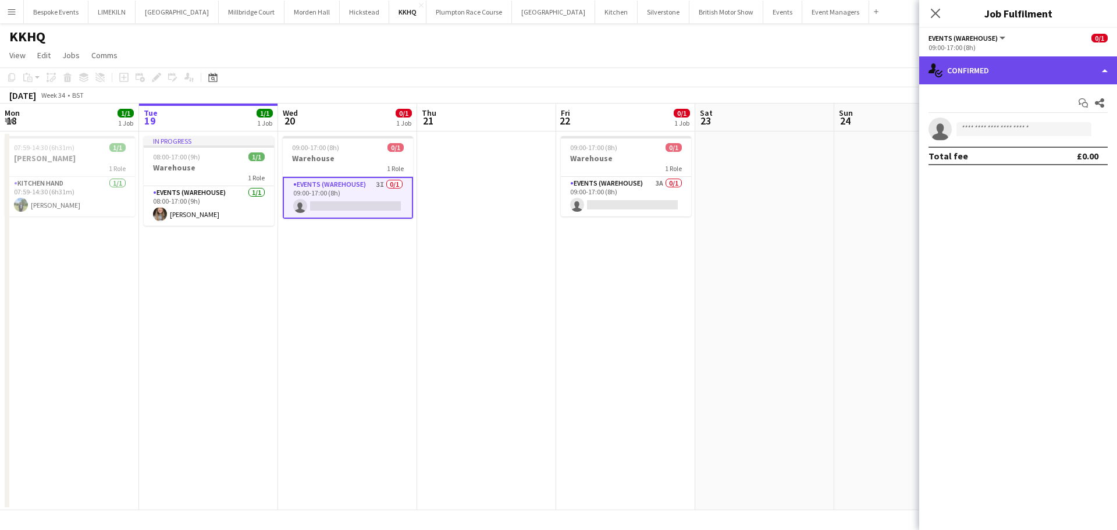
click at [995, 70] on div "single-neutral-actions-check-2 Confirmed" at bounding box center [1018, 70] width 198 height 28
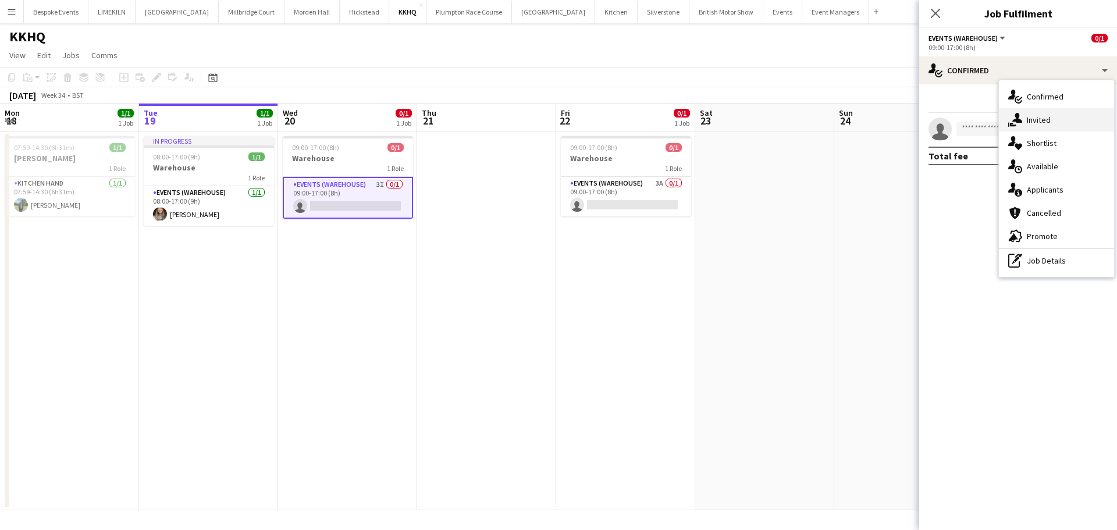
click at [1042, 124] on div "single-neutral-actions-share-1 Invited" at bounding box center [1056, 119] width 115 height 23
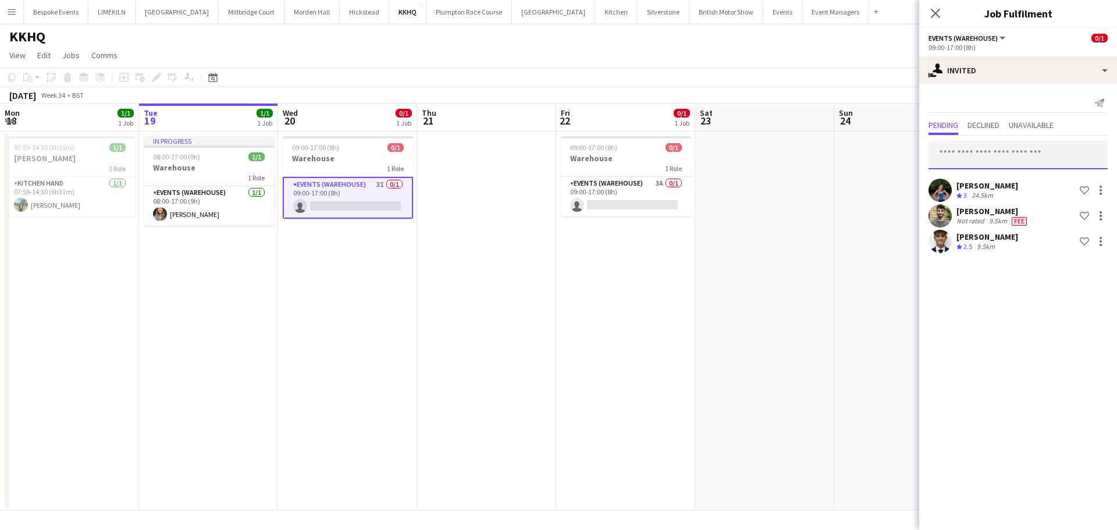
click at [1018, 143] on input "text" at bounding box center [1017, 154] width 179 height 29
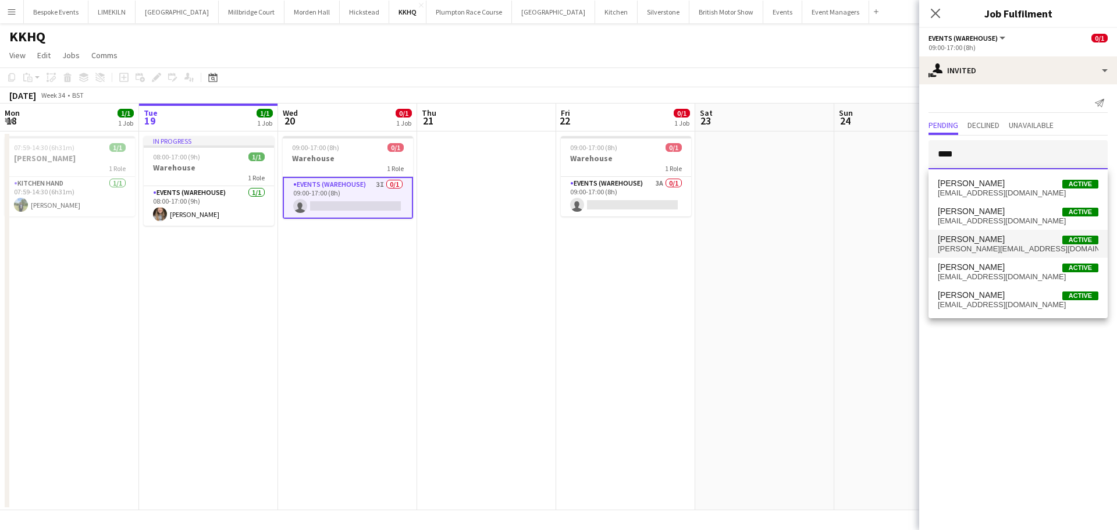
type input "****"
click at [999, 235] on span "[PERSON_NAME] Active" at bounding box center [1018, 239] width 161 height 10
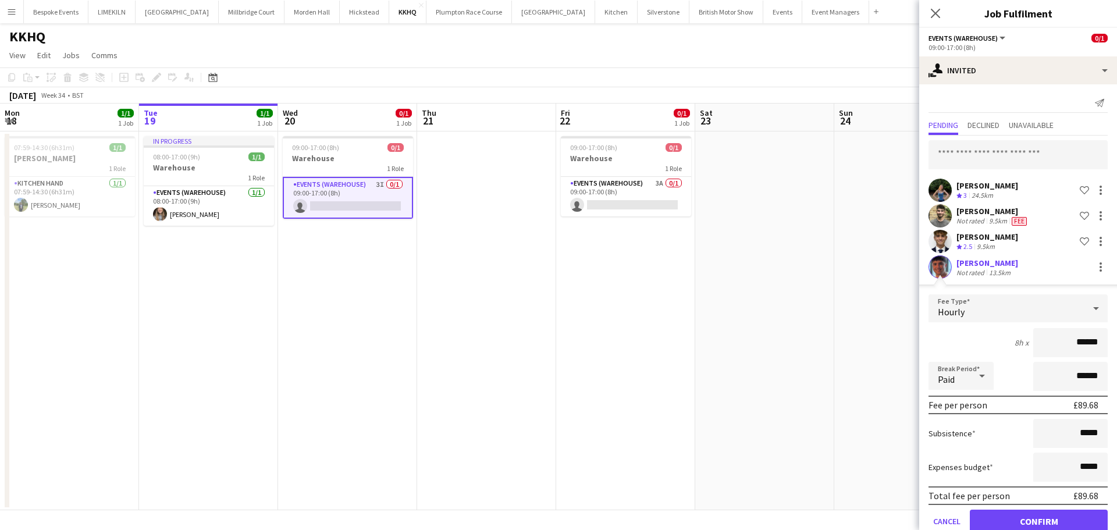
scroll to position [24, 0]
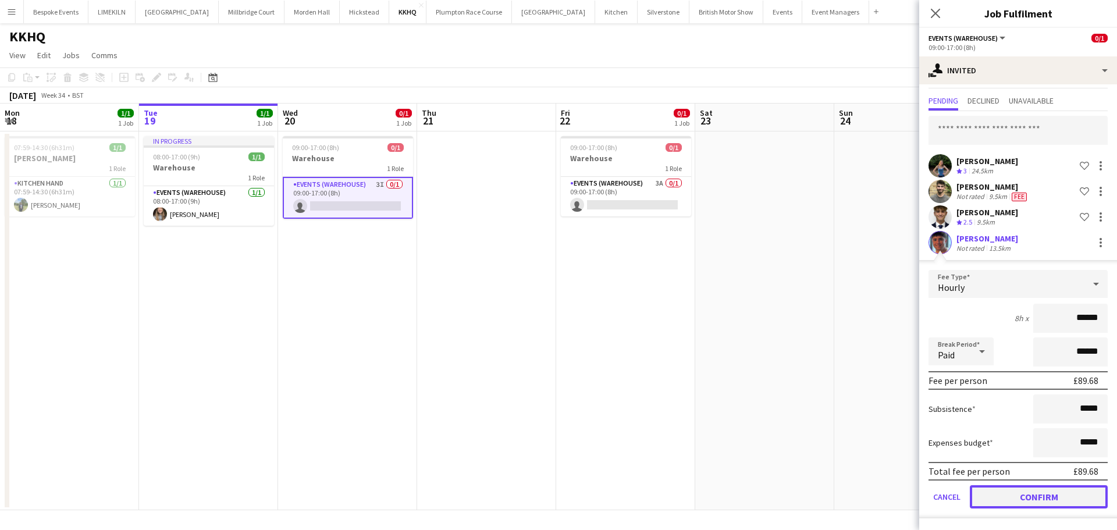
click at [991, 492] on button "Confirm" at bounding box center [1039, 496] width 138 height 23
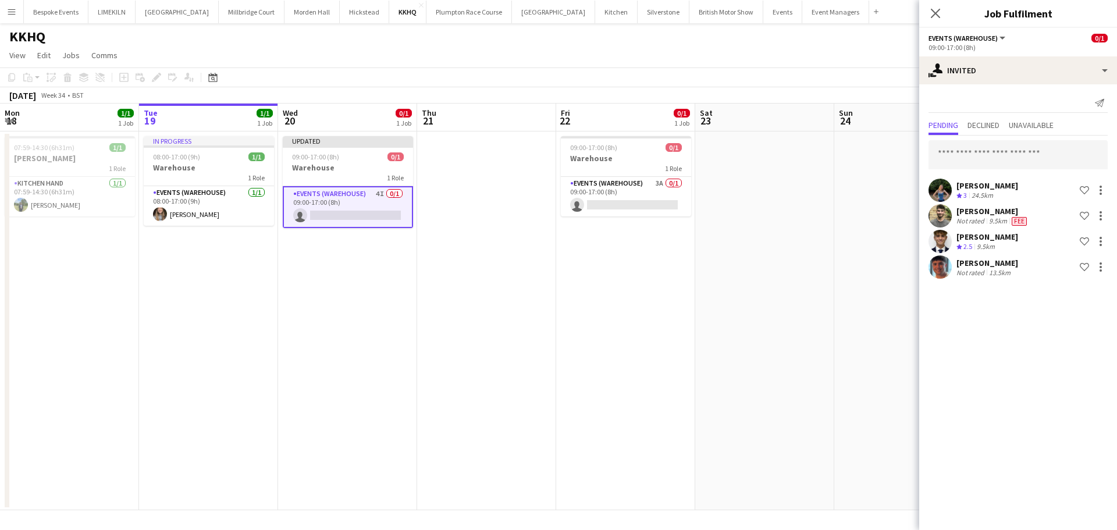
click at [764, 368] on app-date-cell at bounding box center [764, 320] width 139 height 379
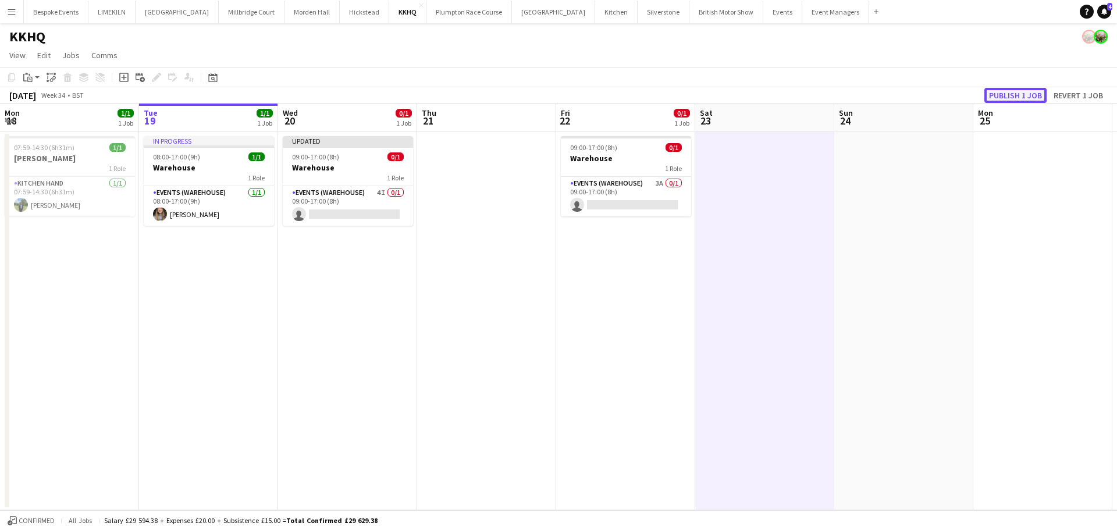
click at [1019, 95] on button "Publish 1 job" at bounding box center [1015, 95] width 62 height 15
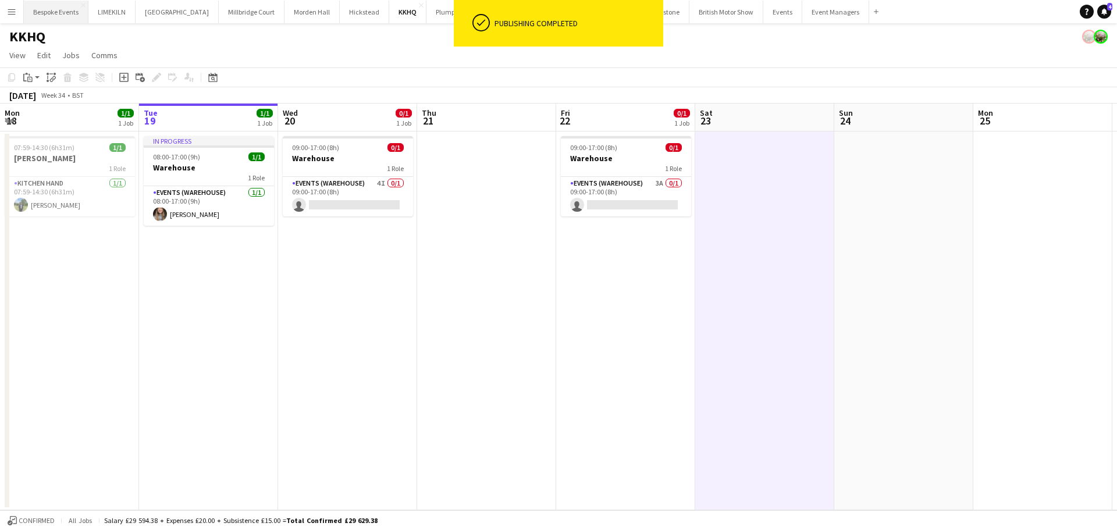
click at [67, 12] on button "Bespoke Events Close" at bounding box center [56, 12] width 65 height 23
